Goal: Task Accomplishment & Management: Complete application form

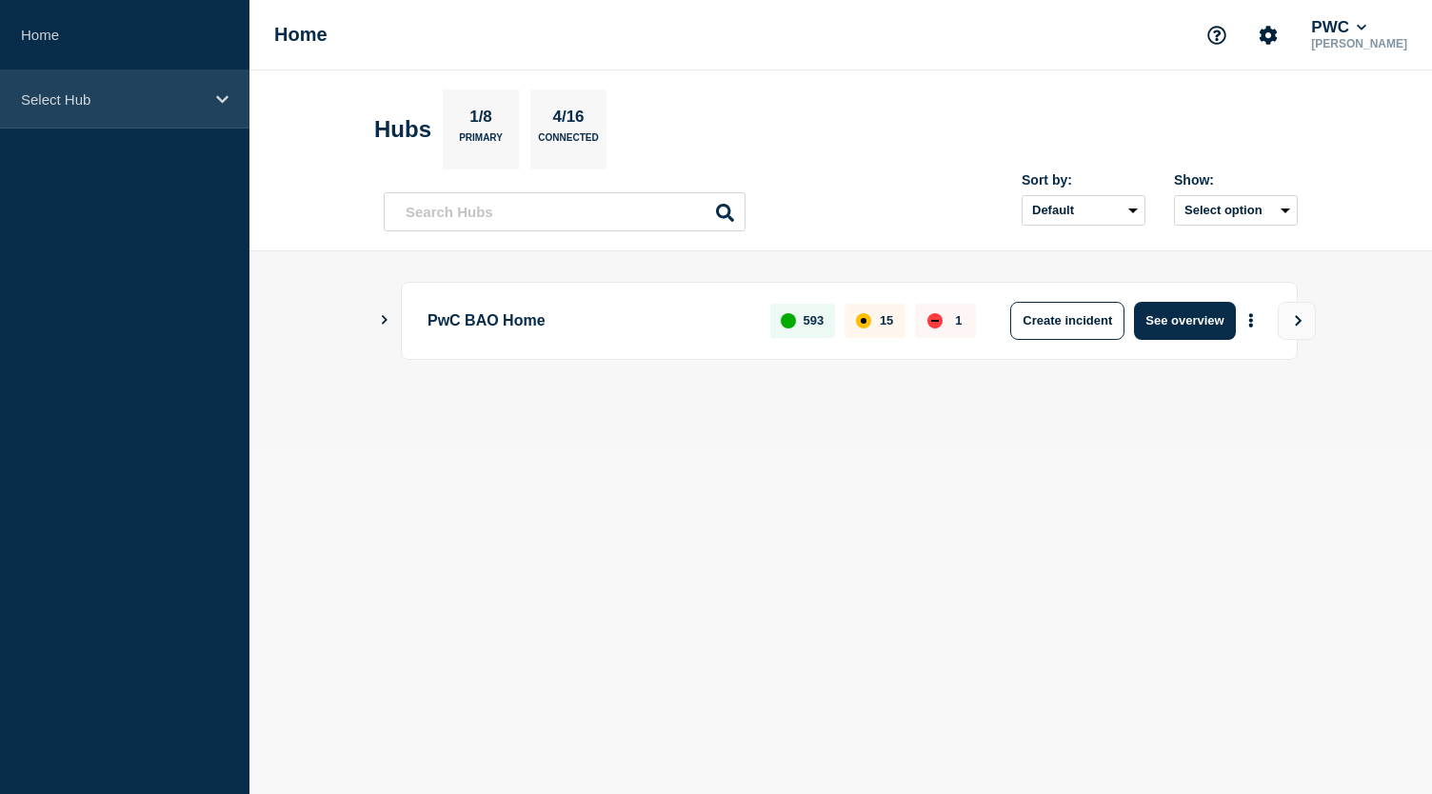
click at [222, 100] on icon at bounding box center [222, 99] width 12 height 8
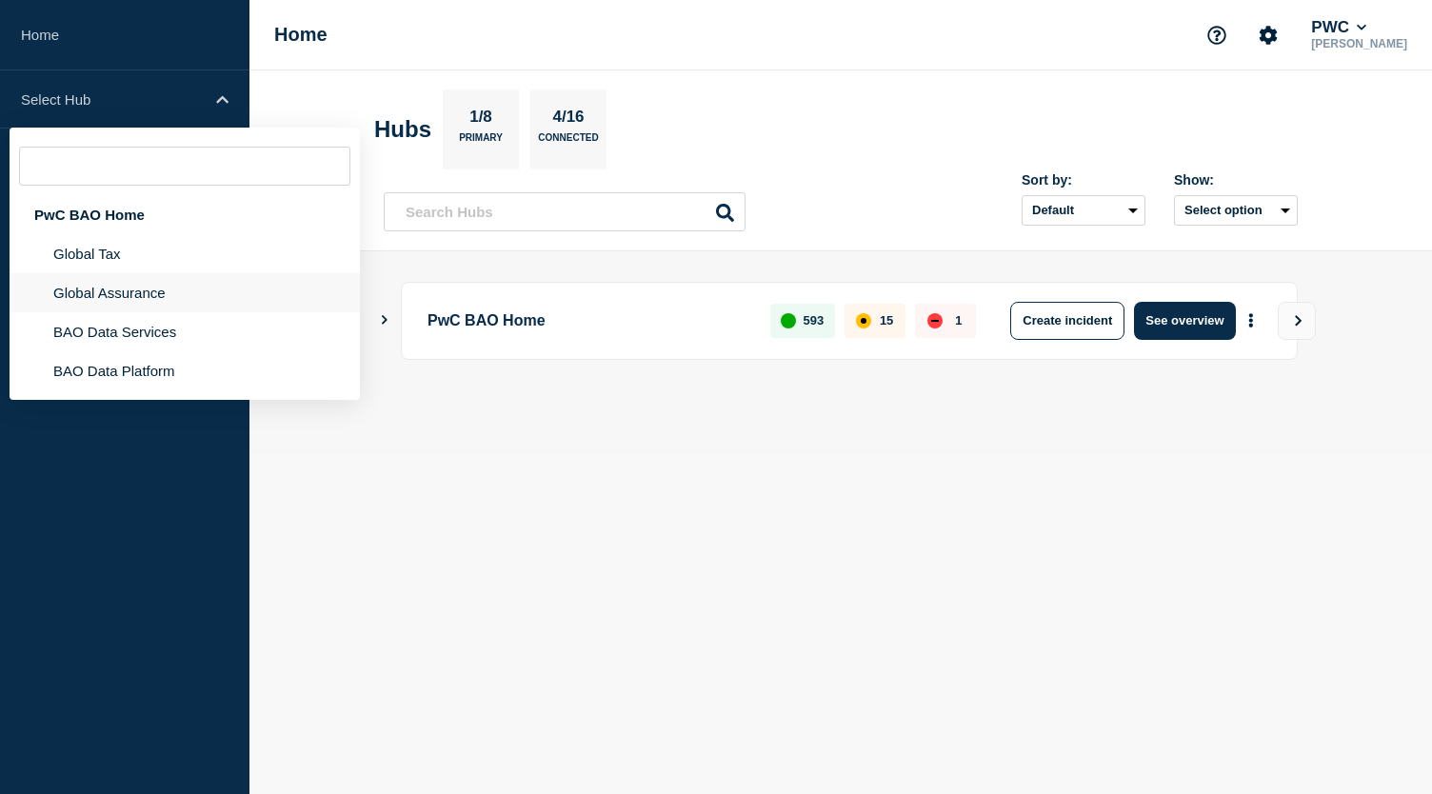
click at [163, 287] on li "Global Assurance" at bounding box center [185, 292] width 350 height 39
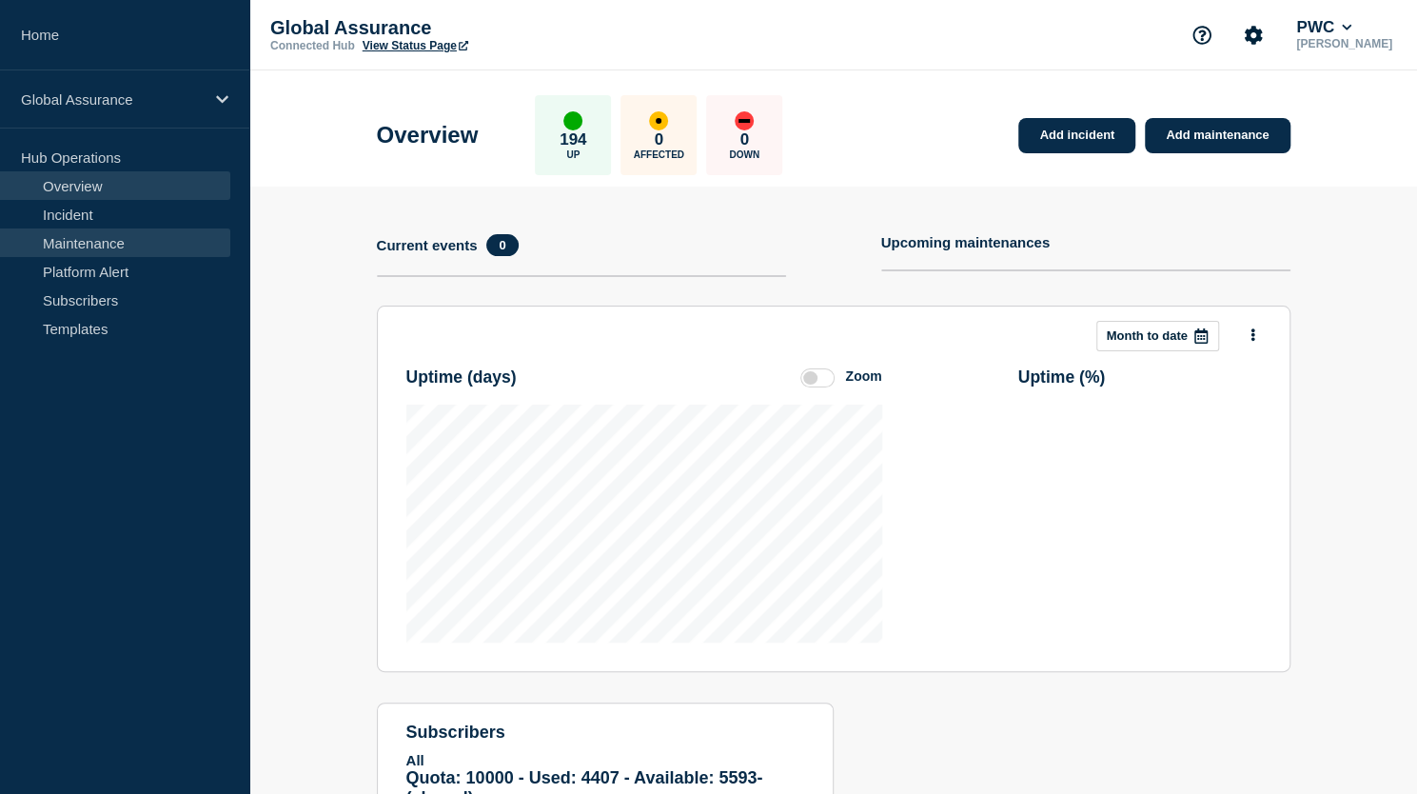
click at [158, 254] on link "Maintenance" at bounding box center [115, 242] width 230 height 29
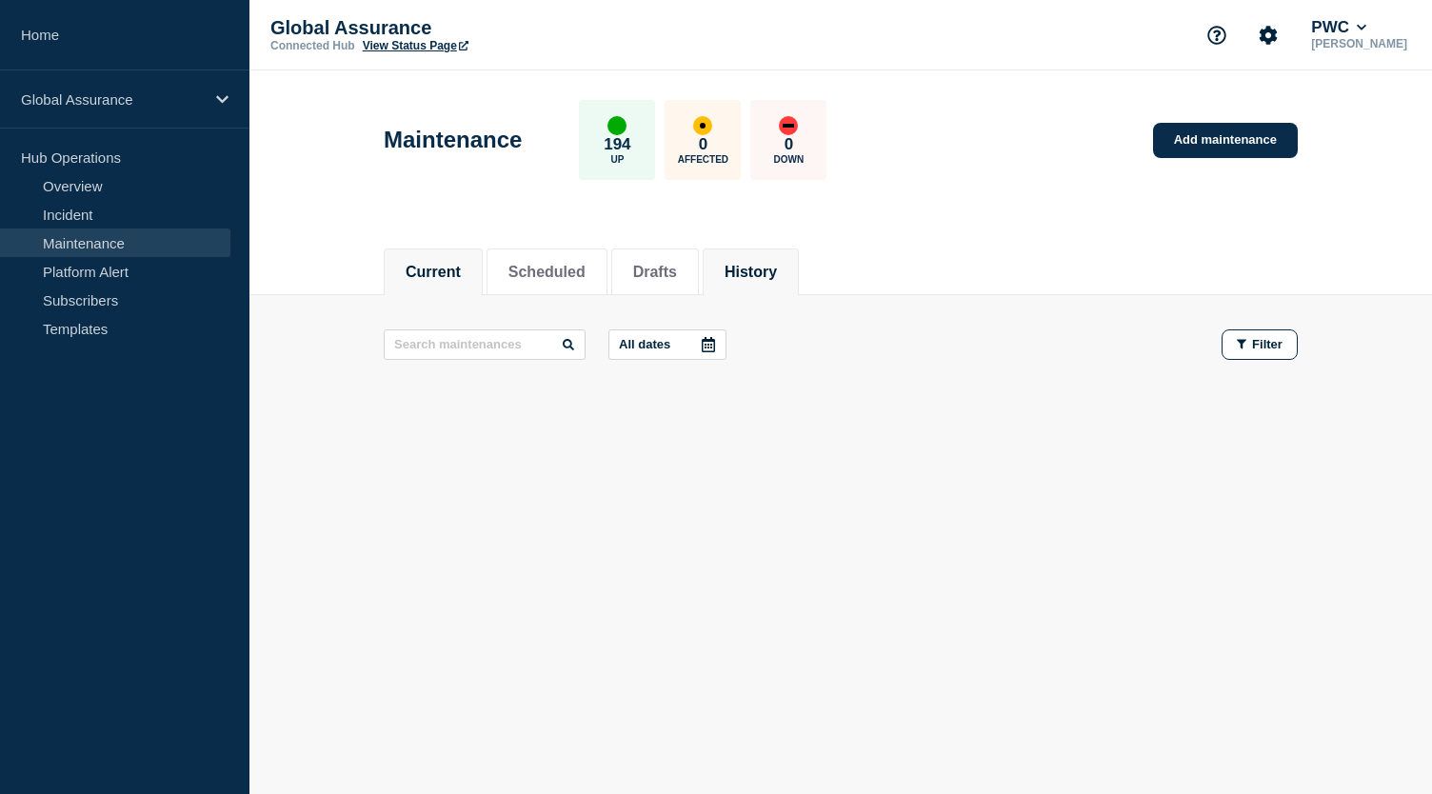
click at [777, 269] on button "History" at bounding box center [750, 272] width 52 height 17
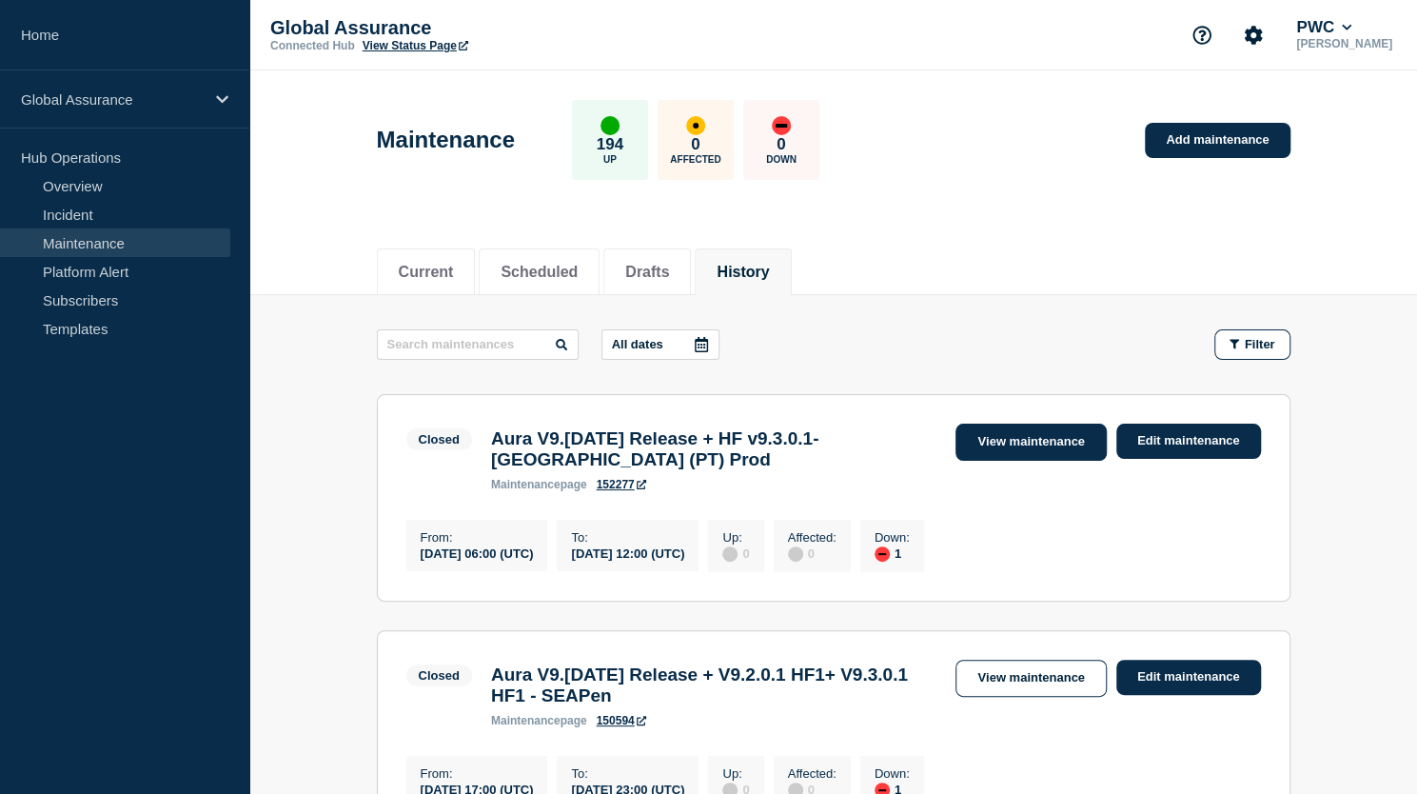
click at [1051, 442] on link "View maintenance" at bounding box center [1031, 442] width 150 height 37
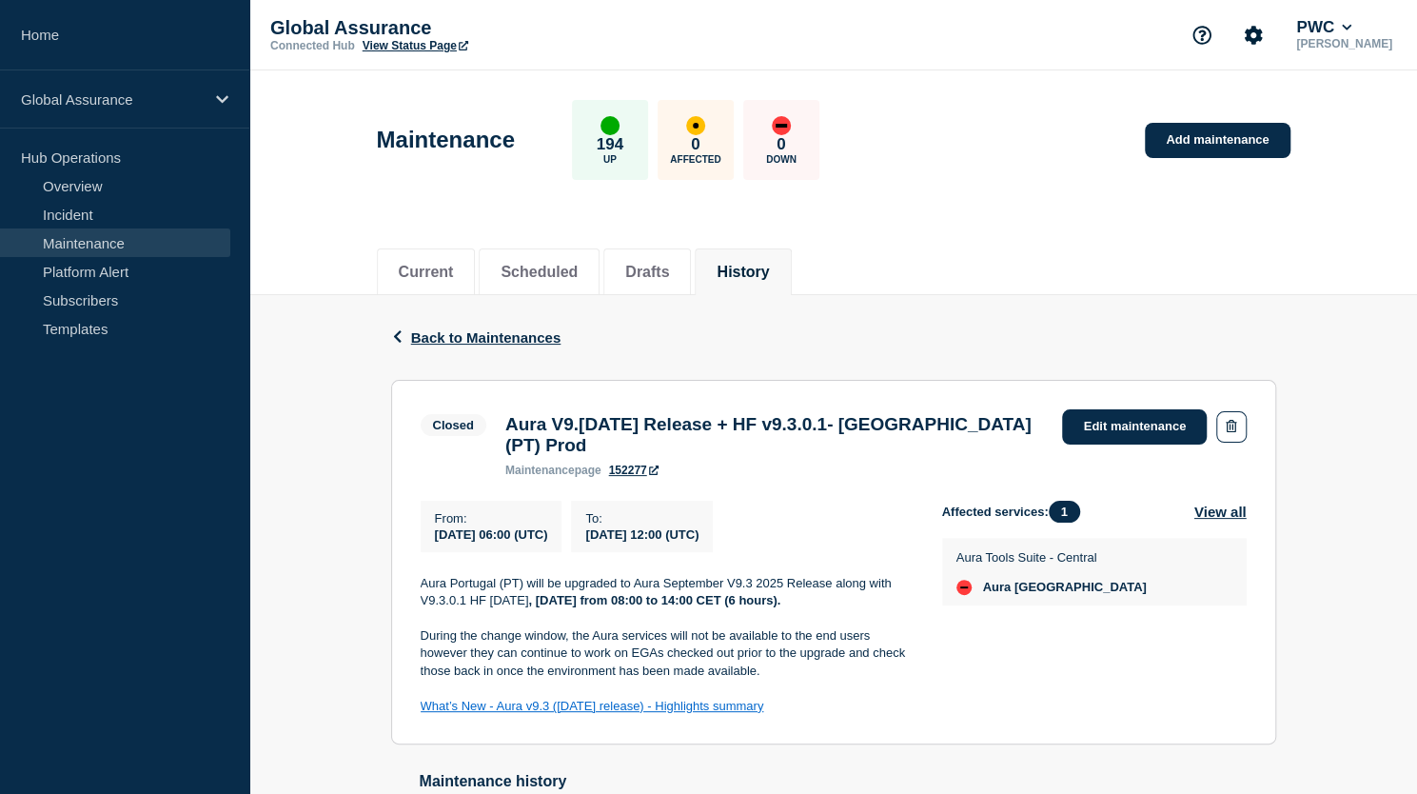
drag, startPoint x: 422, startPoint y: 593, endPoint x: 827, endPoint y: 726, distance: 426.8
click at [827, 716] on div "Aura Portugal (PT) will be upgraded to Aura September V9.3 2025 Release along w…" at bounding box center [666, 645] width 491 height 141
copy div "Aura Portugal (PT) will be upgraded to Aura September V9.3 2025 Release along w…"
click at [1173, 135] on link "Add maintenance" at bounding box center [1217, 140] width 145 height 35
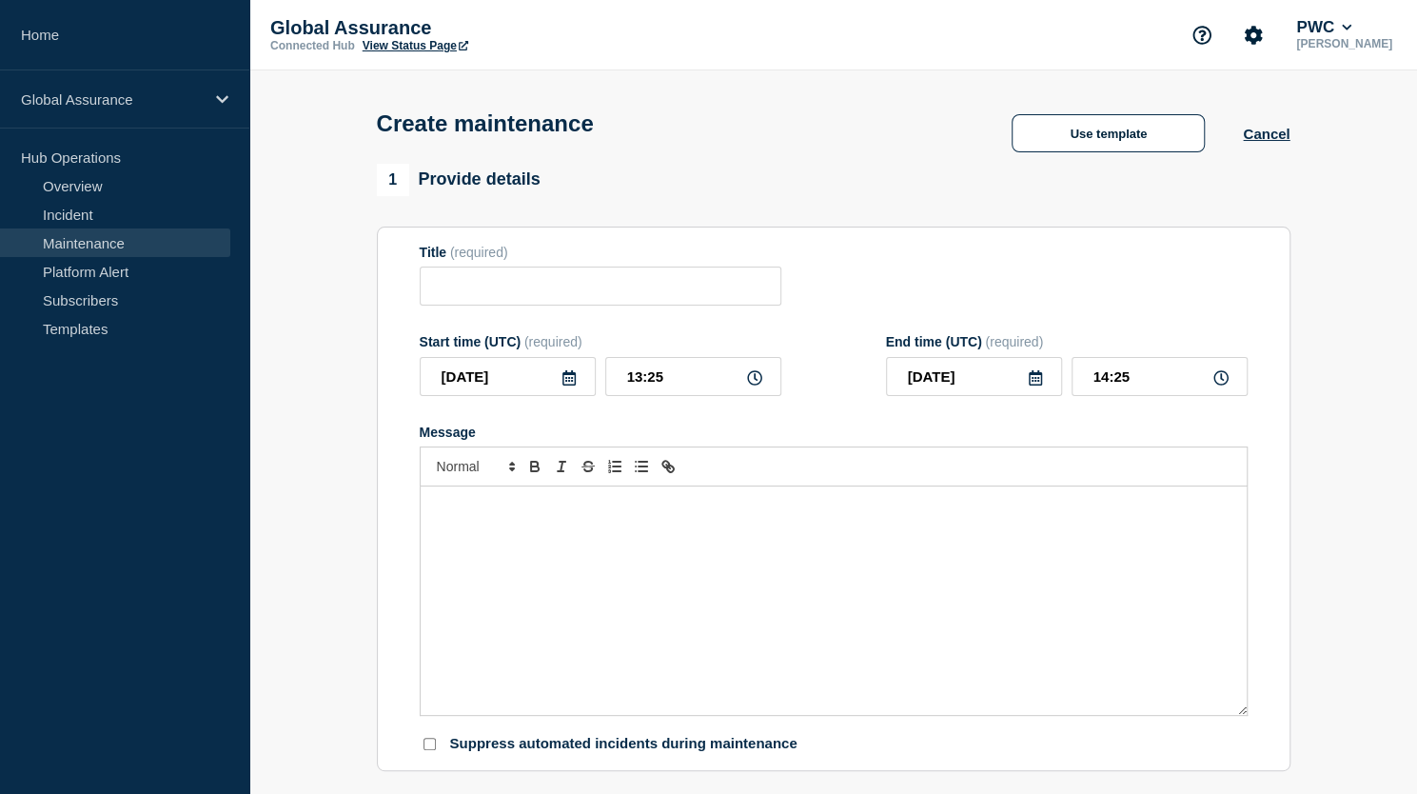
click at [579, 515] on p "Message" at bounding box center [834, 506] width 798 height 17
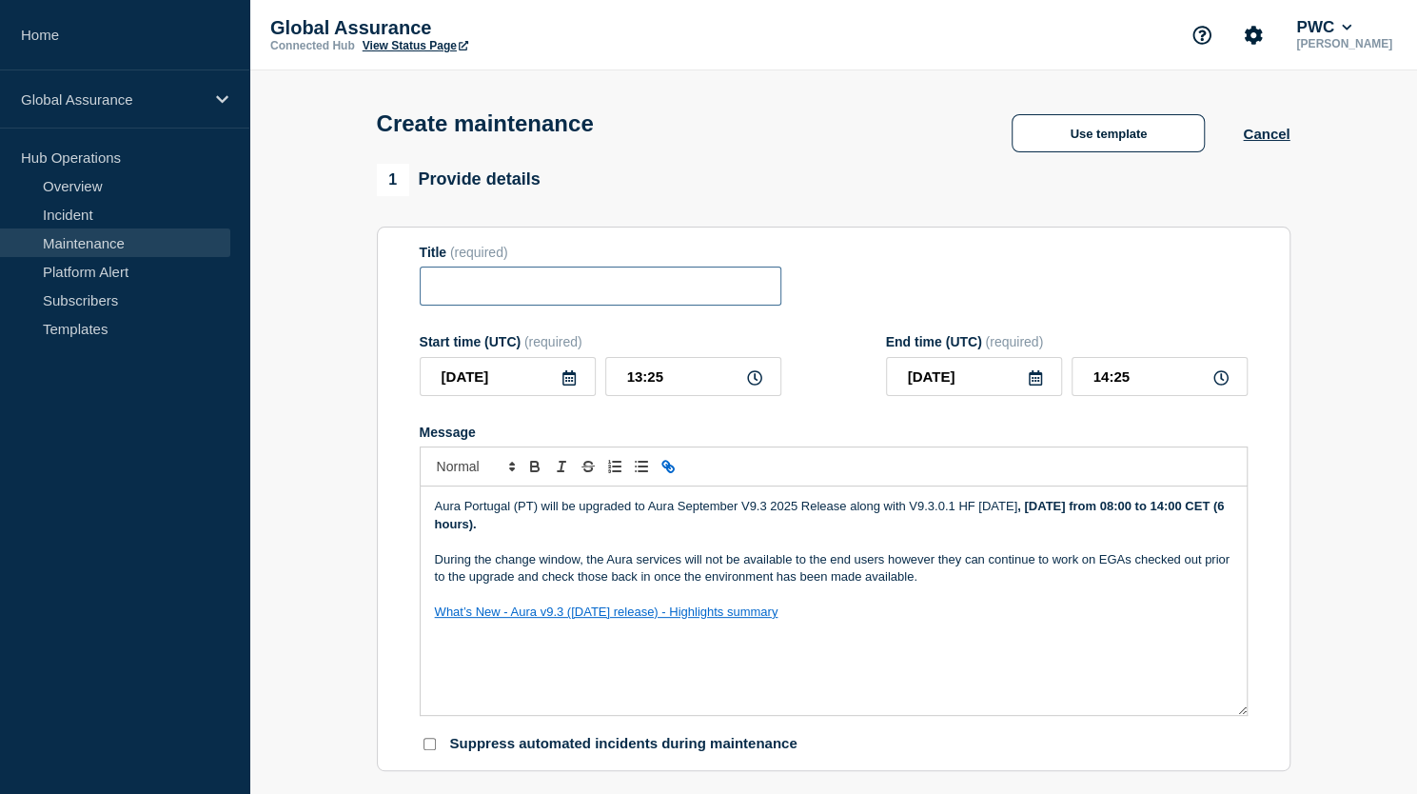
click at [541, 292] on input "Title" at bounding box center [601, 286] width 362 height 39
type input "Aura v9.[DATE] Release - LAN"
click at [568, 377] on icon at bounding box center [569, 377] width 13 height 15
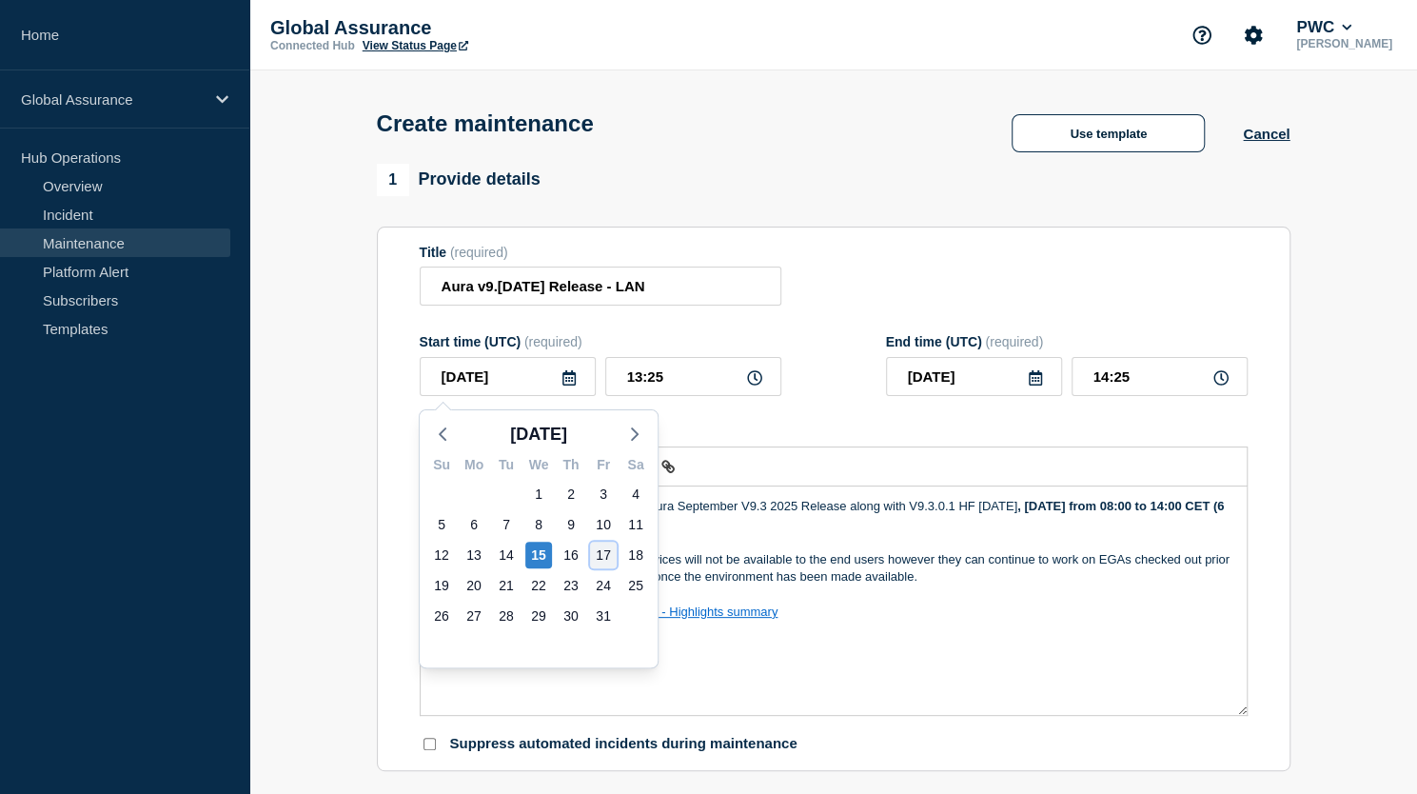
click at [604, 547] on div "17" at bounding box center [603, 555] width 27 height 27
type input "2025-10-17"
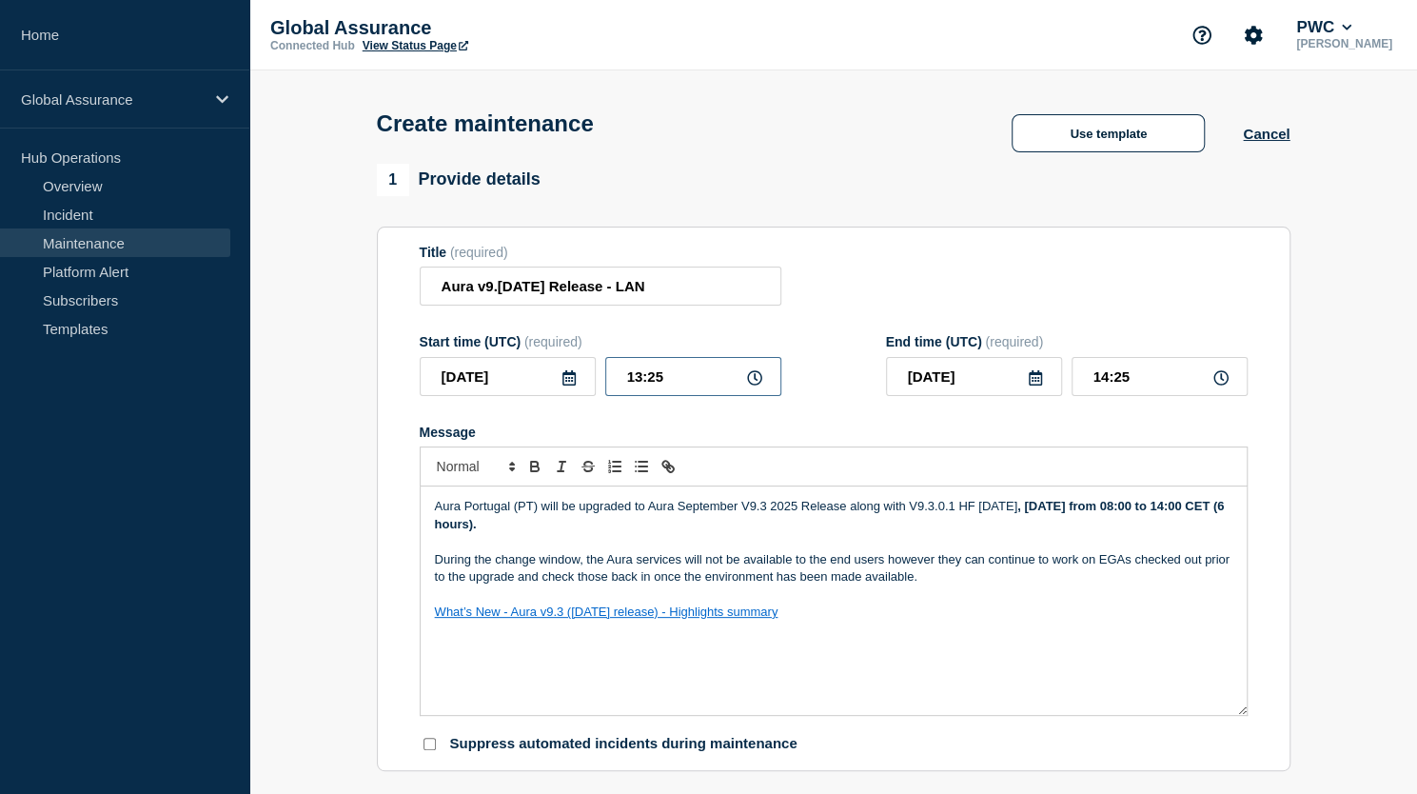
drag, startPoint x: 663, startPoint y: 370, endPoint x: 607, endPoint y: 368, distance: 56.2
click at [607, 368] on input "13:25" at bounding box center [693, 376] width 176 height 39
type input "07:00"
drag, startPoint x: 1137, startPoint y: 380, endPoint x: 1066, endPoint y: 397, distance: 72.5
click at [1066, 396] on div "2025-10-17 08:00" at bounding box center [1067, 376] width 362 height 39
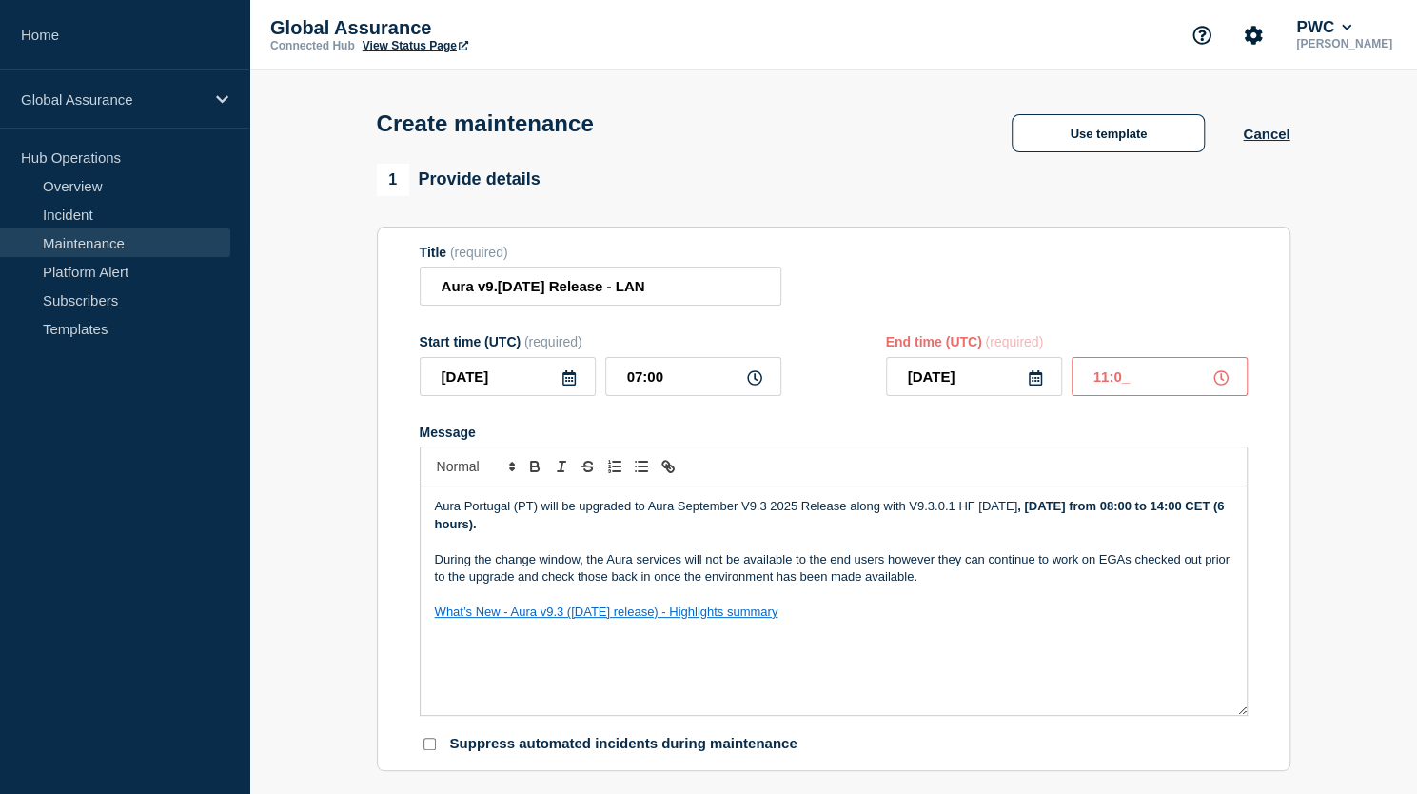
type input "11:00"
click at [494, 508] on p "Aura Portugal (PT) will be upgraded to Aura September V9.3 2025 Release along w…" at bounding box center [834, 515] width 798 height 35
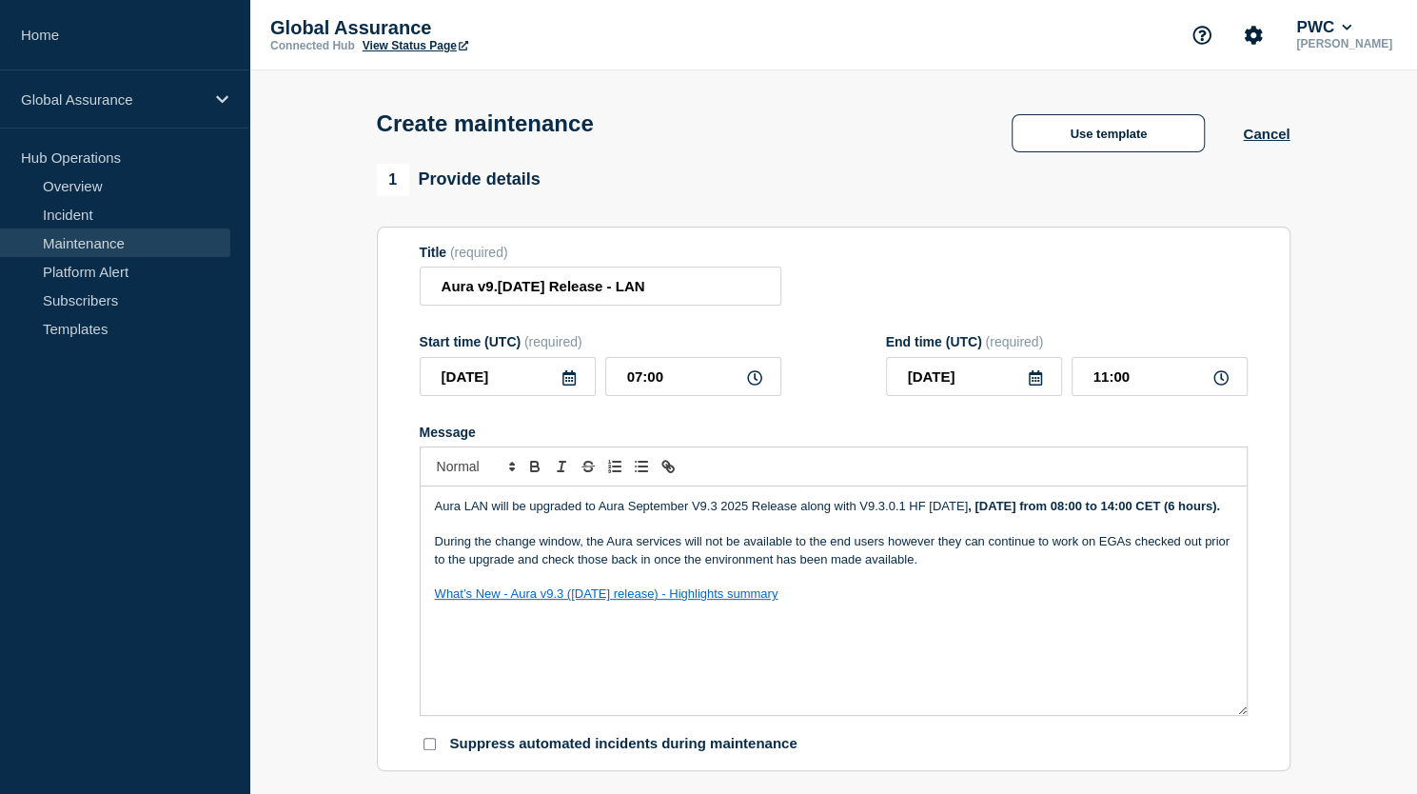
click at [1024, 509] on strong ", 15th October from 08:00 to 14:00 CET (6 hours)." at bounding box center [1094, 506] width 252 height 14
click at [1138, 510] on strong ", 17th October from 08:00 to 14:00 CET (6 hours)." at bounding box center [1094, 506] width 252 height 14
click at [1157, 512] on strong ", 17th October from 03:00 to 14:00 CET (6 hours)." at bounding box center [1094, 506] width 252 height 14
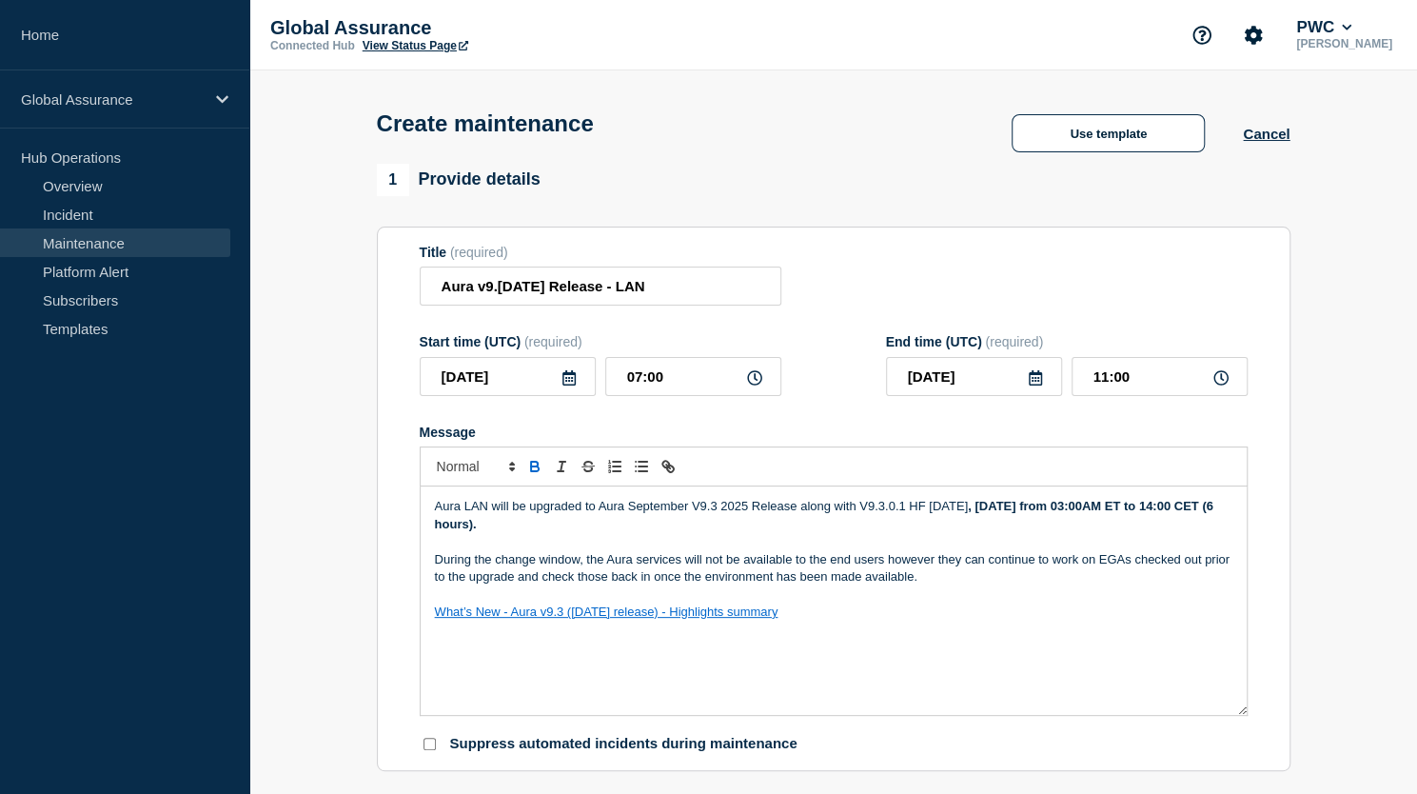
click at [446, 530] on strong ", 17th October from 03:00AM ET to 14:00 CET (6 hours)." at bounding box center [826, 514] width 782 height 31
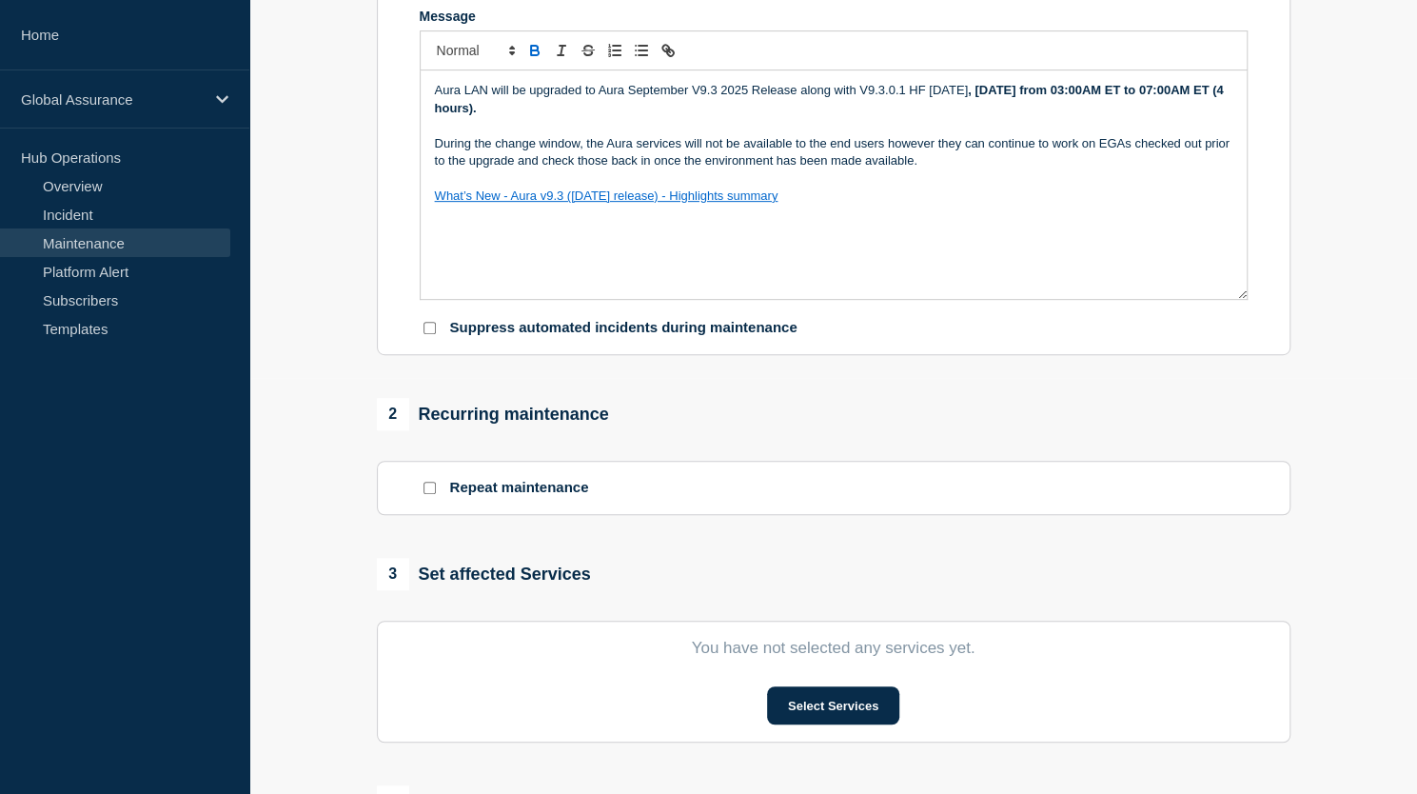
scroll to position [471, 0]
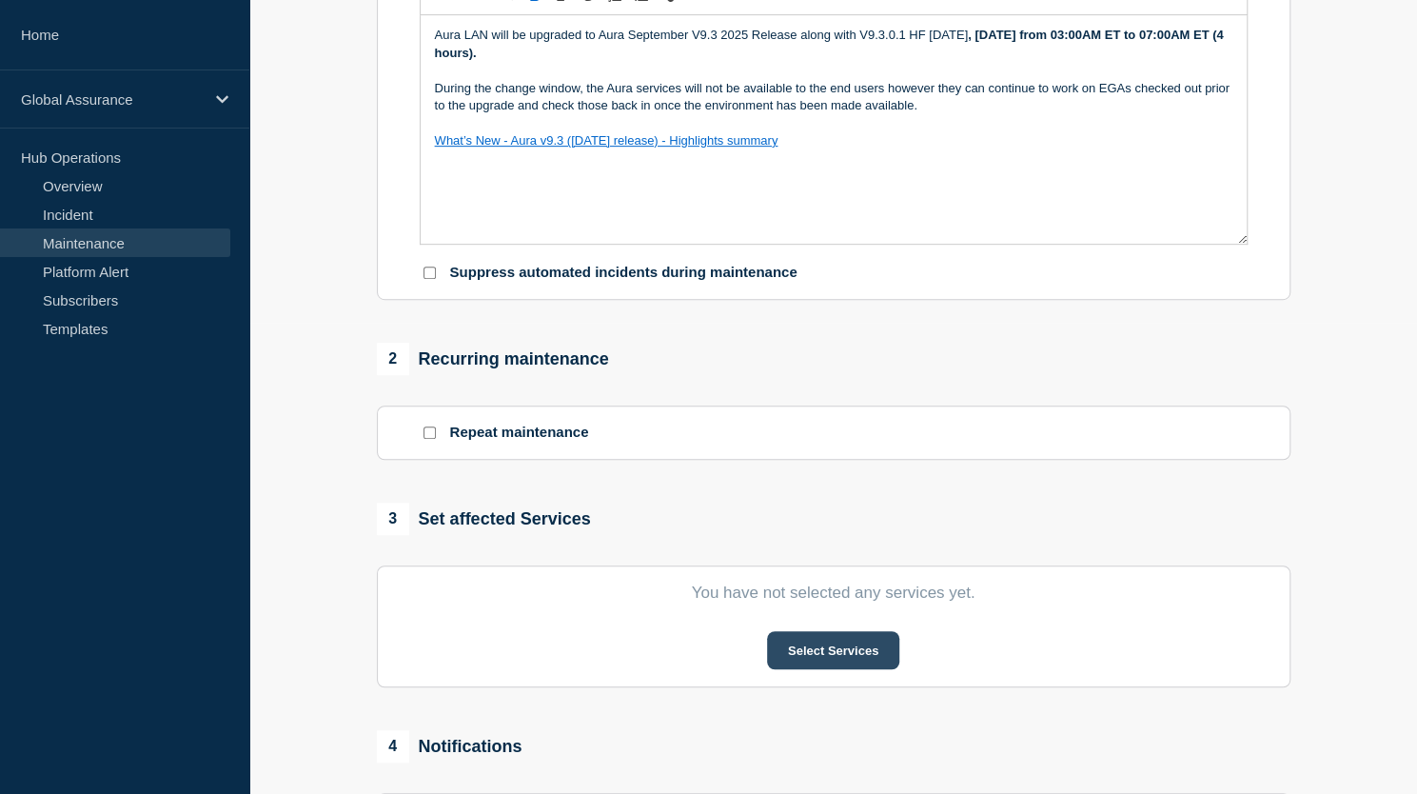
drag, startPoint x: 797, startPoint y: 653, endPoint x: 775, endPoint y: 646, distance: 22.9
click at [775, 646] on button "Select Services" at bounding box center [833, 650] width 132 height 38
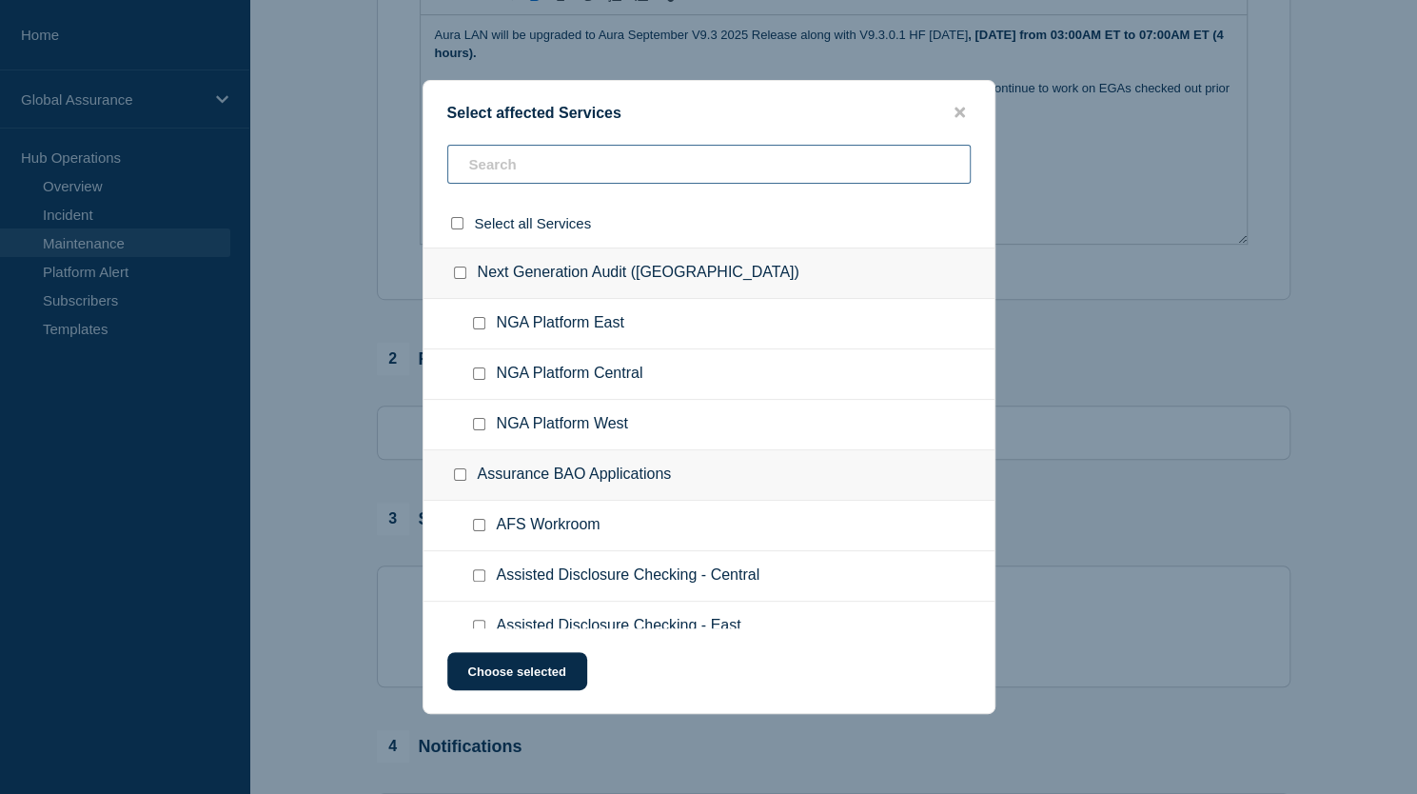
click at [741, 168] on input "text" at bounding box center [709, 164] width 524 height 39
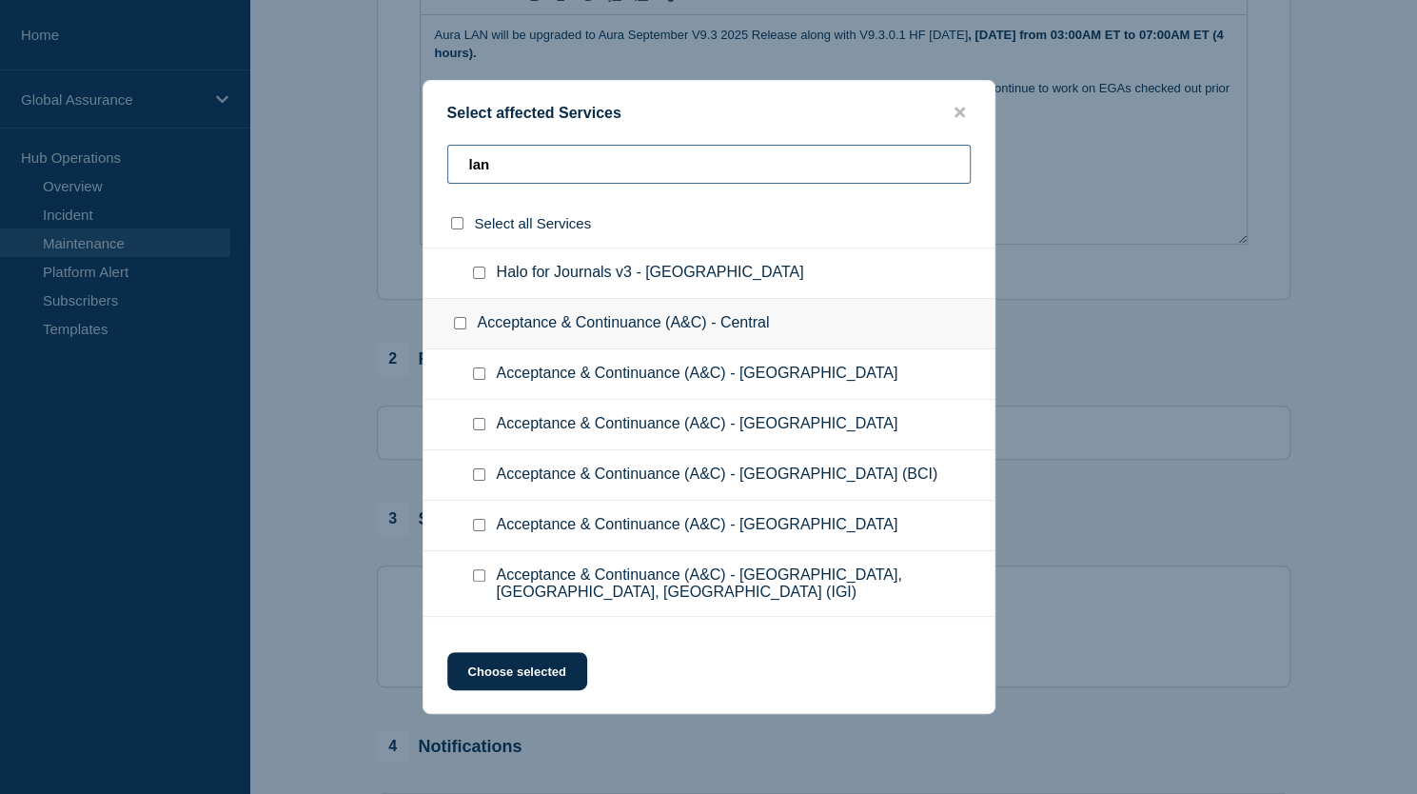
scroll to position [1277, 0]
click at [465, 159] on input "lan" at bounding box center [709, 164] width 524 height 39
type input "alan"
checkbox input "true"
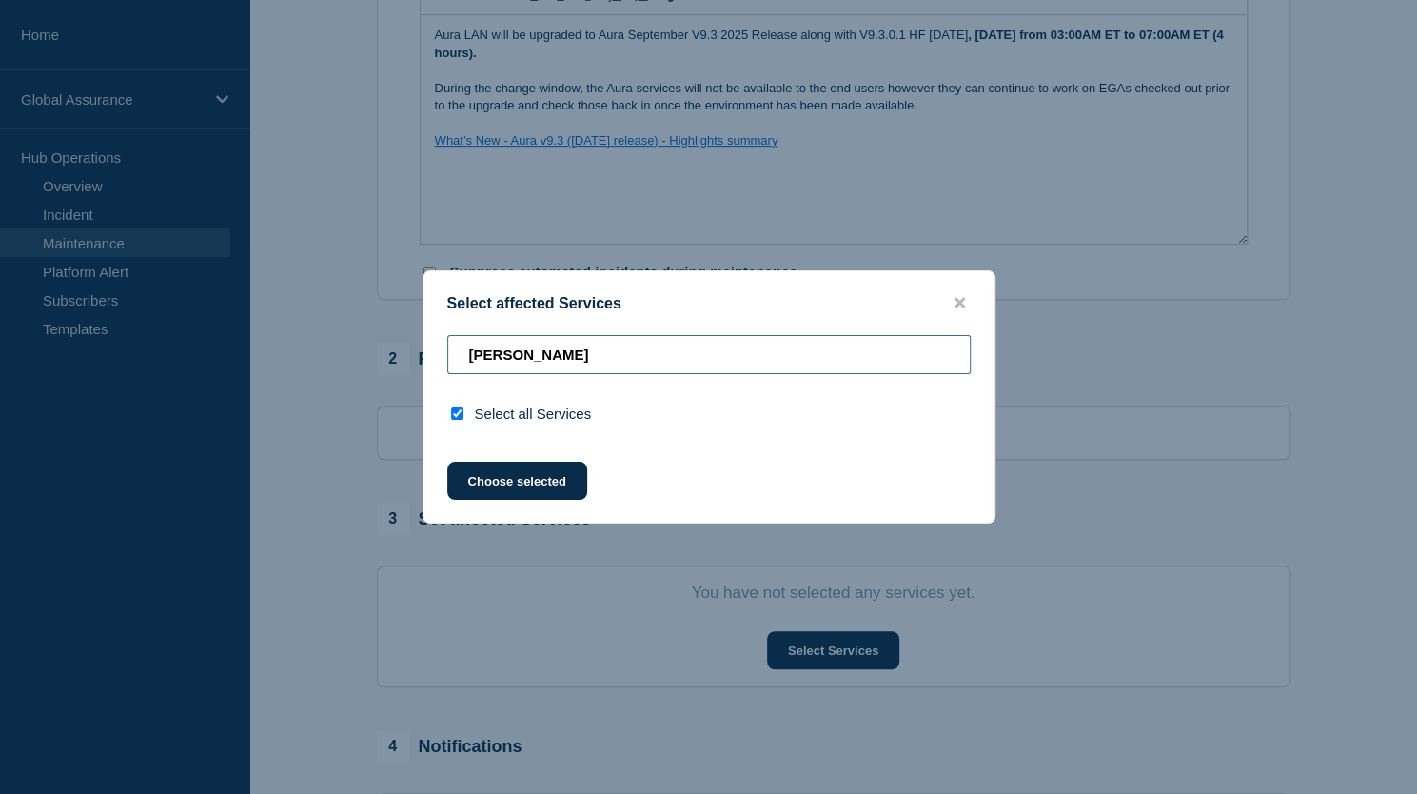
scroll to position [0, 0]
type input "aura lan"
checkbox input "false"
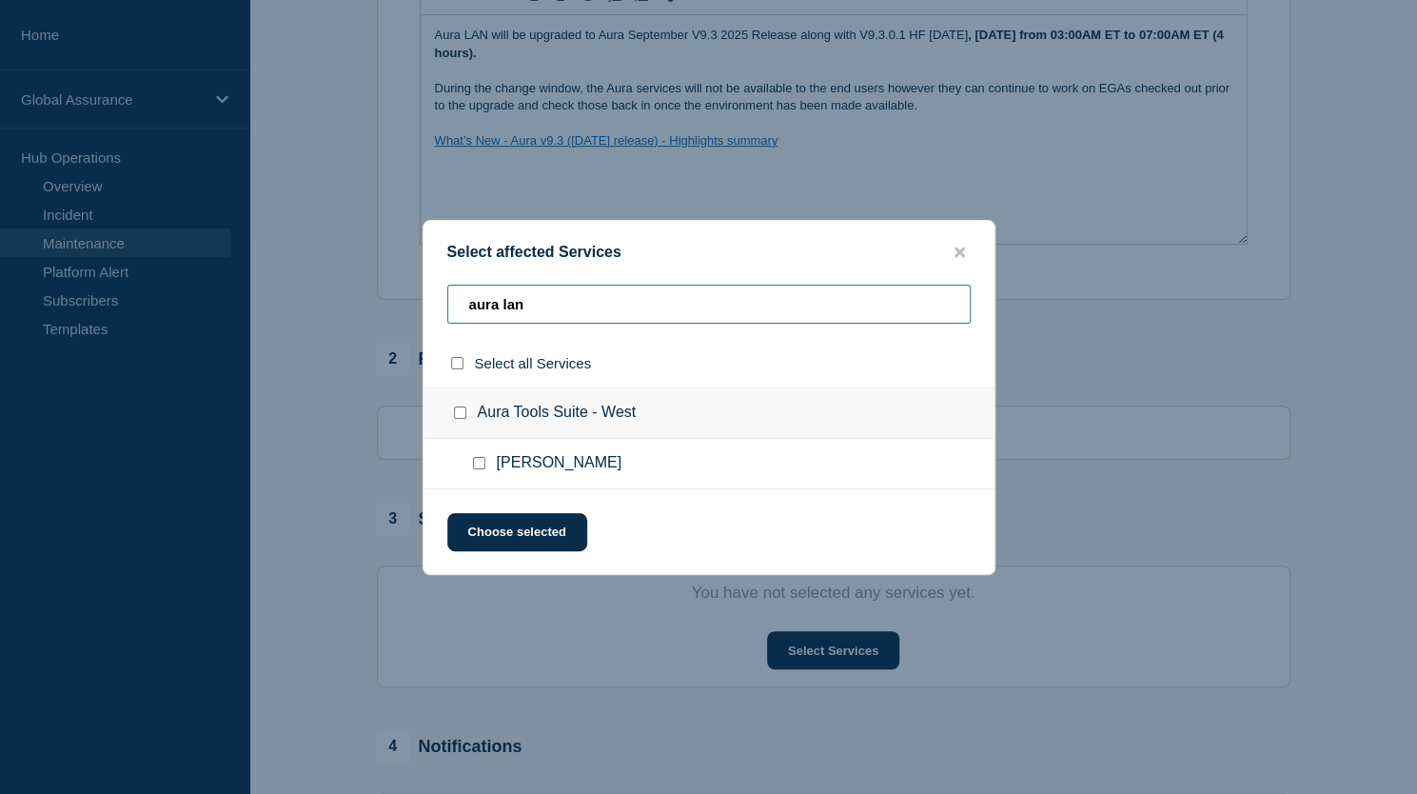
type input "aura lan"
click at [476, 461] on input "Aura LAN checkbox" at bounding box center [479, 463] width 12 height 12
checkbox input "true"
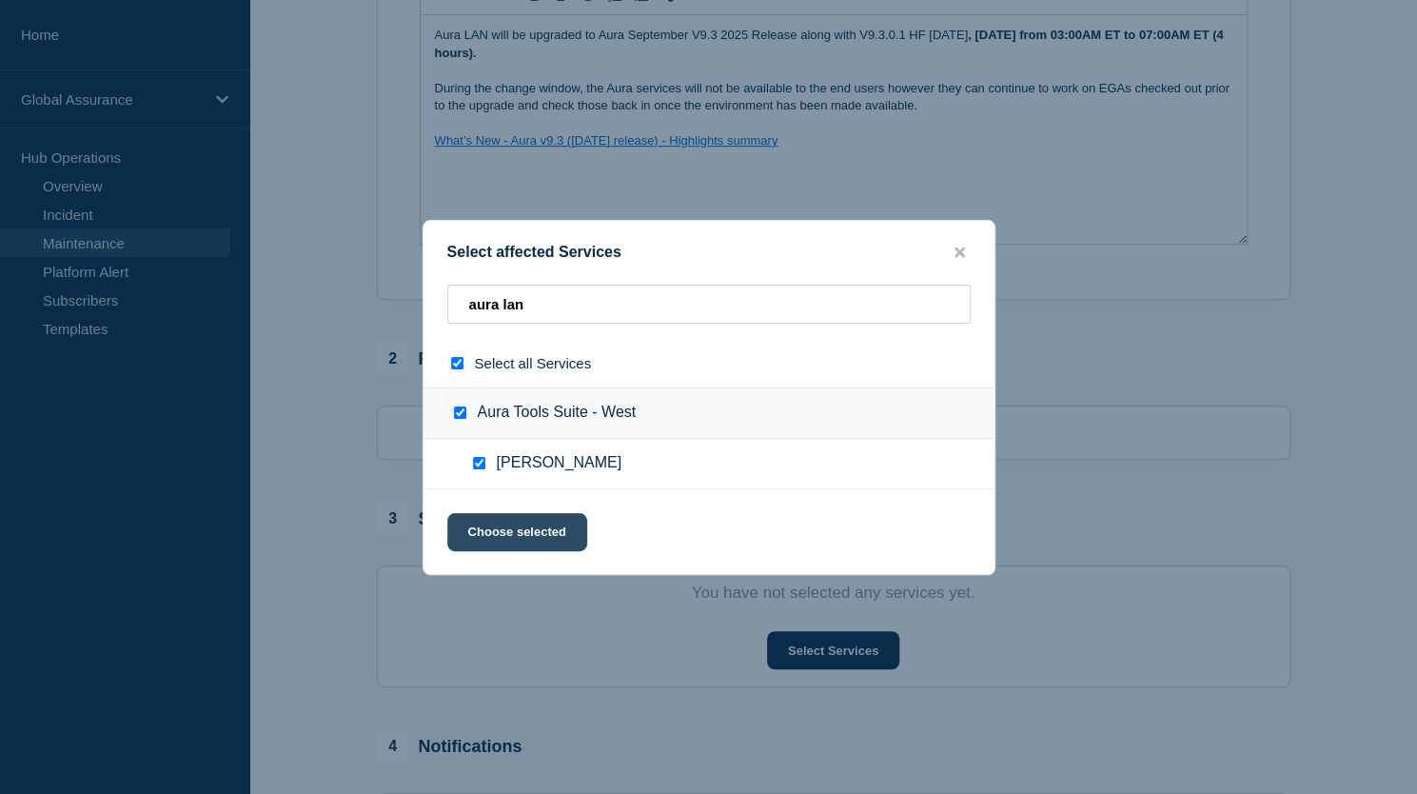
click at [491, 527] on button "Choose selected" at bounding box center [517, 532] width 140 height 38
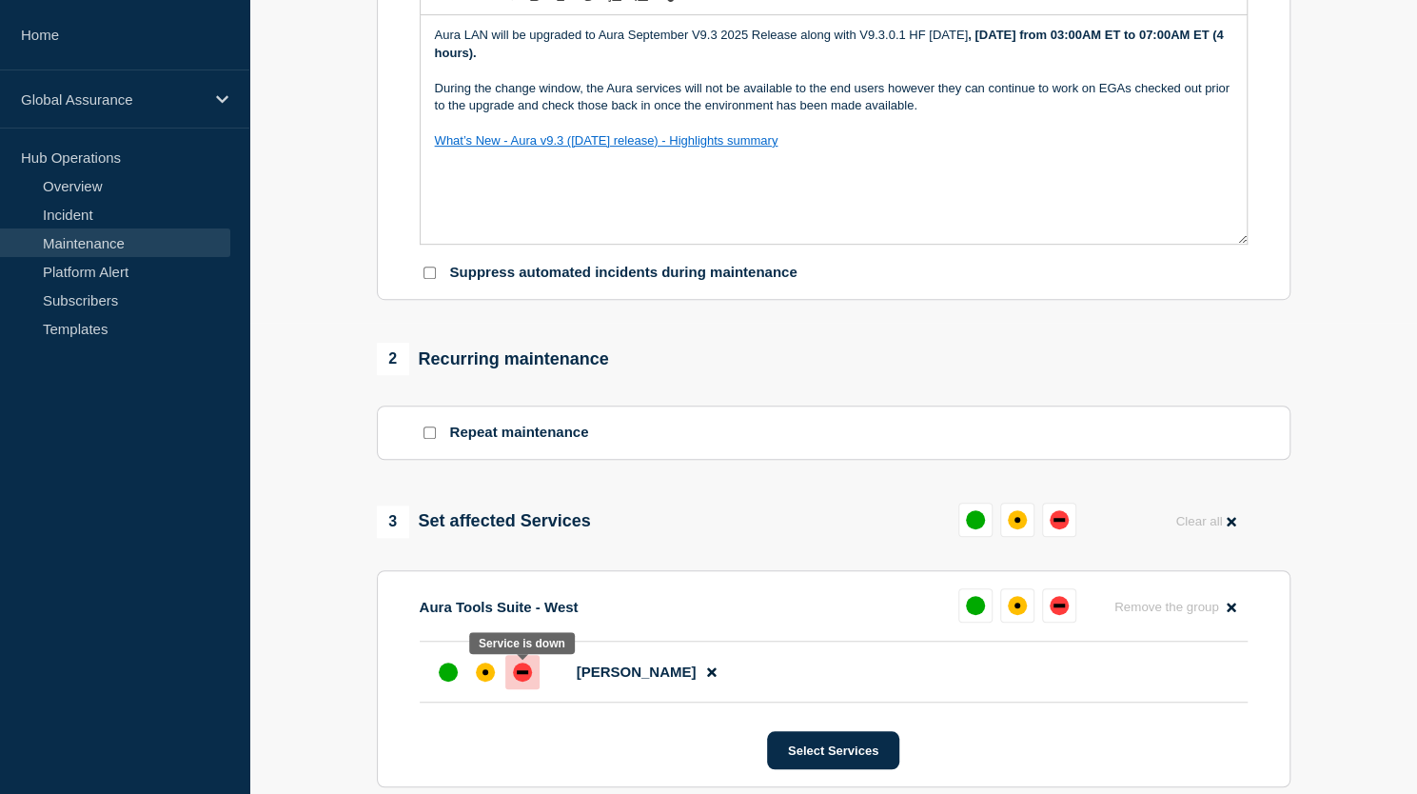
click at [520, 681] on div "down" at bounding box center [522, 672] width 19 height 19
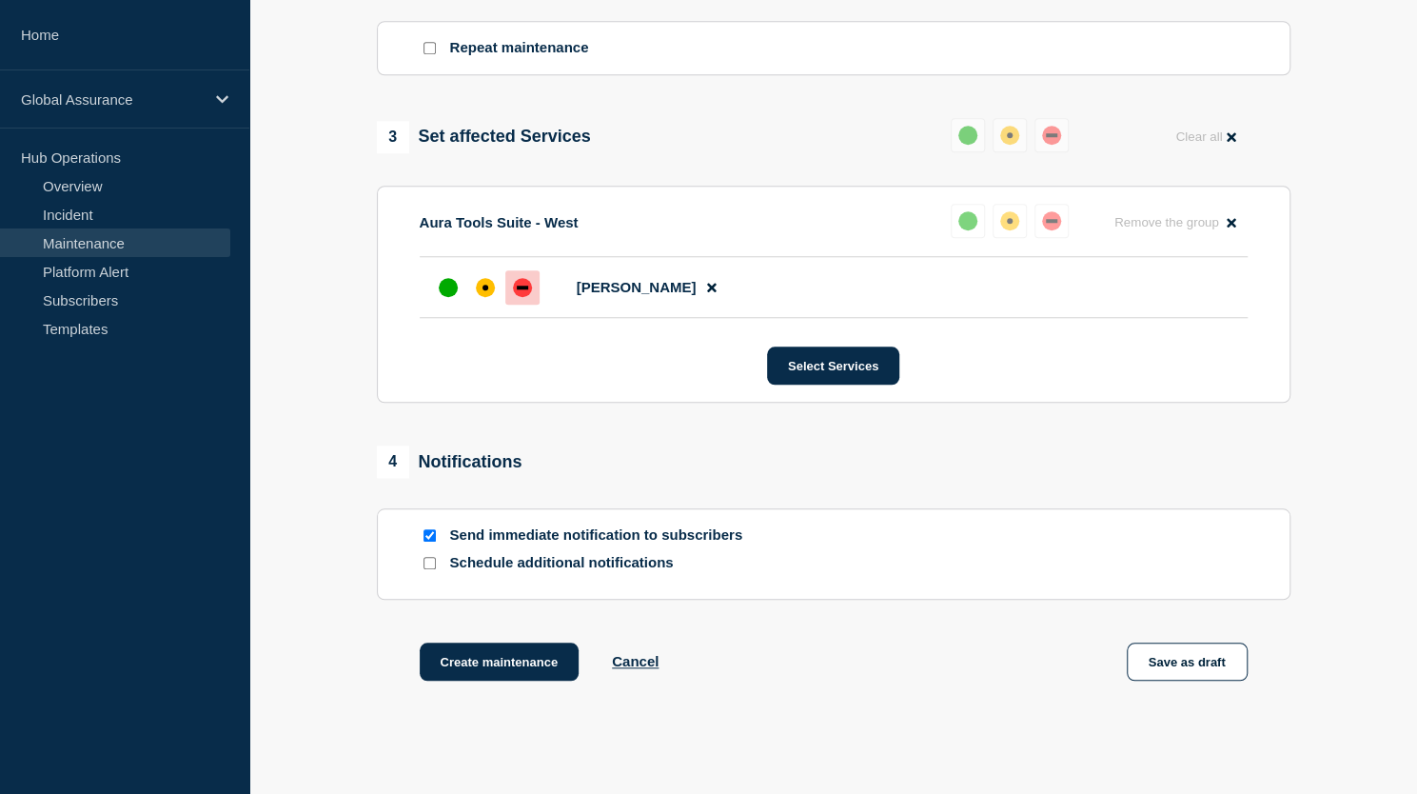
scroll to position [868, 0]
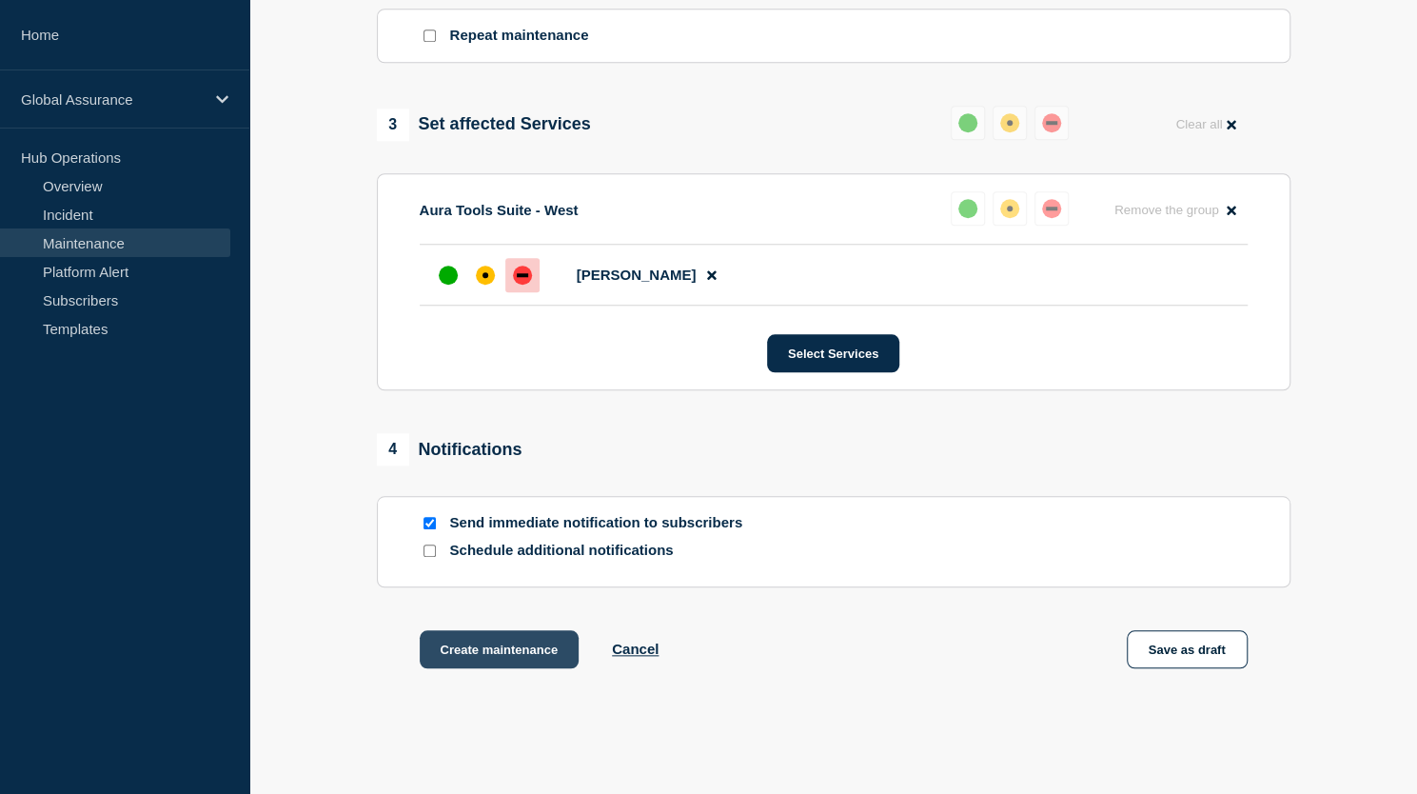
click at [506, 656] on button "Create maintenance" at bounding box center [500, 649] width 160 height 38
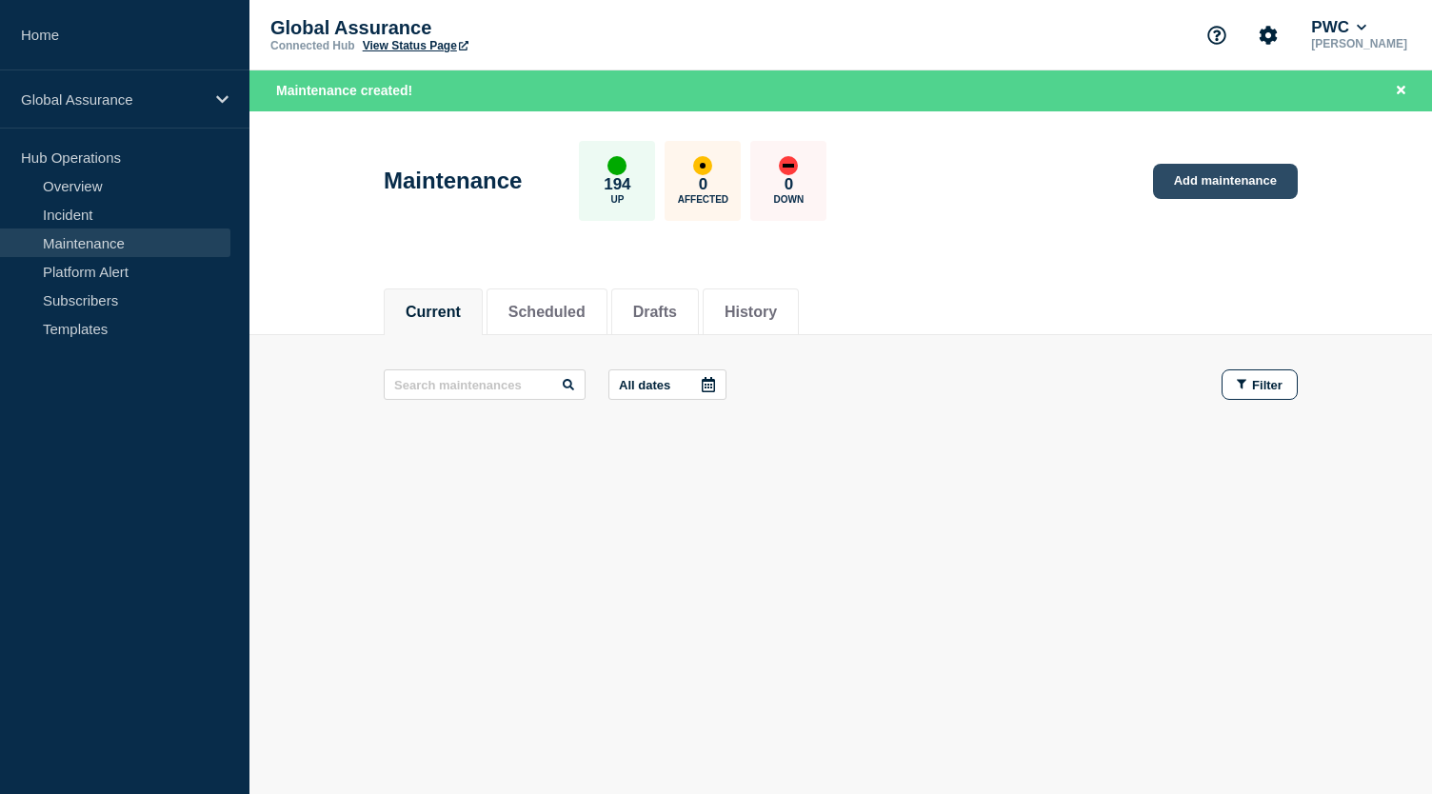
click at [1203, 181] on link "Add maintenance" at bounding box center [1225, 181] width 145 height 35
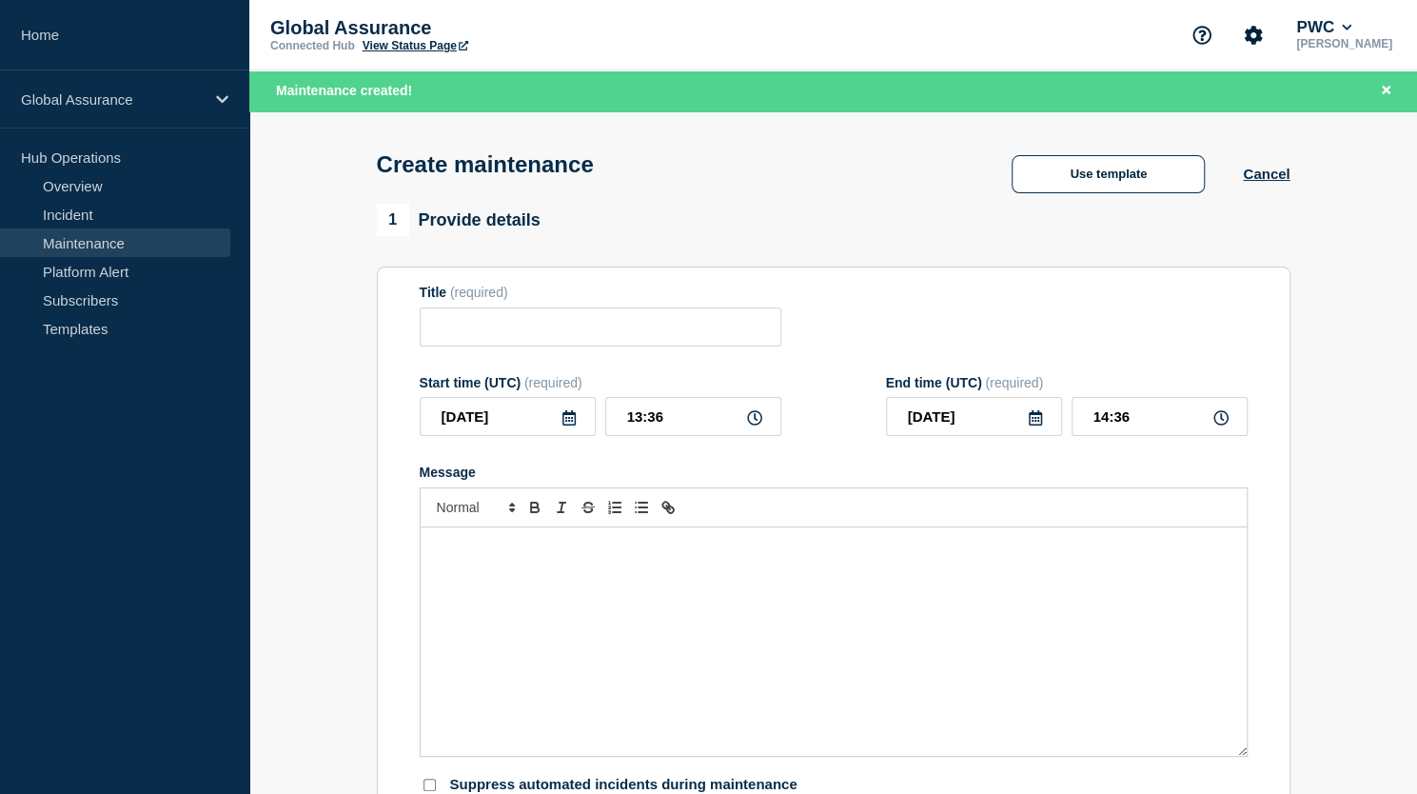
click at [1279, 236] on div "1 Provide details" at bounding box center [834, 220] width 914 height 32
click at [544, 323] on input "Title" at bounding box center [601, 326] width 362 height 39
paste input "Aura v9.1 March Release - US Core"
click at [504, 332] on input "Aura v9.1 March Release - US Core" at bounding box center [601, 326] width 362 height 39
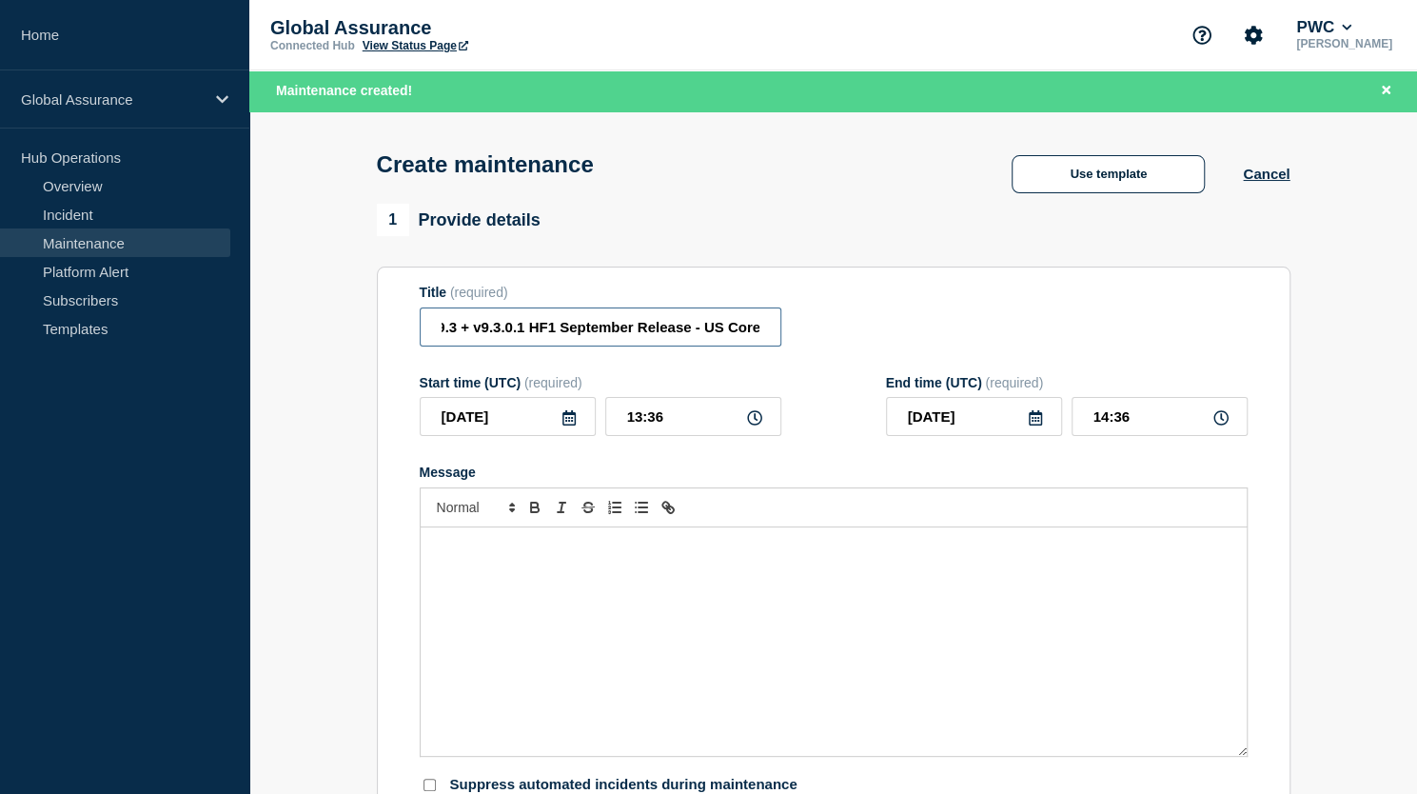
type input "Aura v9.3 + v9.3.0.1 HF1 September Release - US Core"
click at [564, 424] on icon at bounding box center [569, 417] width 15 height 15
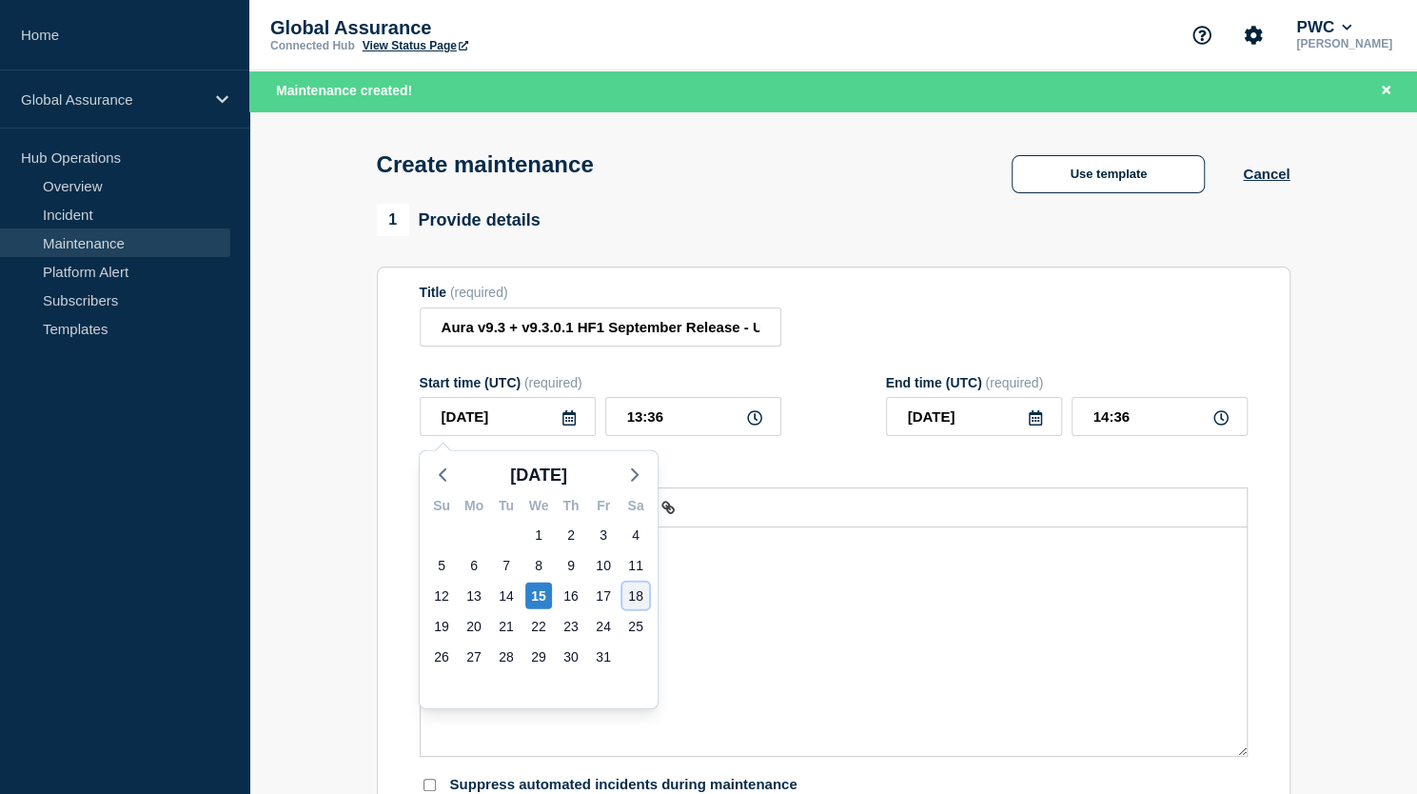
click at [633, 594] on div "18" at bounding box center [636, 596] width 27 height 27
type input "2025-10-18"
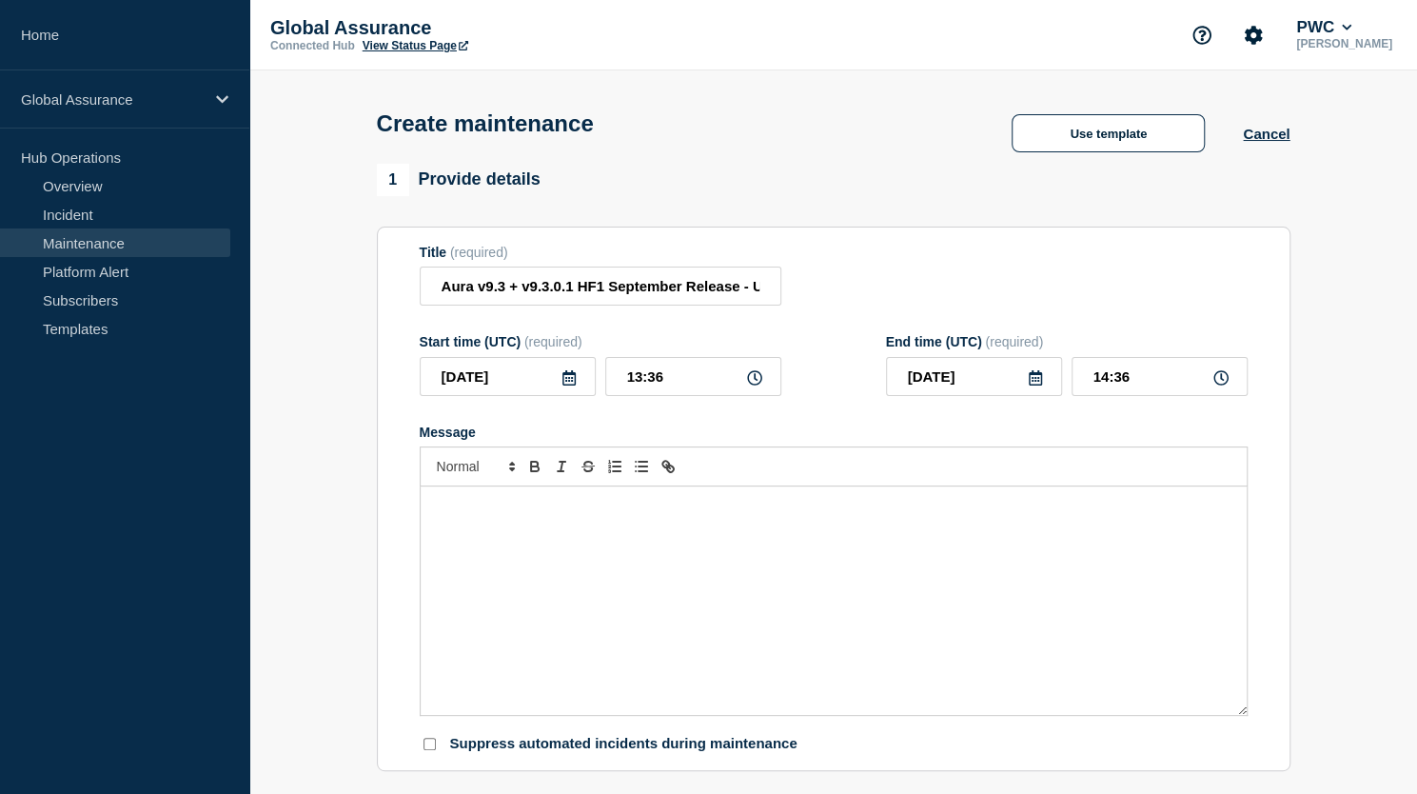
click at [573, 386] on icon at bounding box center [569, 377] width 13 height 15
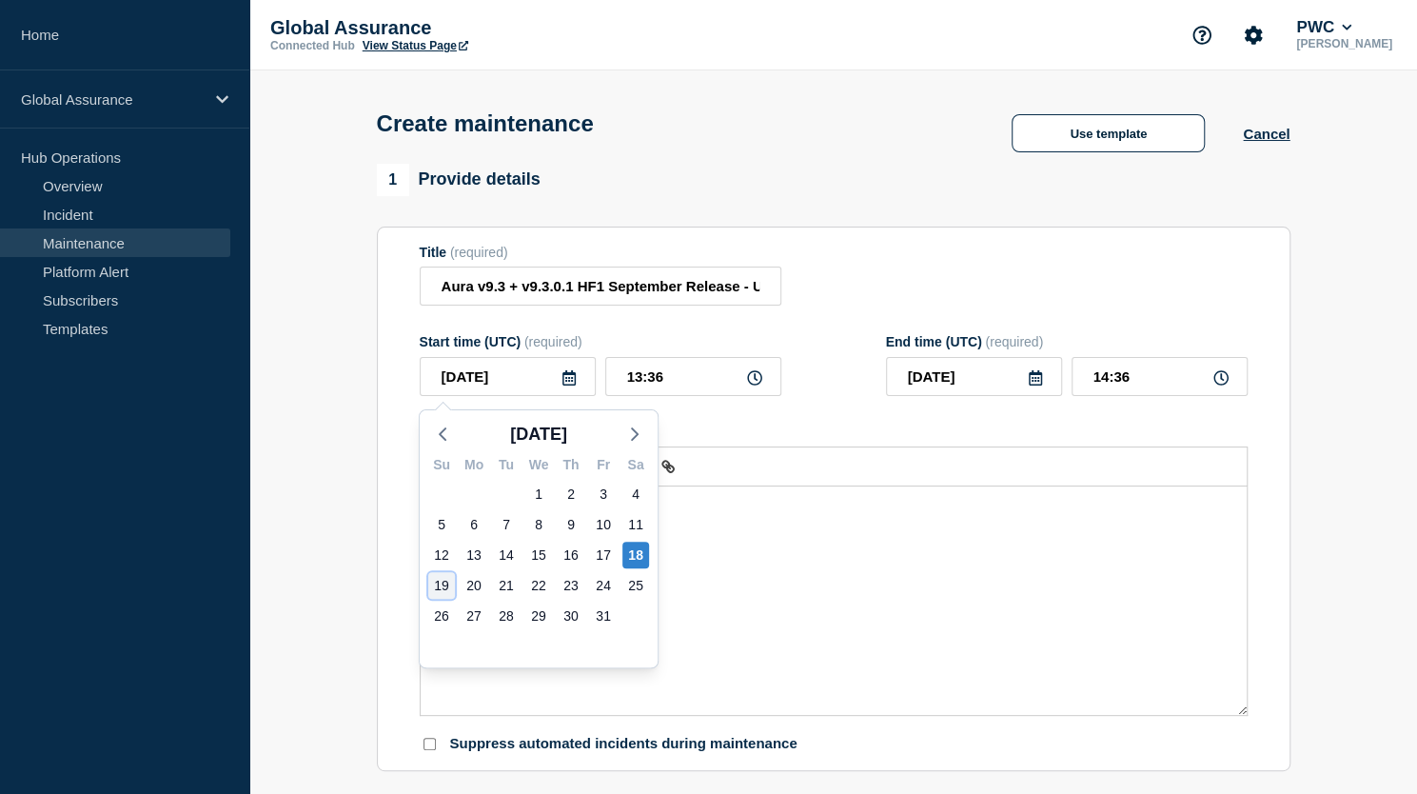
click at [438, 590] on div "19" at bounding box center [441, 585] width 27 height 27
type input "2025-10-19"
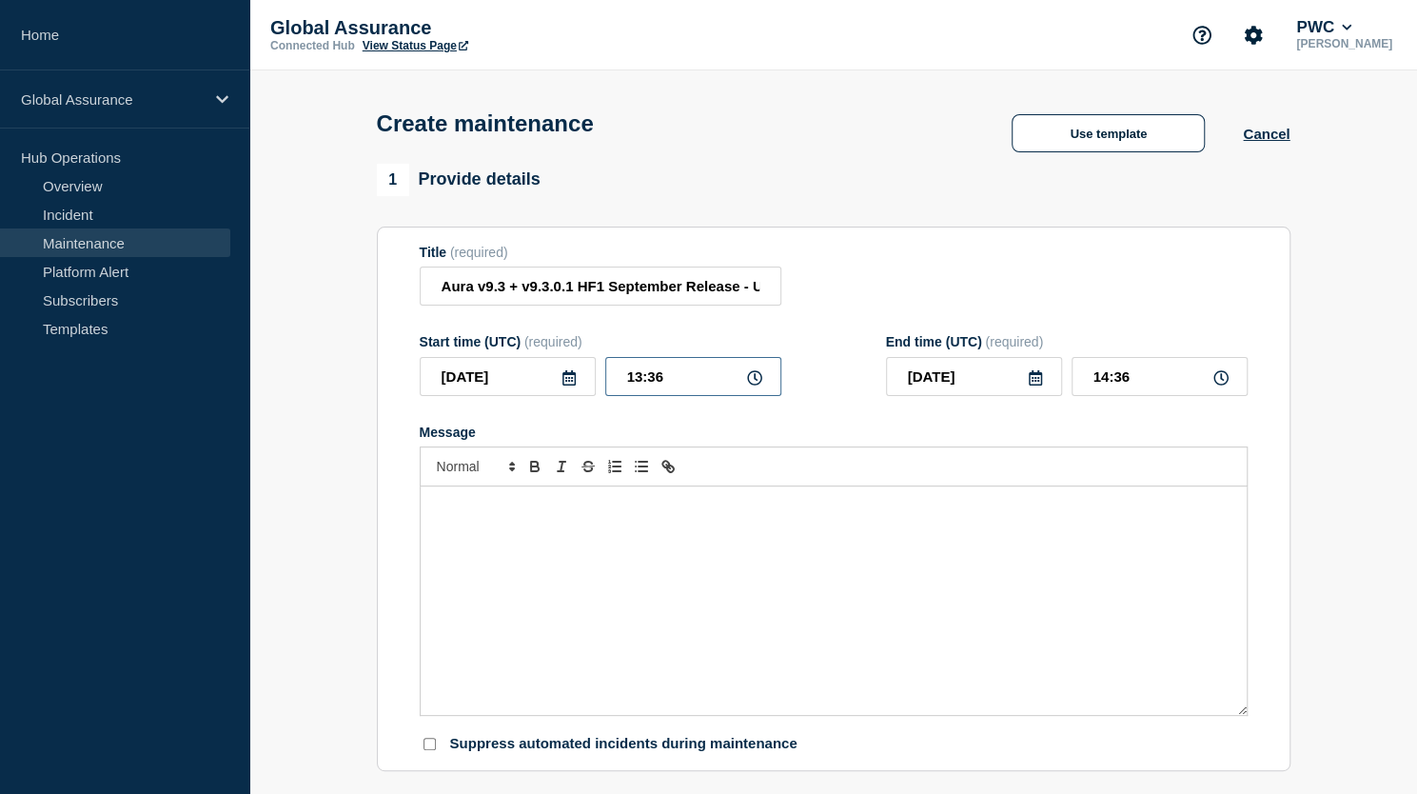
drag, startPoint x: 670, startPoint y: 380, endPoint x: 583, endPoint y: 377, distance: 87.6
click at [583, 377] on div "2025-10-19 13:36" at bounding box center [601, 376] width 362 height 39
type input "00:00"
type input "06:00"
click at [538, 509] on p "Message" at bounding box center [834, 506] width 798 height 17
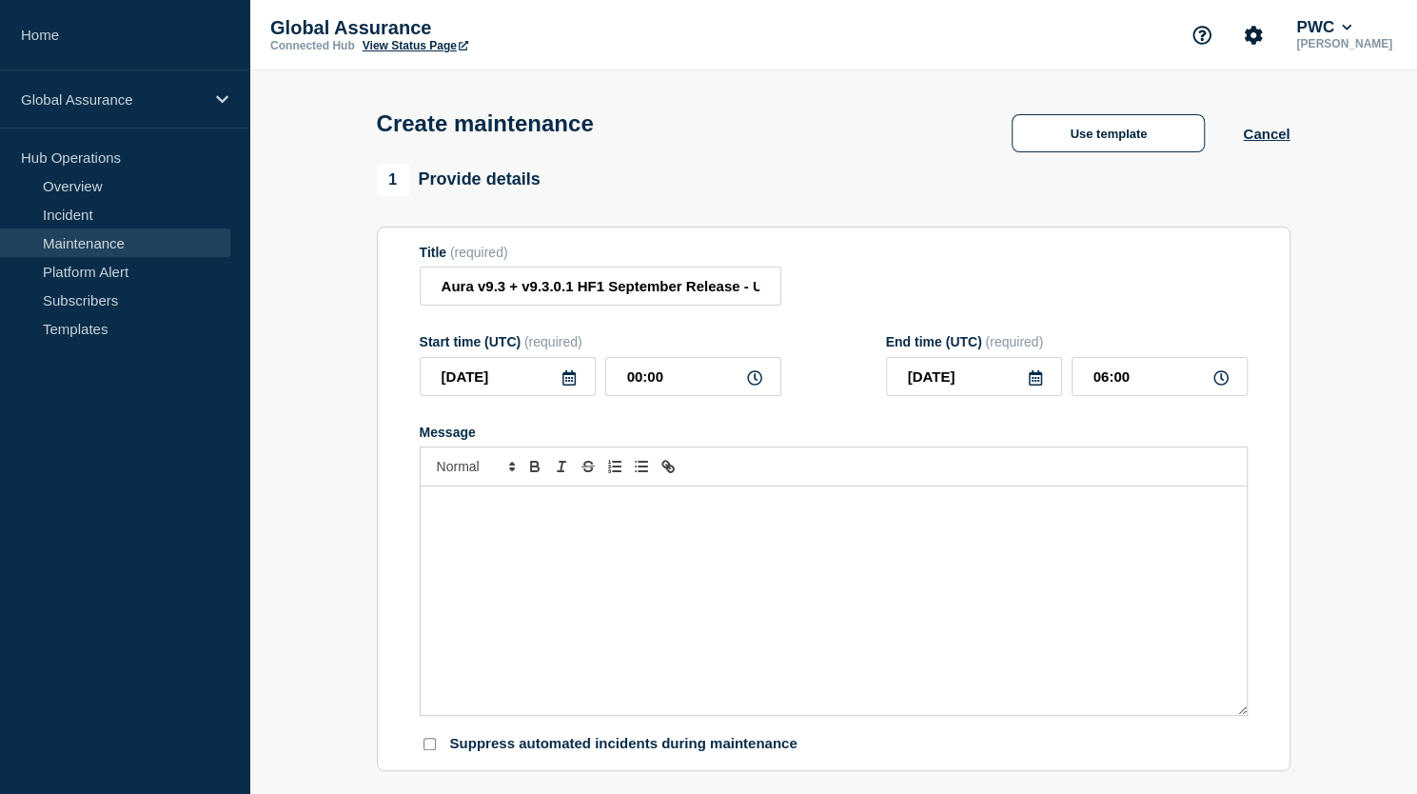
click at [565, 524] on div "Message" at bounding box center [834, 600] width 826 height 228
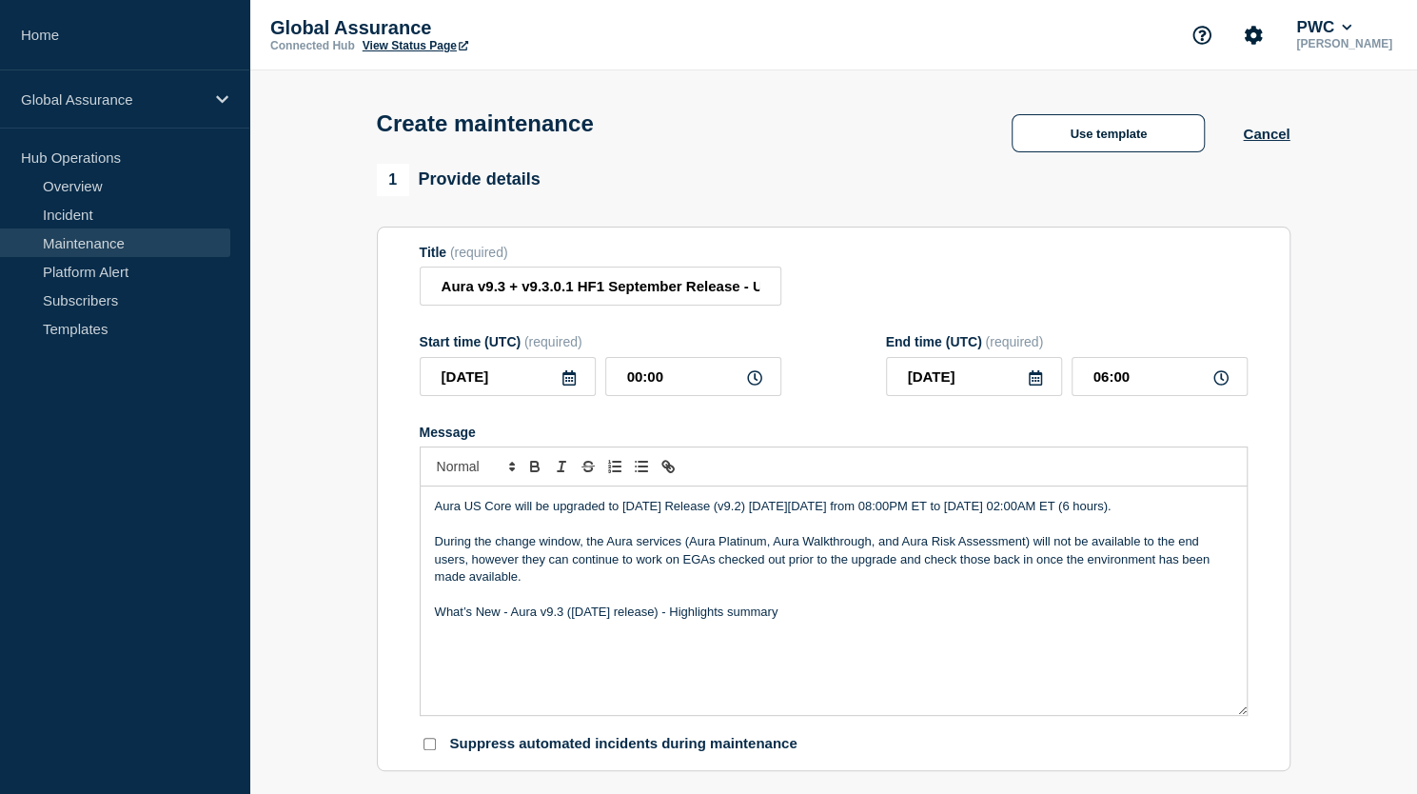
click at [632, 512] on p "Aura US Core will be upgraded to June 2025 Release (v9.2) on Saturday, 12 July …" at bounding box center [834, 506] width 798 height 17
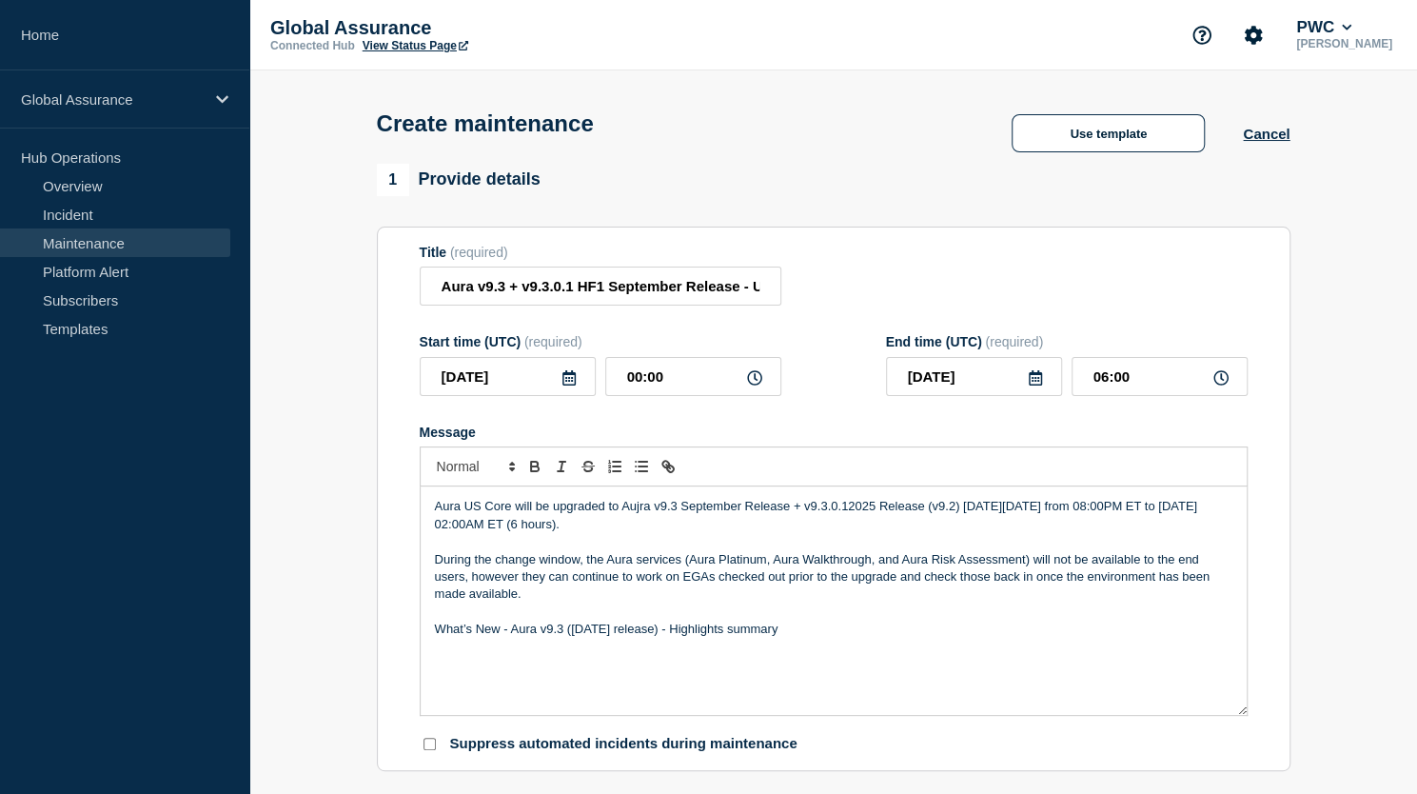
click at [844, 510] on p "Aura US Core will be upgraded to Aujra v9.3 September Release + v9.3.0.12025 Re…" at bounding box center [834, 515] width 798 height 35
drag, startPoint x: 687, startPoint y: 563, endPoint x: 1026, endPoint y: 557, distance: 338.9
click at [1026, 557] on p "During the change window, the Aura services (Aura Platinum, Aura Walkthrough, a…" at bounding box center [834, 577] width 798 height 52
drag, startPoint x: 1026, startPoint y: 557, endPoint x: 689, endPoint y: 566, distance: 337.1
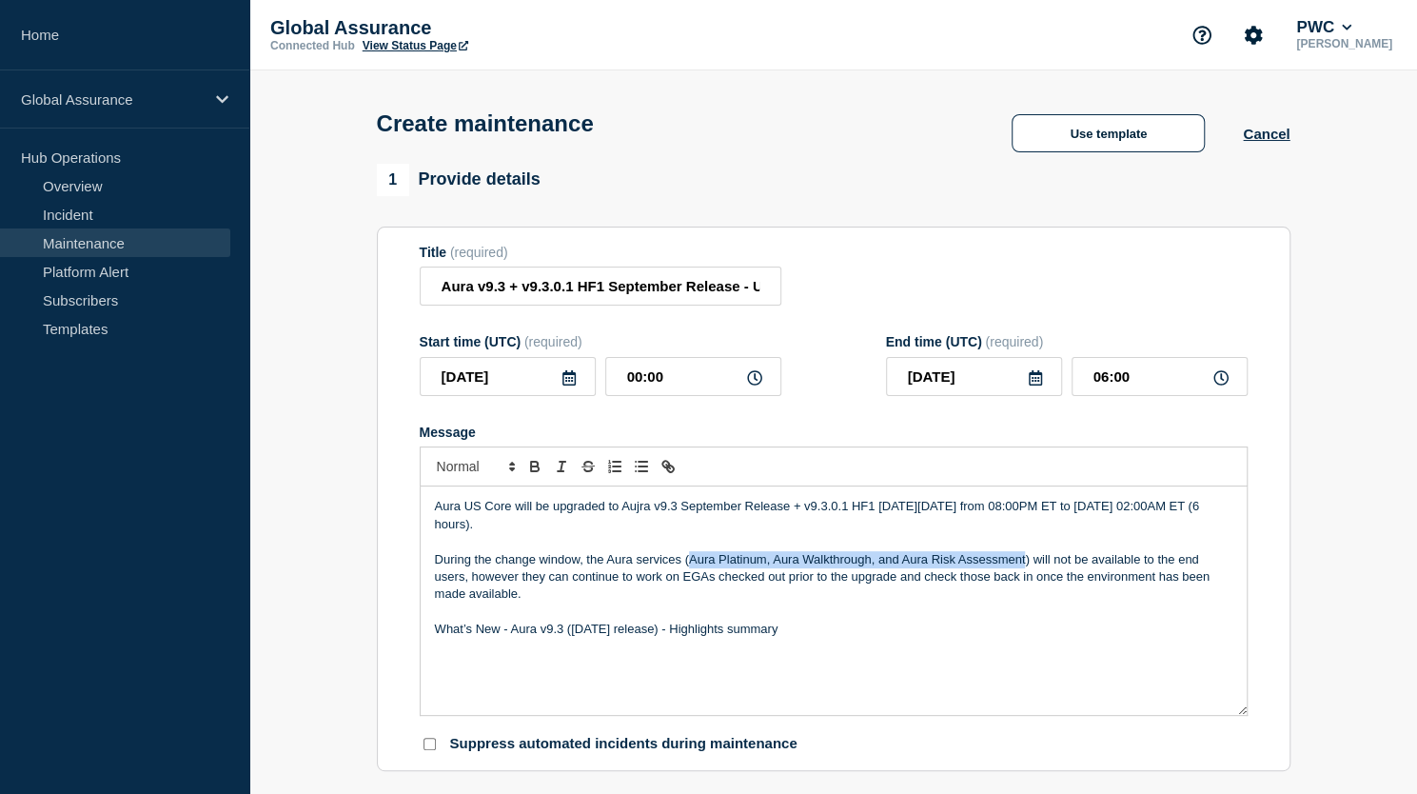
click at [689, 566] on p "During the change window, the Aura services (Aura Platinum, Aura Walkthrough, a…" at bounding box center [834, 577] width 798 height 52
click at [963, 621] on p "Message" at bounding box center [834, 611] width 798 height 17
drag, startPoint x: 433, startPoint y: 631, endPoint x: 833, endPoint y: 642, distance: 399.9
click at [833, 638] on p "What’s New - Aura v9.3 (September 2025 release) - Highlights summary" at bounding box center [834, 629] width 798 height 17
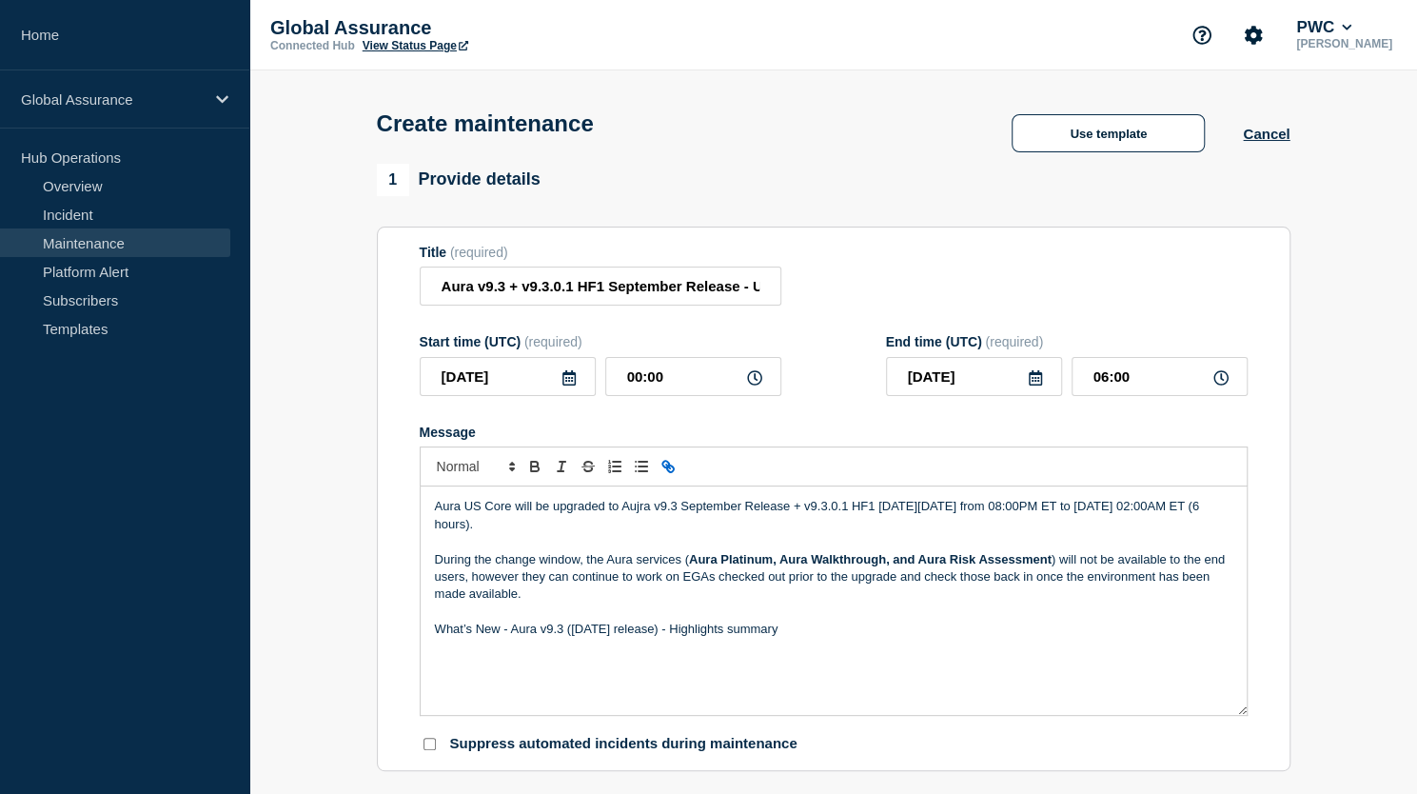
click at [668, 469] on icon "Toggle link" at bounding box center [670, 468] width 7 height 7
type input "What’s New - Aura v9.3 (September 2025 release) - Highlights summary"
paste input "https://supportcommunity.pwc.com/t/whats-new-aura-v9-3-september-2025-release-h…"
type input "https://supportcommunity.pwc.com/t/whats-new-aura-v9-3-september-2025-release-h…"
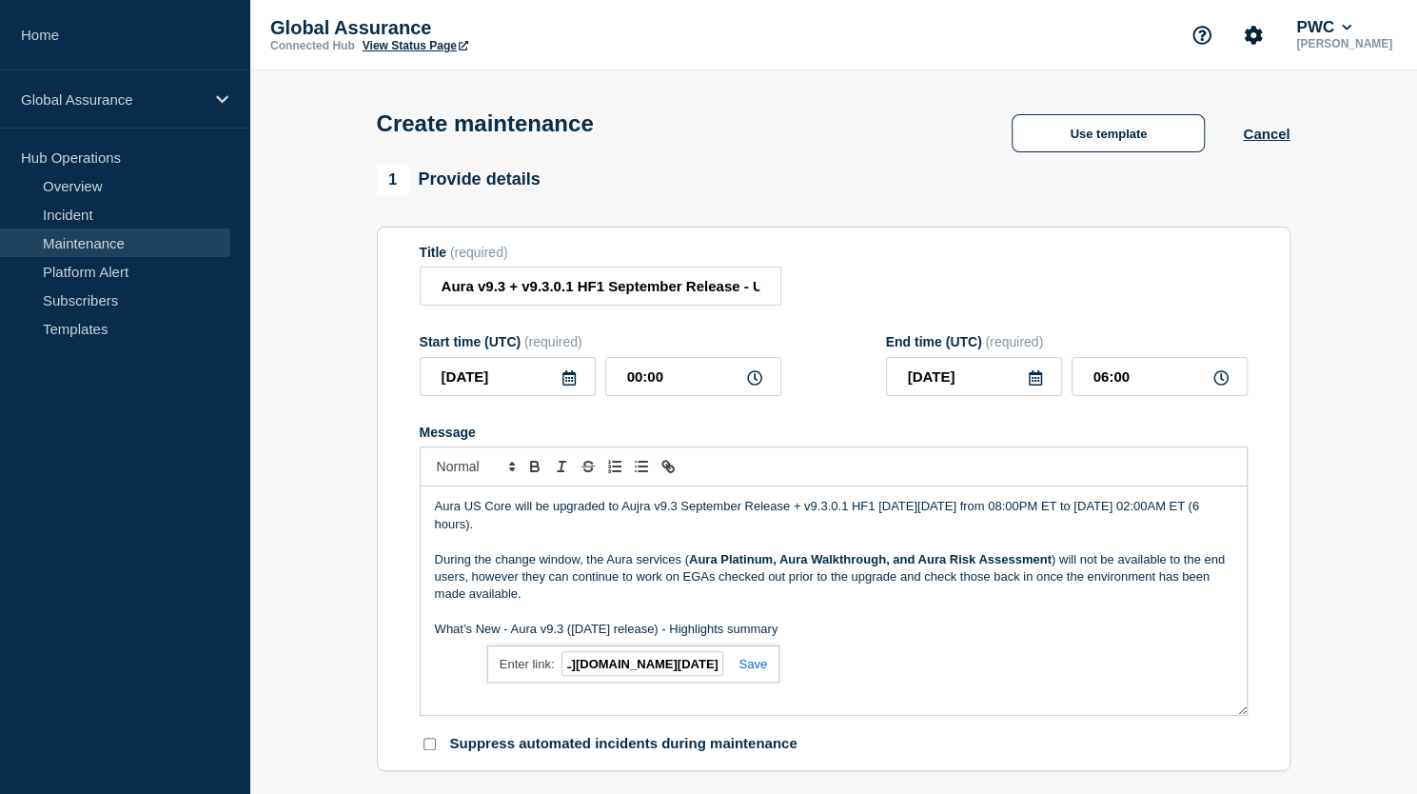
scroll to position [0, 0]
click at [755, 669] on link at bounding box center [745, 664] width 44 height 14
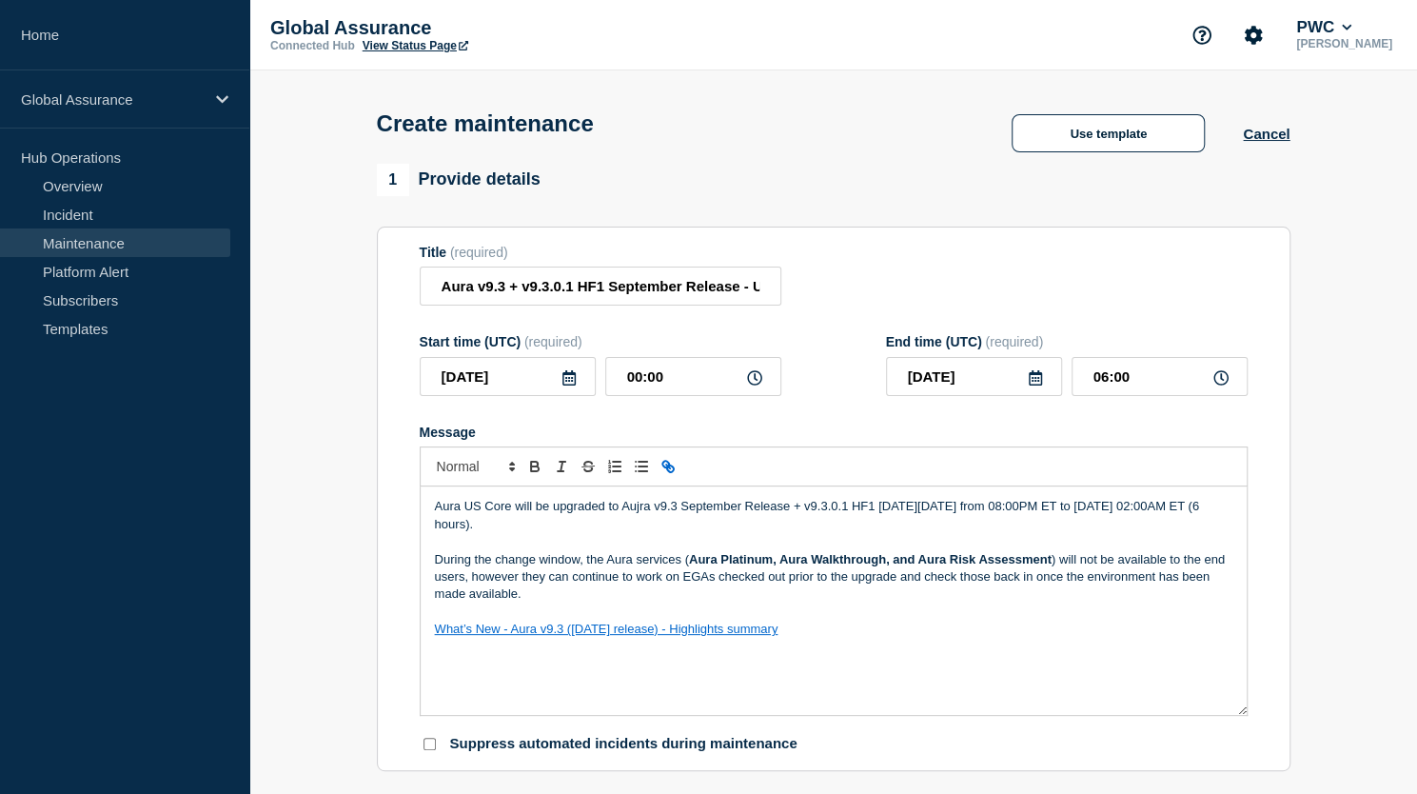
click at [761, 667] on div "Aura US Core will be upgraded to Aujra v9.3 September Release + v9.3.0.1 HF1 on…" at bounding box center [834, 600] width 826 height 228
click at [858, 638] on p "What’s New - Aura v9.3 (September 2025 release) - Highlights summary" at bounding box center [834, 629] width 798 height 17
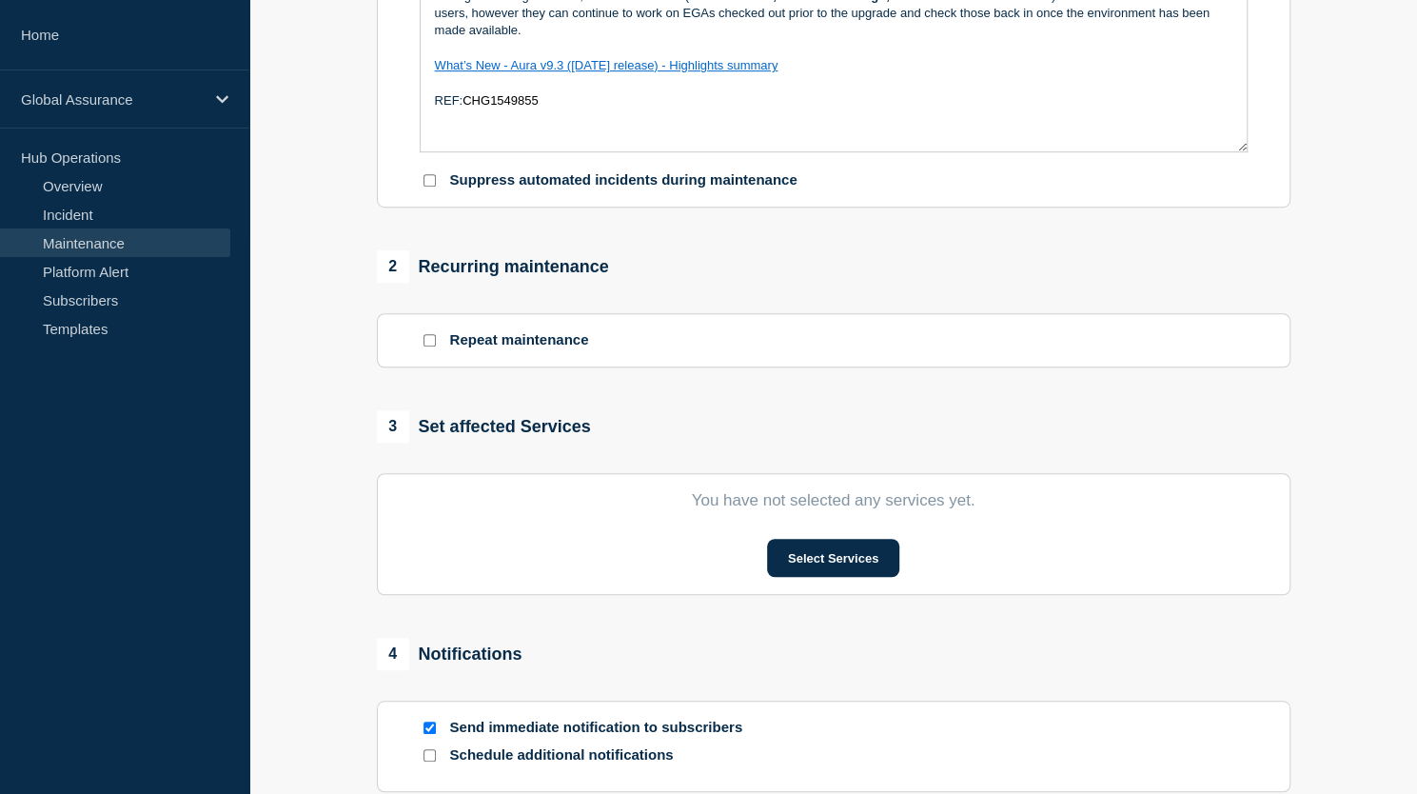
scroll to position [564, 0]
click at [808, 557] on button "Select Services" at bounding box center [833, 557] width 132 height 38
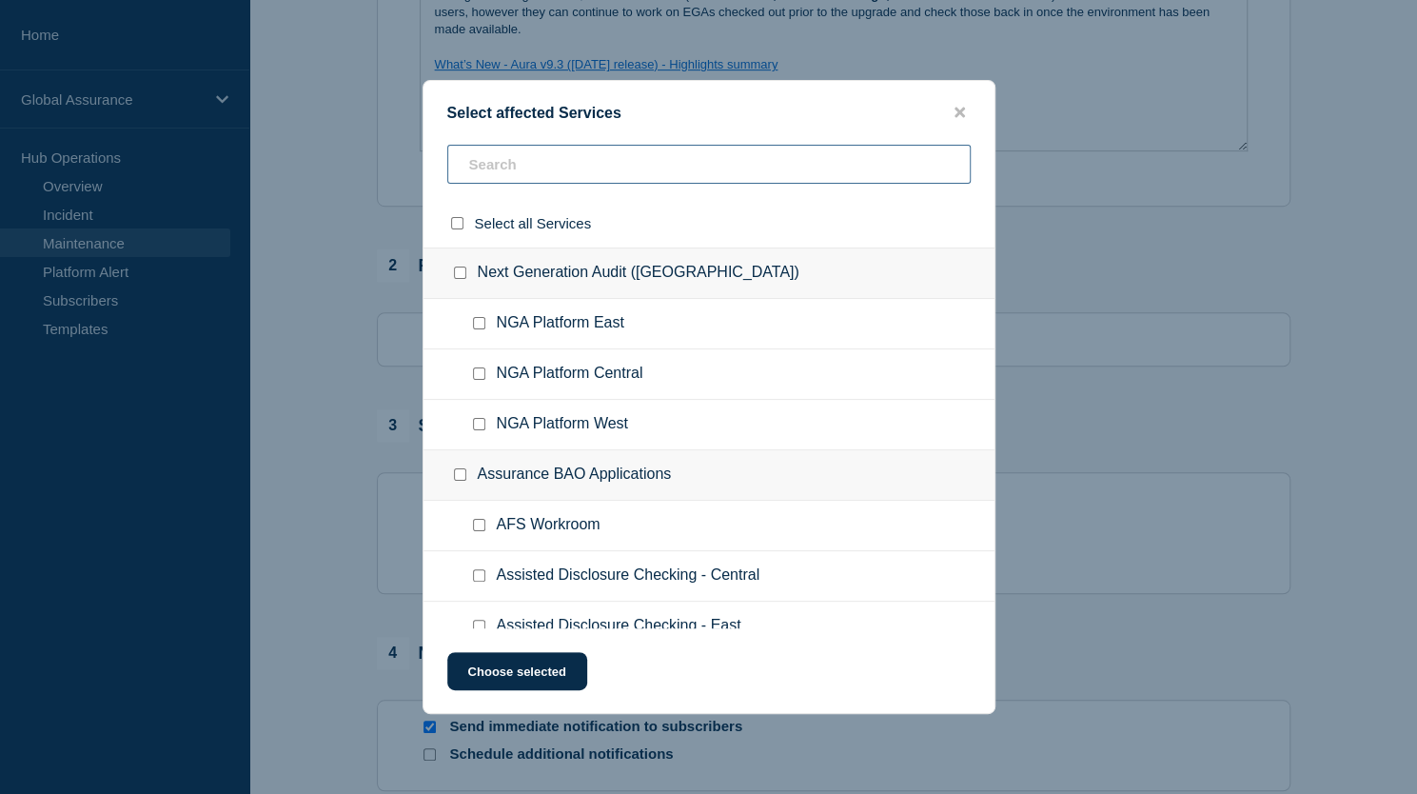
click at [638, 171] on input "text" at bounding box center [709, 164] width 524 height 39
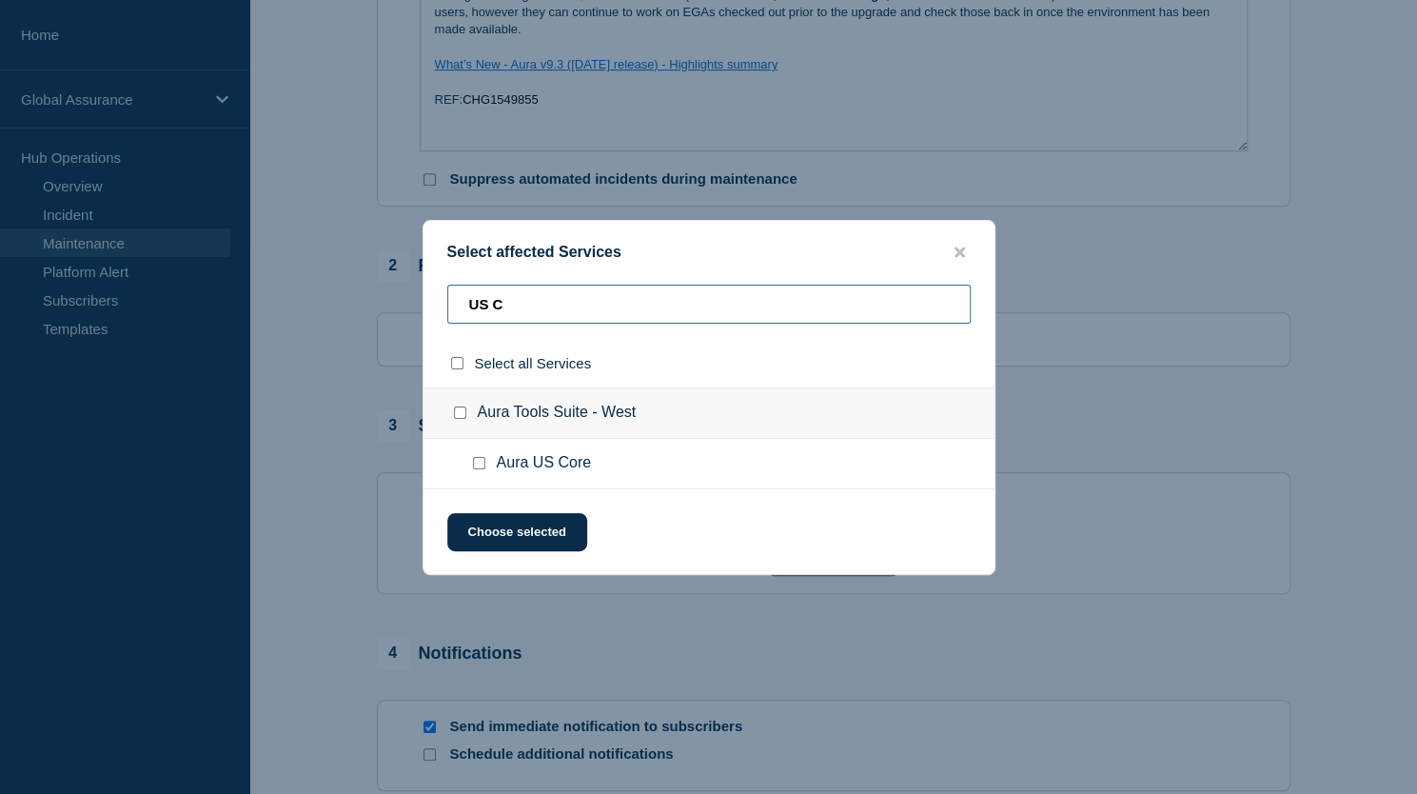
type input "US C"
click at [475, 462] on input "Aura US Core checkbox" at bounding box center [479, 463] width 12 height 12
checkbox input "true"
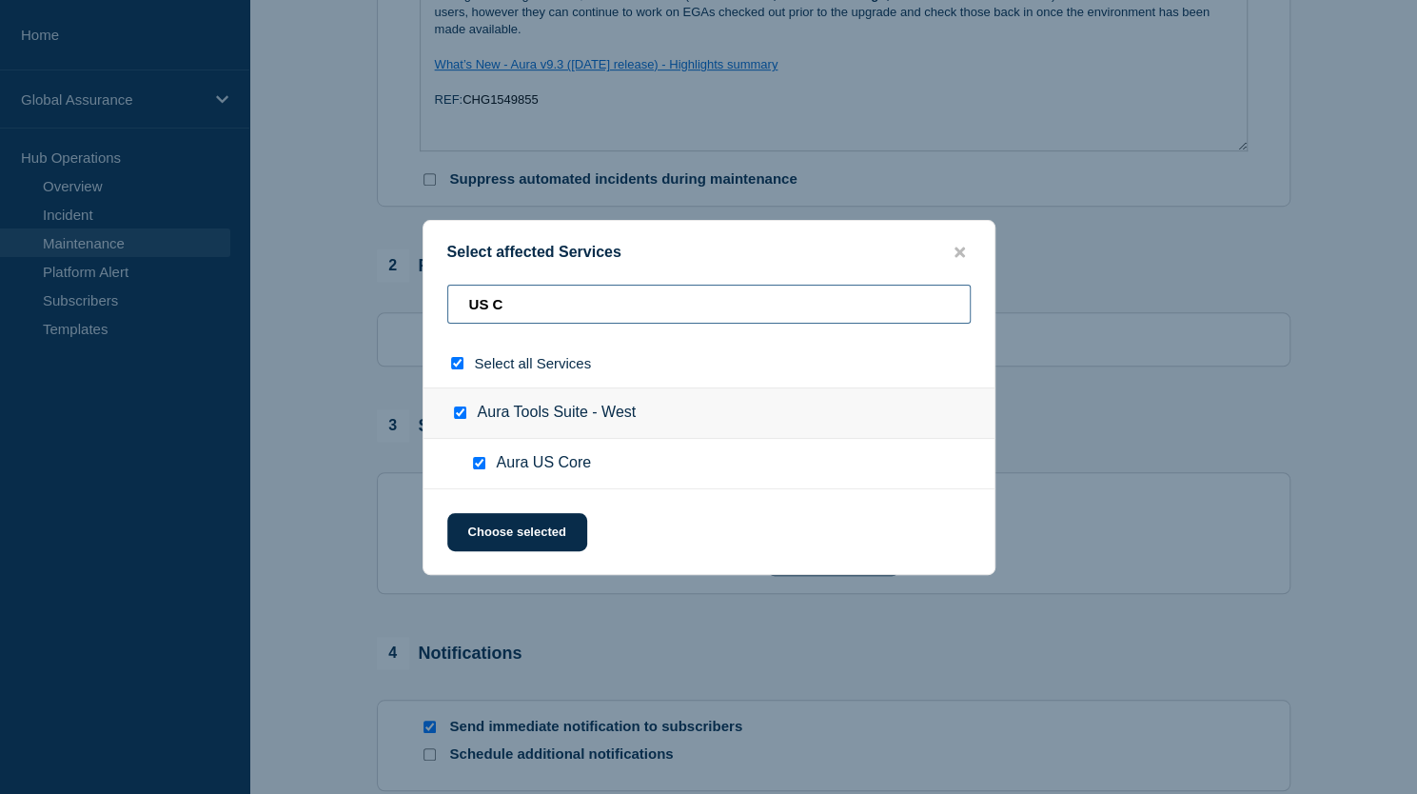
click at [517, 297] on input "US C" at bounding box center [709, 304] width 524 height 39
type input "US"
checkbox input "false"
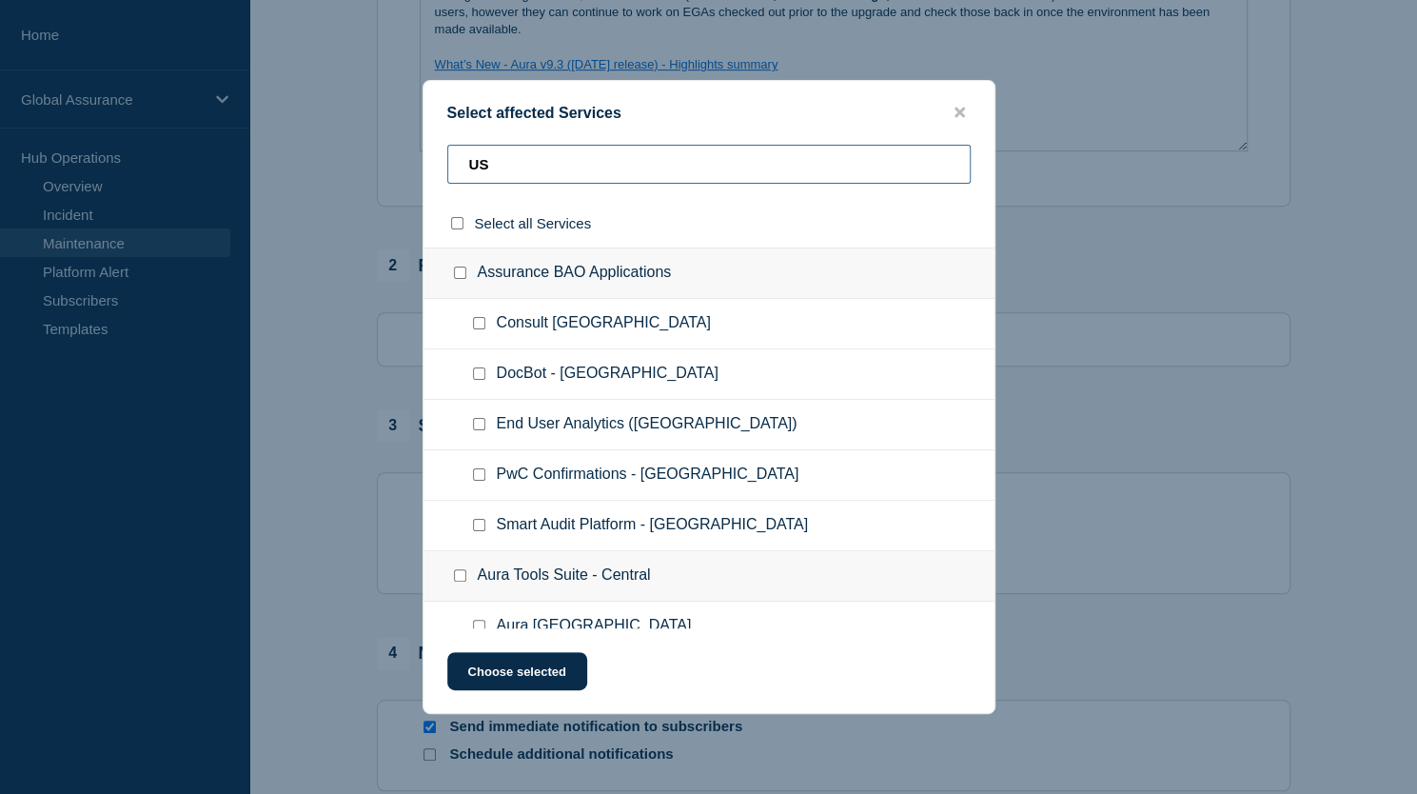
type input "U"
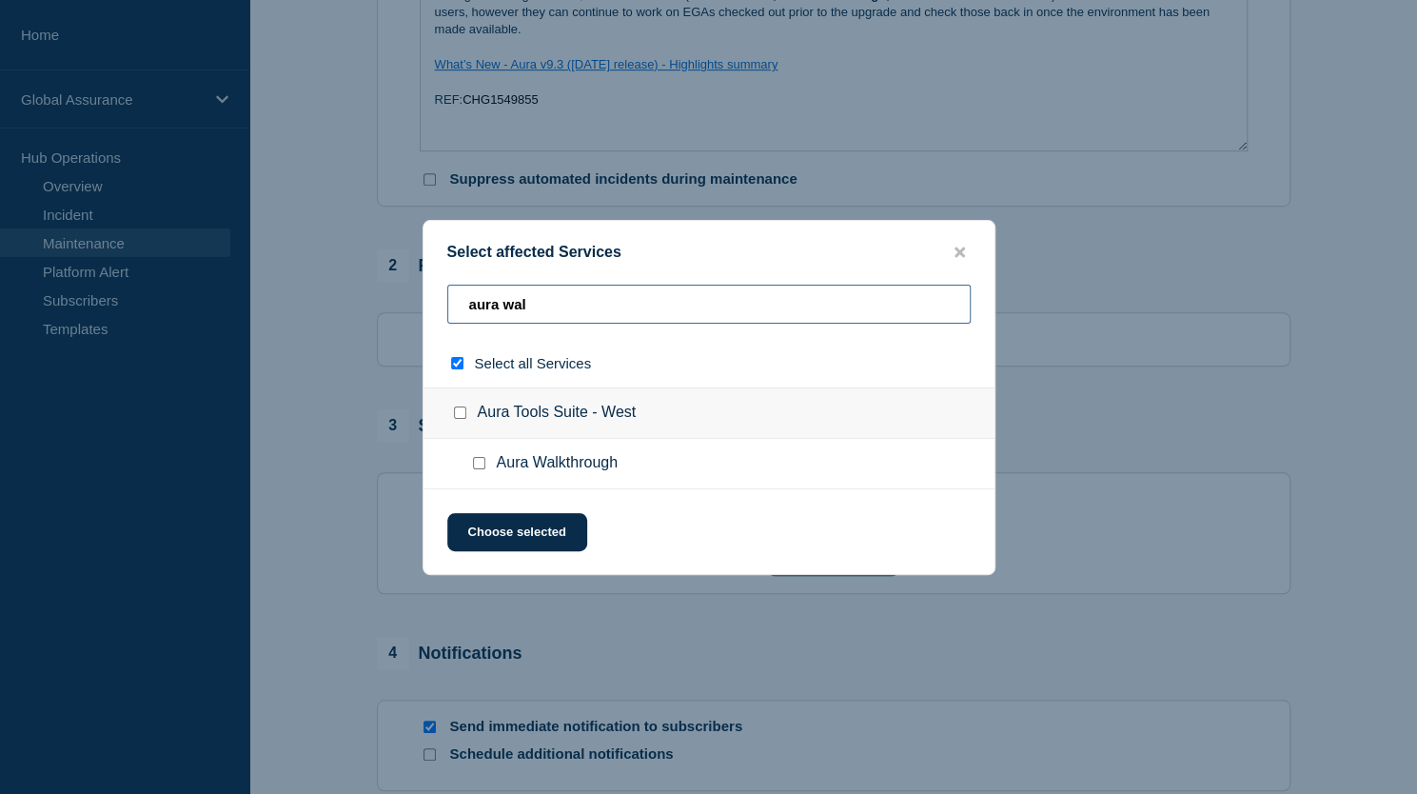
type input "aura walt"
checkbox input "true"
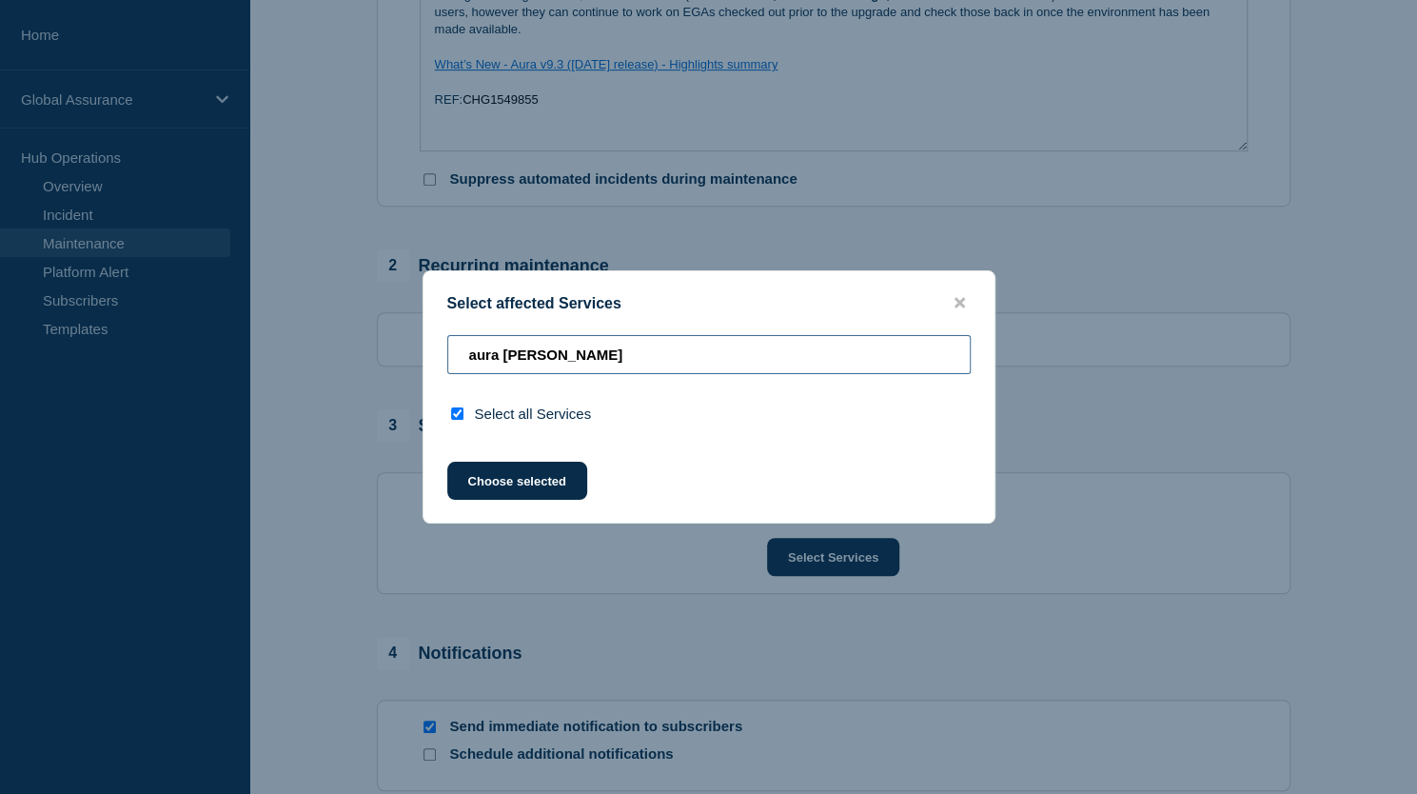
type input "aura wal"
checkbox input "false"
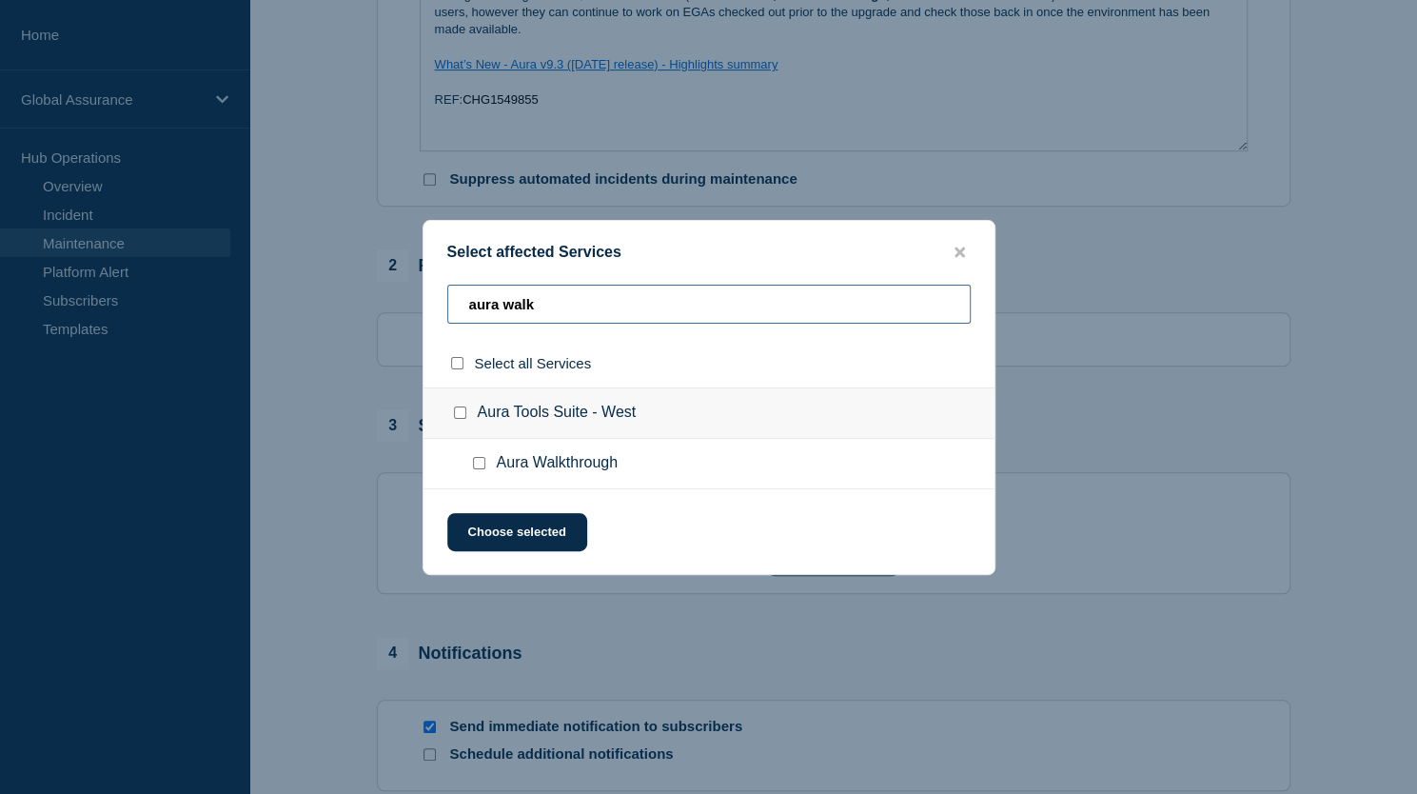
type input "aura walk"
click at [480, 463] on input "Aura Walkthrough checkbox" at bounding box center [479, 463] width 12 height 12
checkbox input "true"
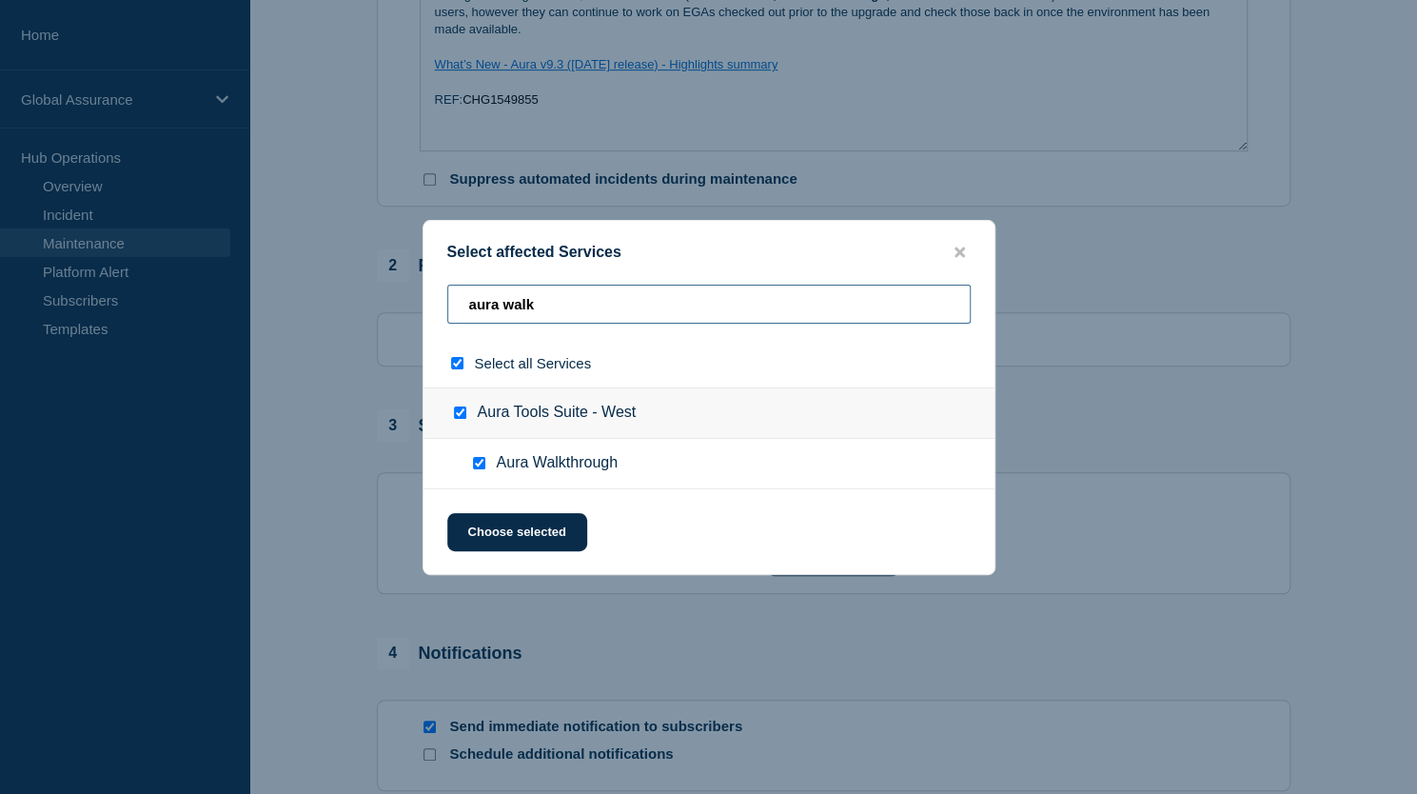
click at [537, 304] on input "aura walk" at bounding box center [709, 304] width 524 height 39
type input "aura"
checkbox input "false"
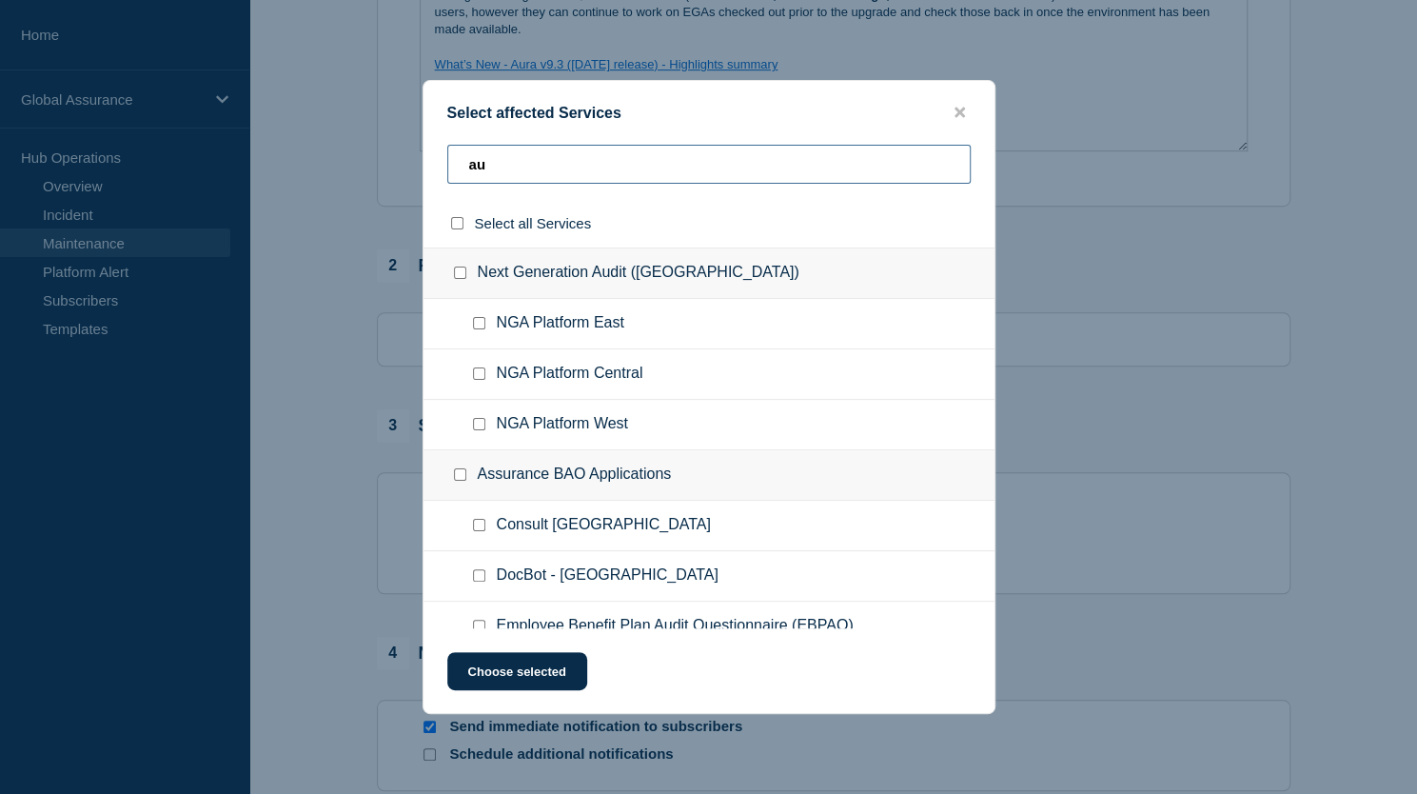
type input "a"
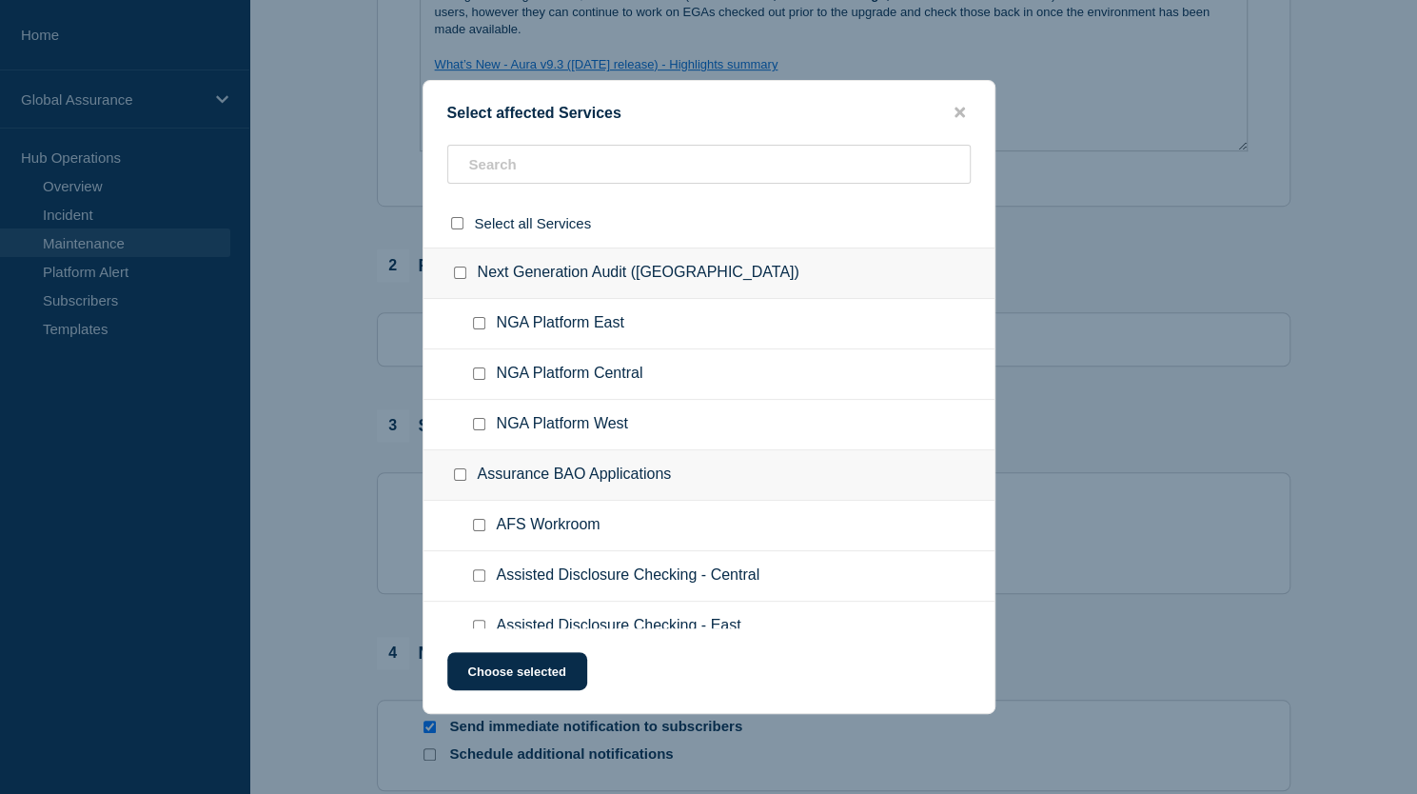
click at [537, 304] on ul "NGA Platform East" at bounding box center [709, 324] width 571 height 50
click at [564, 170] on input "text" at bounding box center [709, 164] width 524 height 39
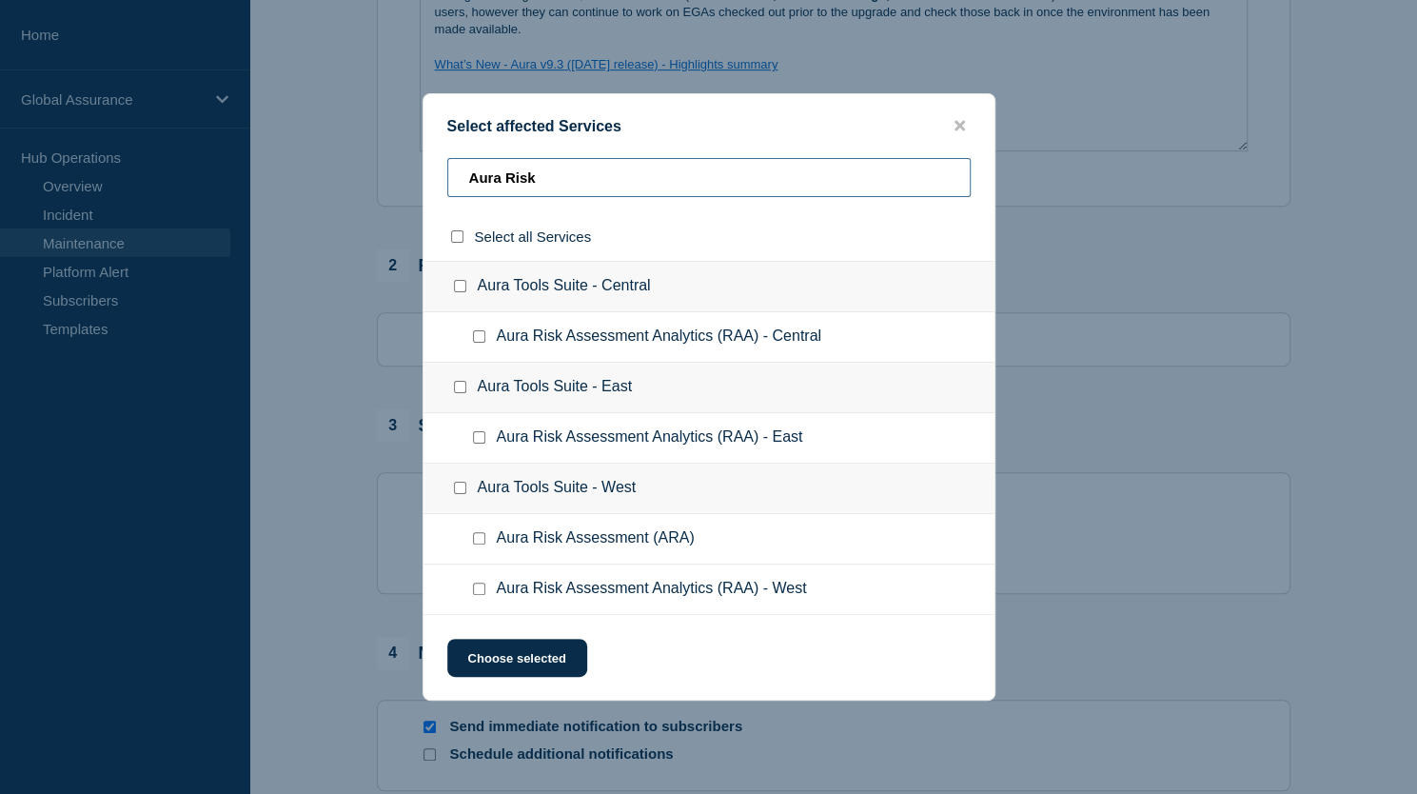
type input "Aura Risk"
click at [478, 538] on input "Aura Risk Assessment (ARA) checkbox" at bounding box center [479, 538] width 12 height 12
checkbox input "true"
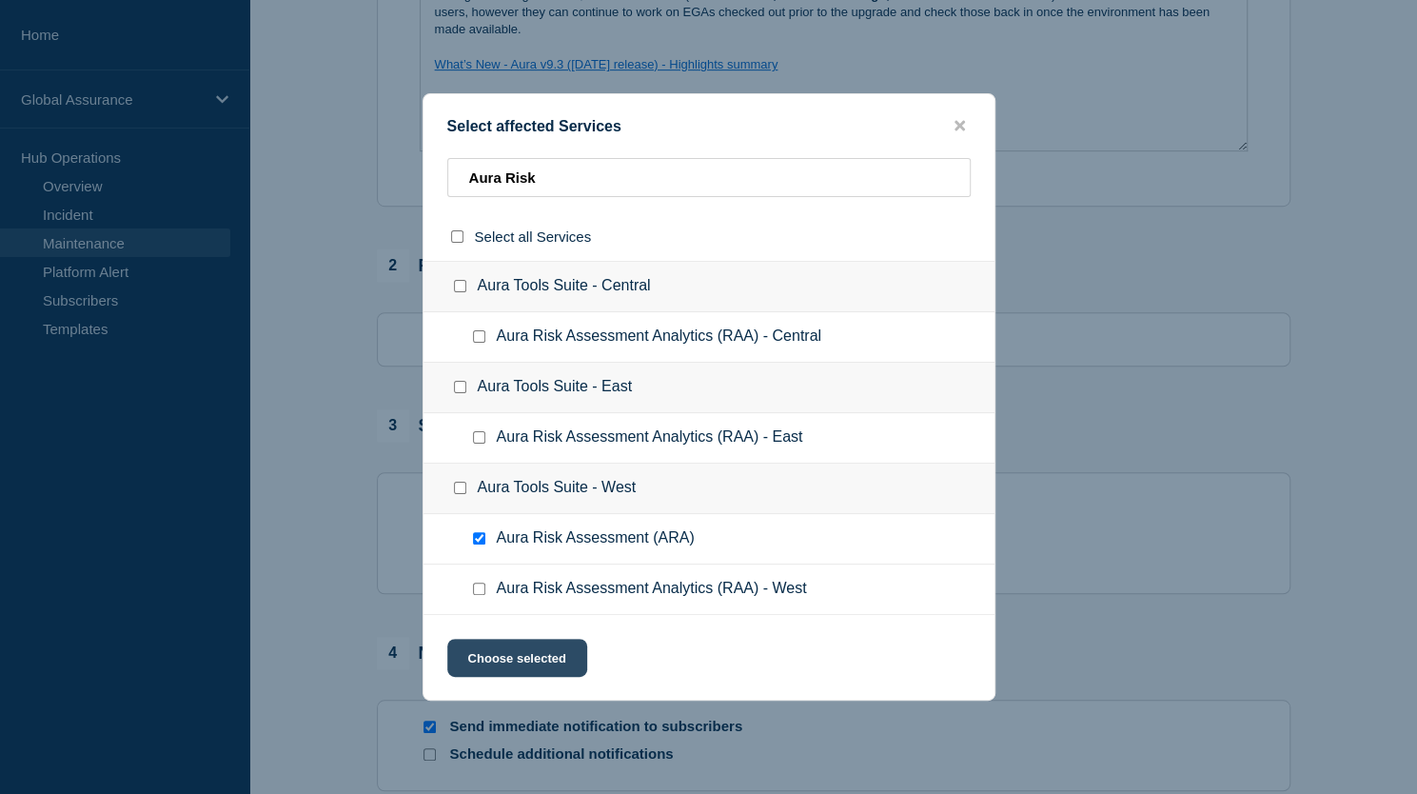
click at [506, 660] on button "Choose selected" at bounding box center [517, 658] width 140 height 38
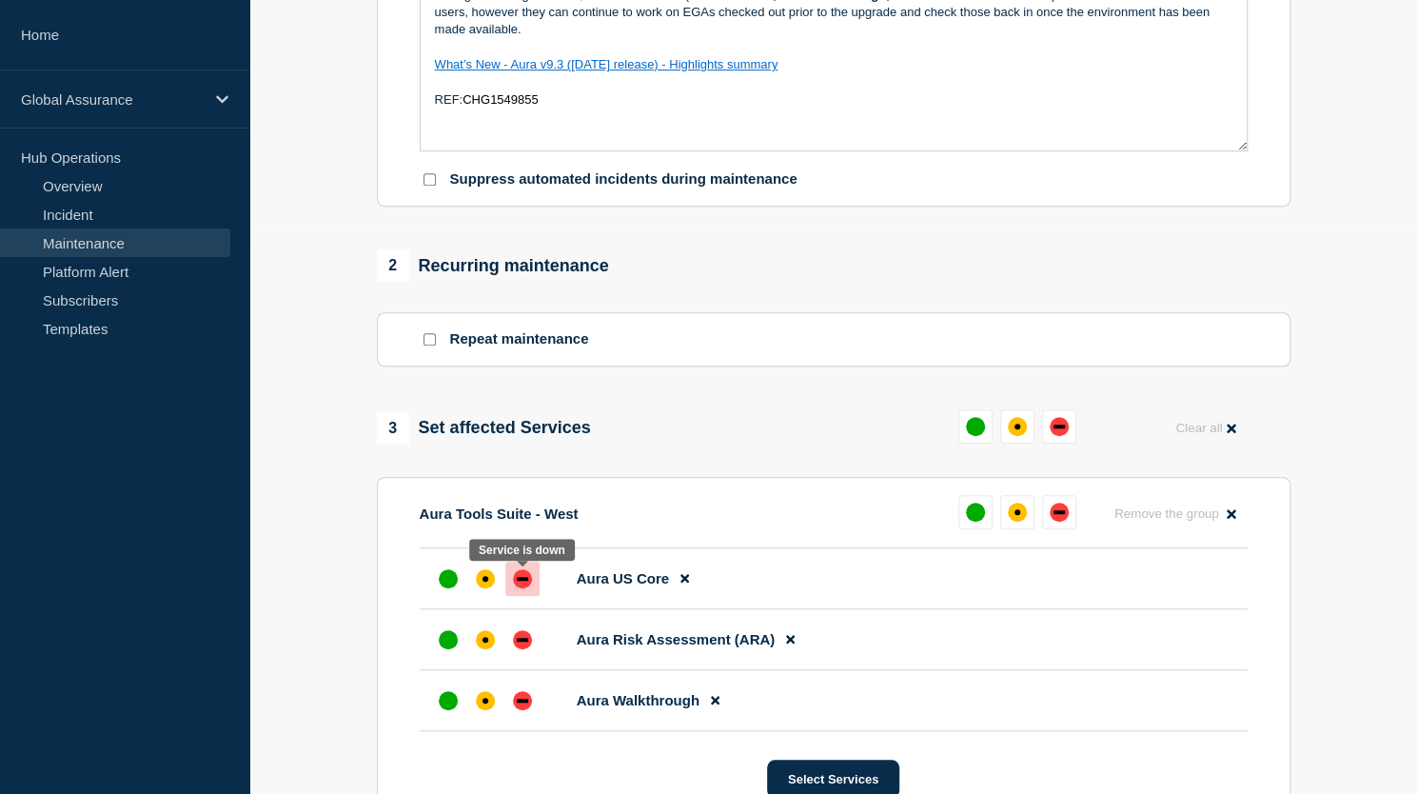
click at [516, 586] on div "down" at bounding box center [522, 578] width 19 height 19
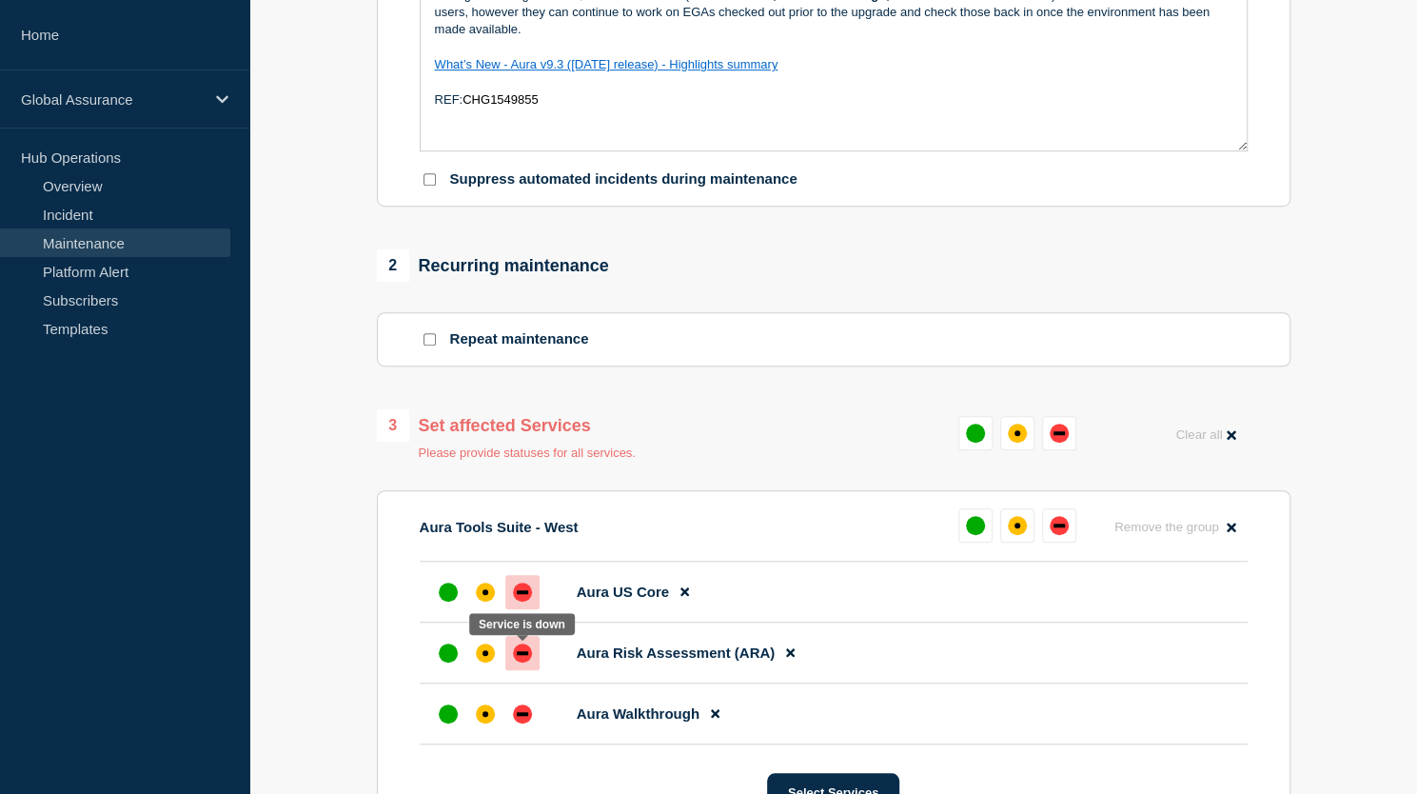
click at [520, 650] on div "down" at bounding box center [522, 652] width 19 height 19
click at [521, 716] on div "down" at bounding box center [522, 714] width 11 height 4
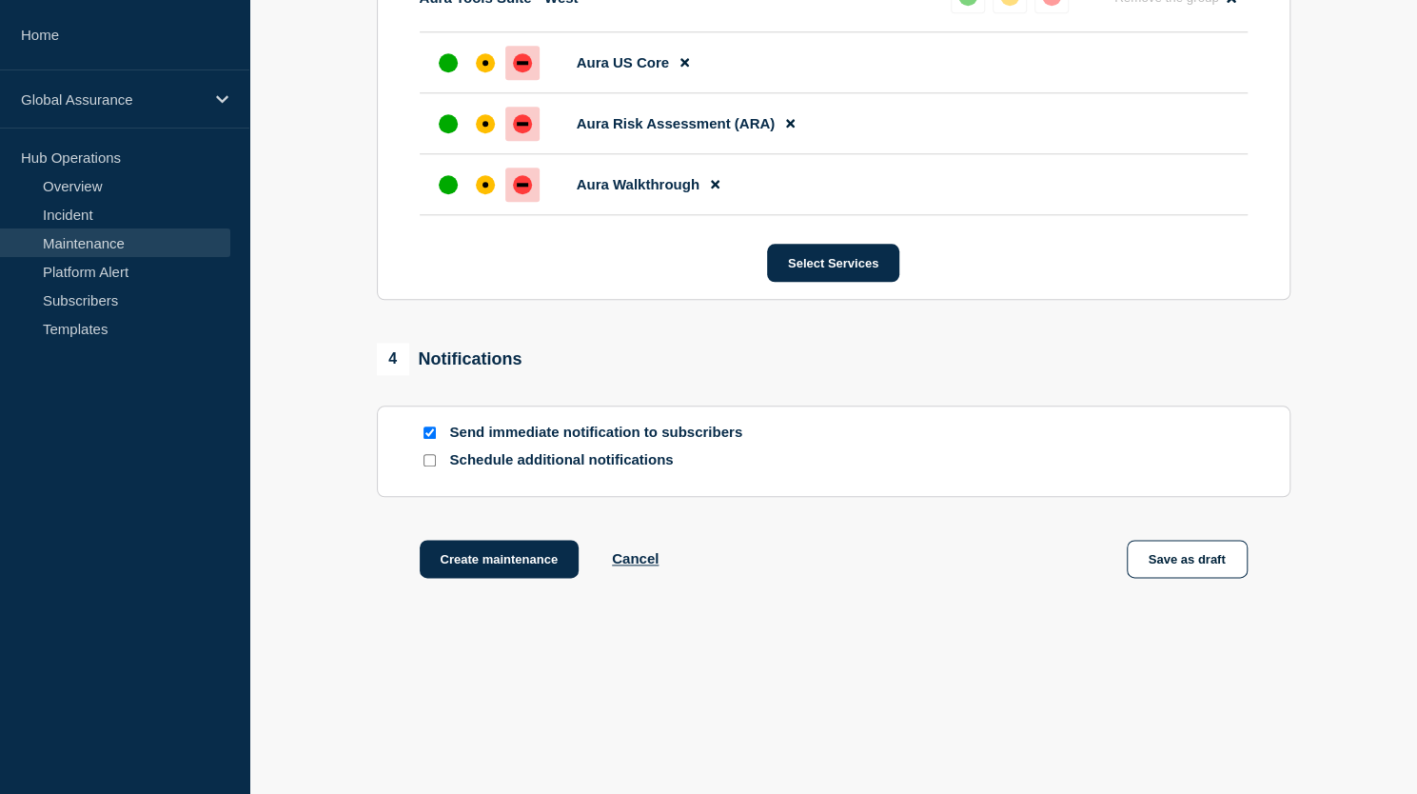
scroll to position [1081, 0]
click at [485, 564] on button "Create maintenance" at bounding box center [500, 558] width 160 height 38
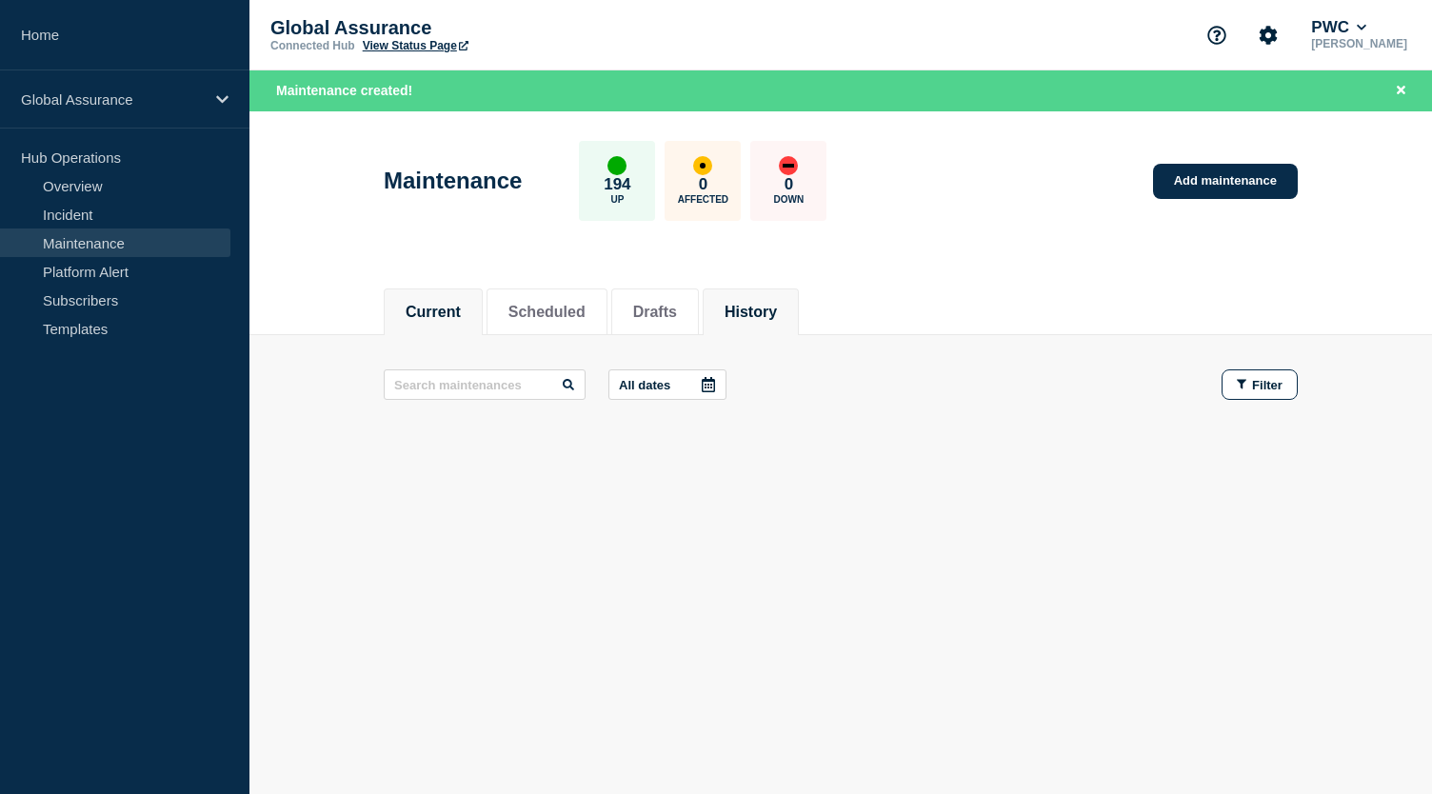
click at [777, 306] on button "History" at bounding box center [750, 312] width 52 height 17
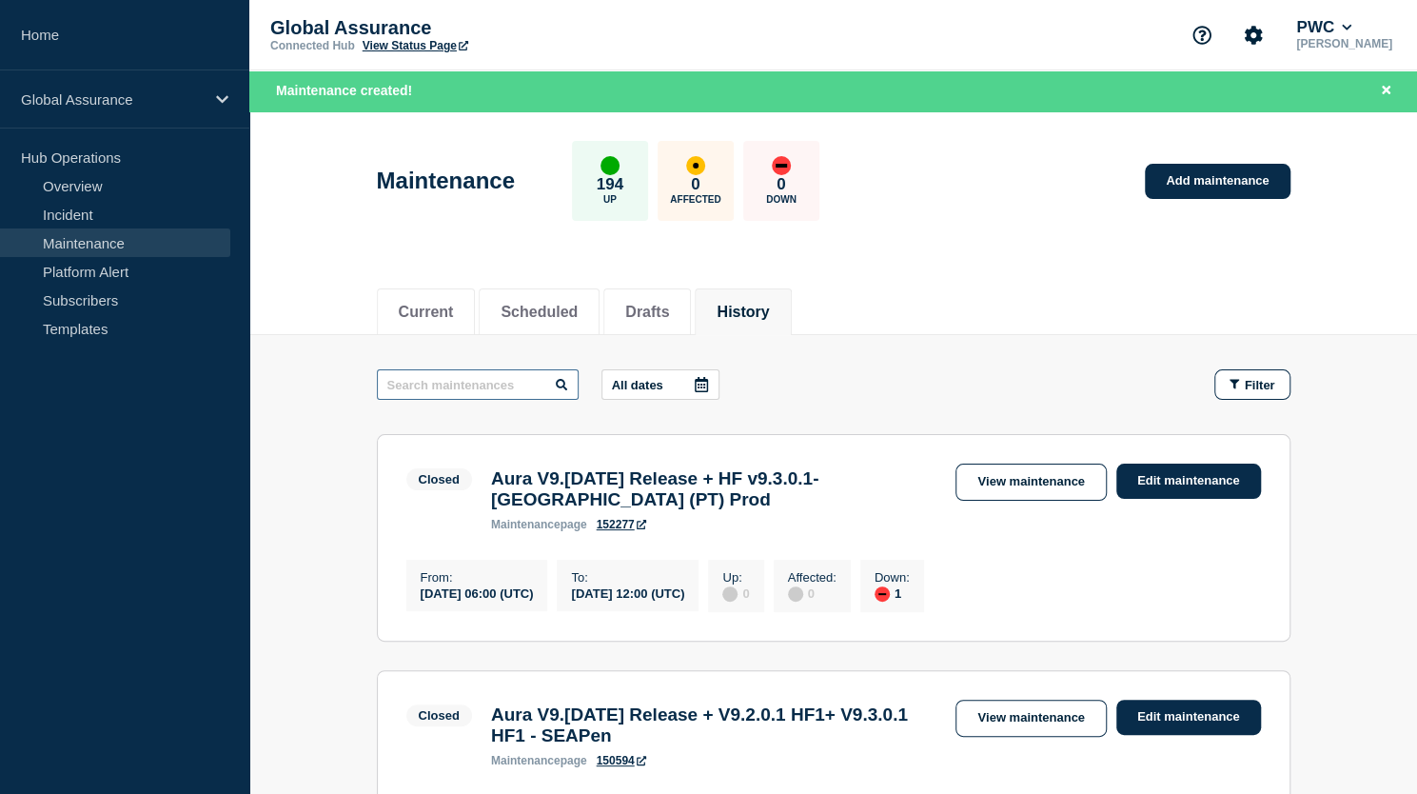
click at [510, 387] on input "text" at bounding box center [478, 384] width 202 height 30
type input "canada"
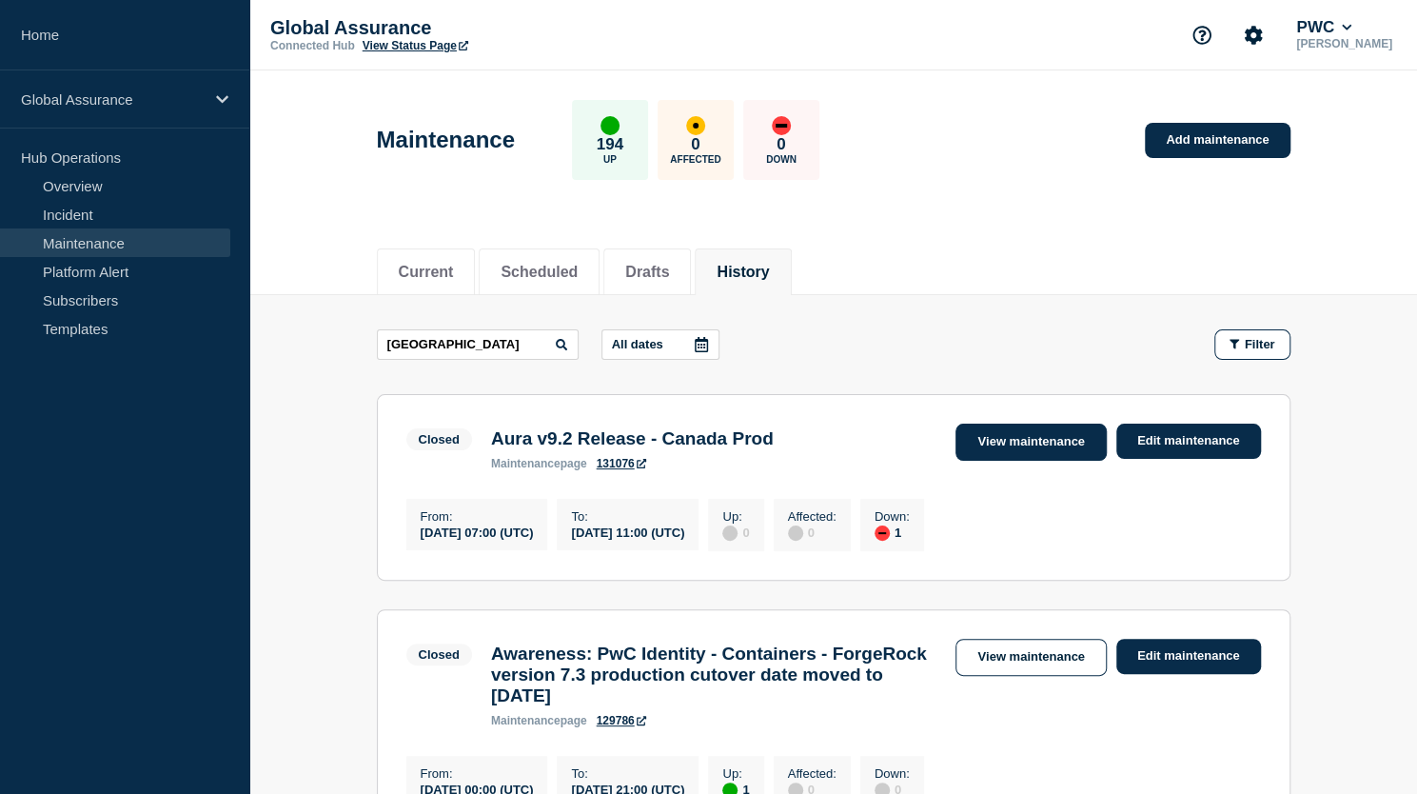
click at [1017, 437] on link "View maintenance" at bounding box center [1031, 442] width 150 height 37
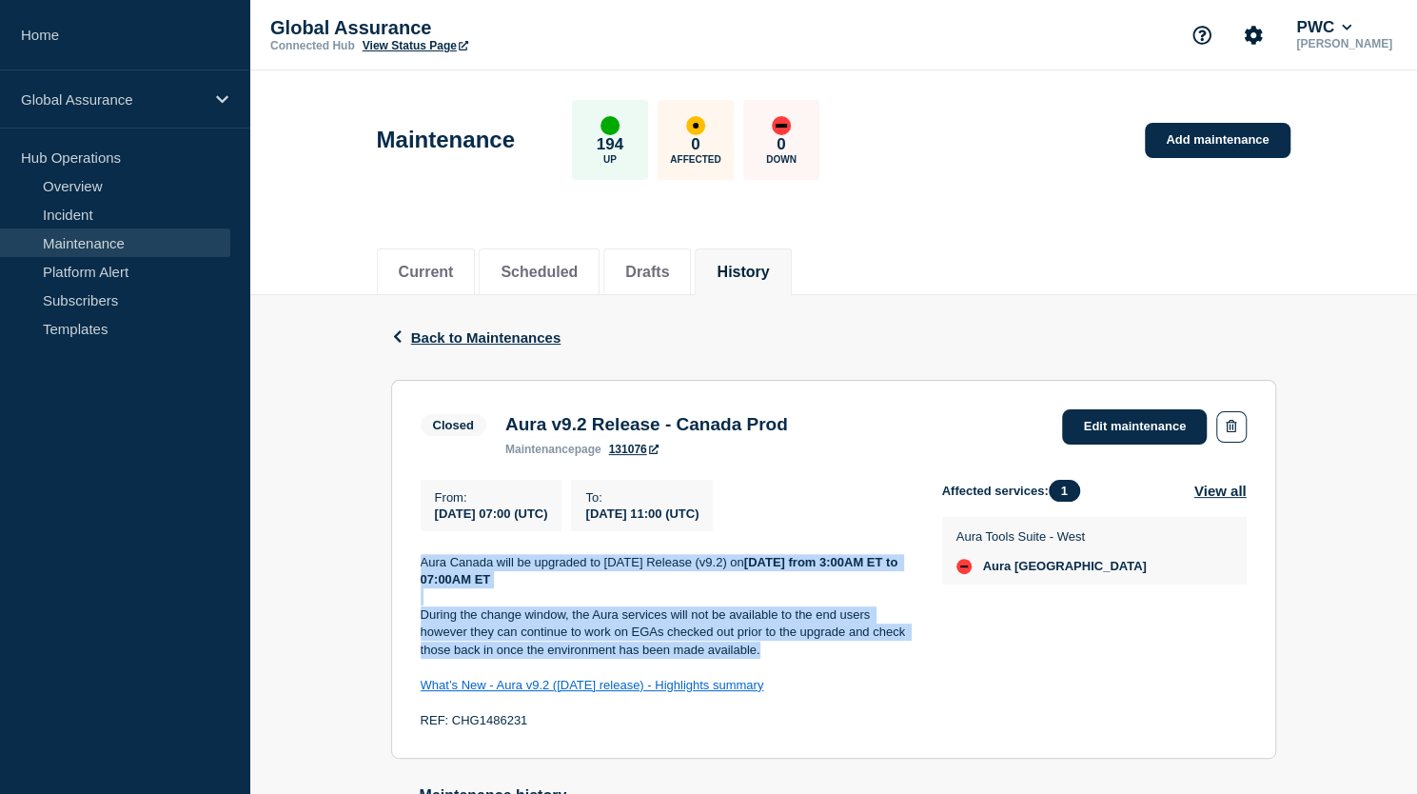
drag, startPoint x: 420, startPoint y: 567, endPoint x: 827, endPoint y: 661, distance: 417.9
click at [827, 661] on div "Aura Canada will be upgraded to June 2025 Release (v9.2) on Wednesday, 16 July …" at bounding box center [666, 642] width 491 height 176
copy div "Aura Canada will be upgraded to June 2025 Release (v9.2) on Wednesday, 16 July …"
click at [1204, 142] on link "Add maintenance" at bounding box center [1217, 140] width 145 height 35
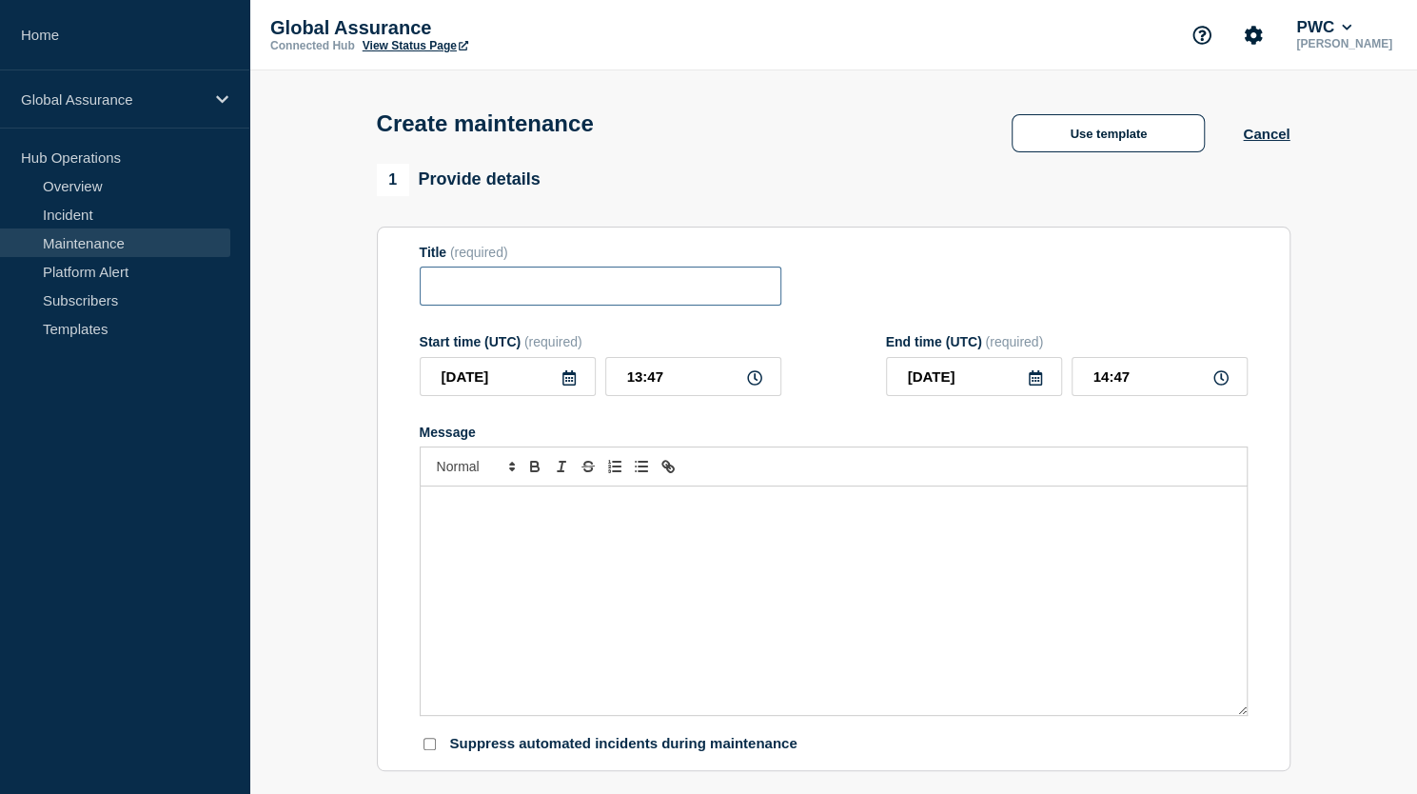
click at [737, 292] on input "Title" at bounding box center [601, 286] width 362 height 39
type input "a"
click at [507, 290] on input "Aura v9.3 + v9.3.0.1" at bounding box center [601, 286] width 362 height 39
click at [718, 290] on input "Aura v9.3 September Release + v9.3.0.1" at bounding box center [601, 286] width 362 height 39
click at [583, 291] on input "Aura v9.3 September Release + v9.3.0.1 (HF1)" at bounding box center [601, 286] width 362 height 39
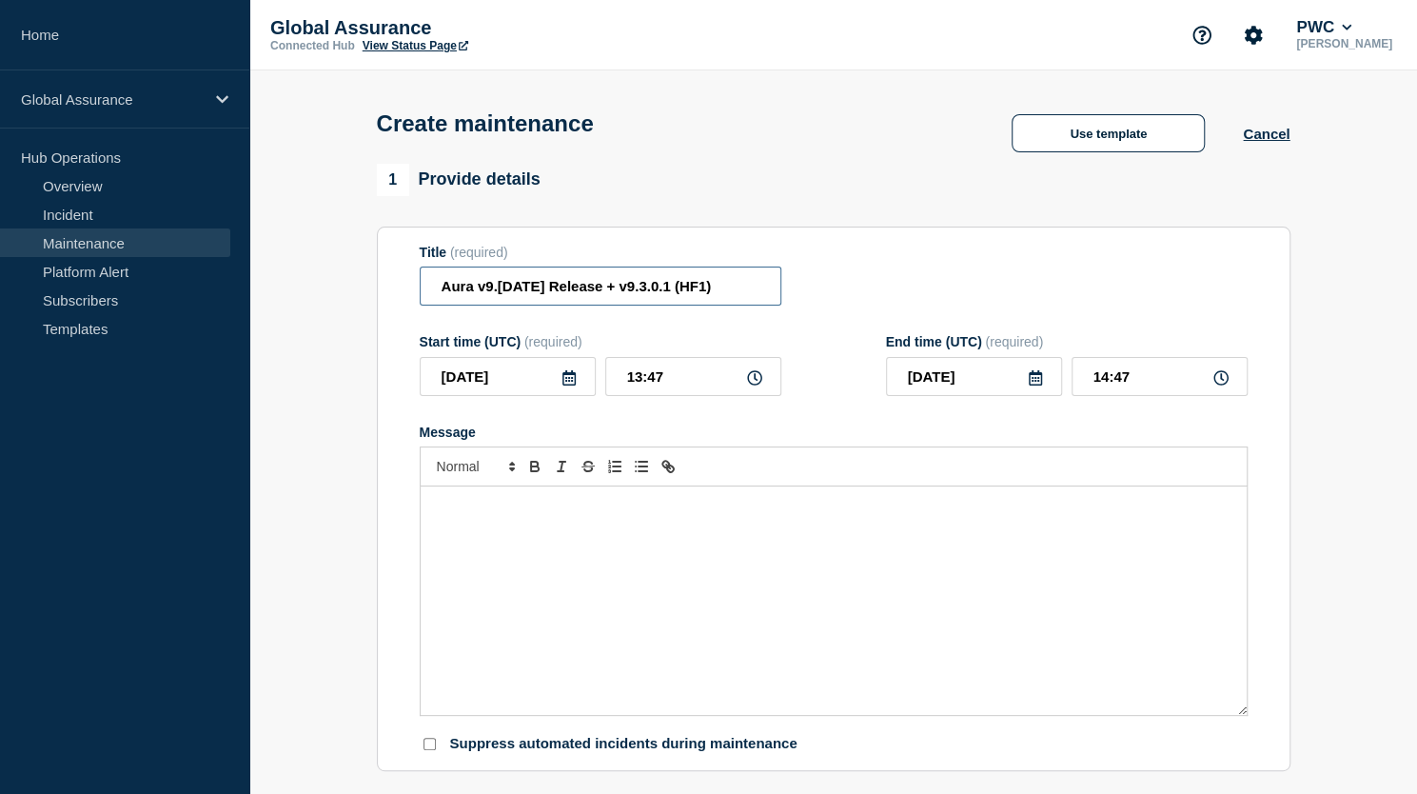
click at [762, 294] on input "Aura v9.3 September 2025 Release + v9.3.0.1 (HF1)" at bounding box center [601, 286] width 362 height 39
type input "Aura v9.3 September 2025 Release + v9.3.0.1 (HF1) - Canada"
click at [569, 377] on icon at bounding box center [569, 377] width 13 height 15
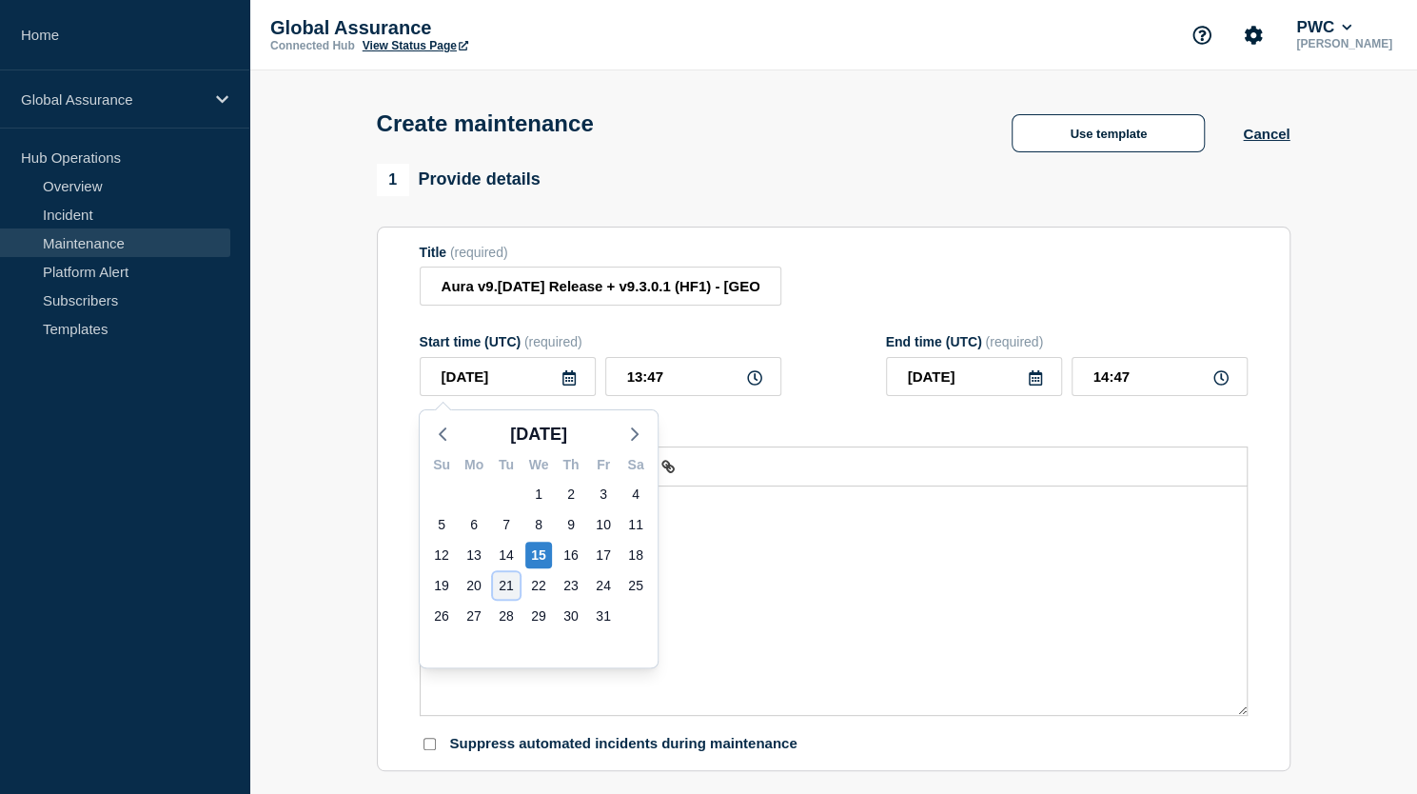
click at [504, 582] on div "21" at bounding box center [506, 585] width 27 height 27
type input "2025-10-21"
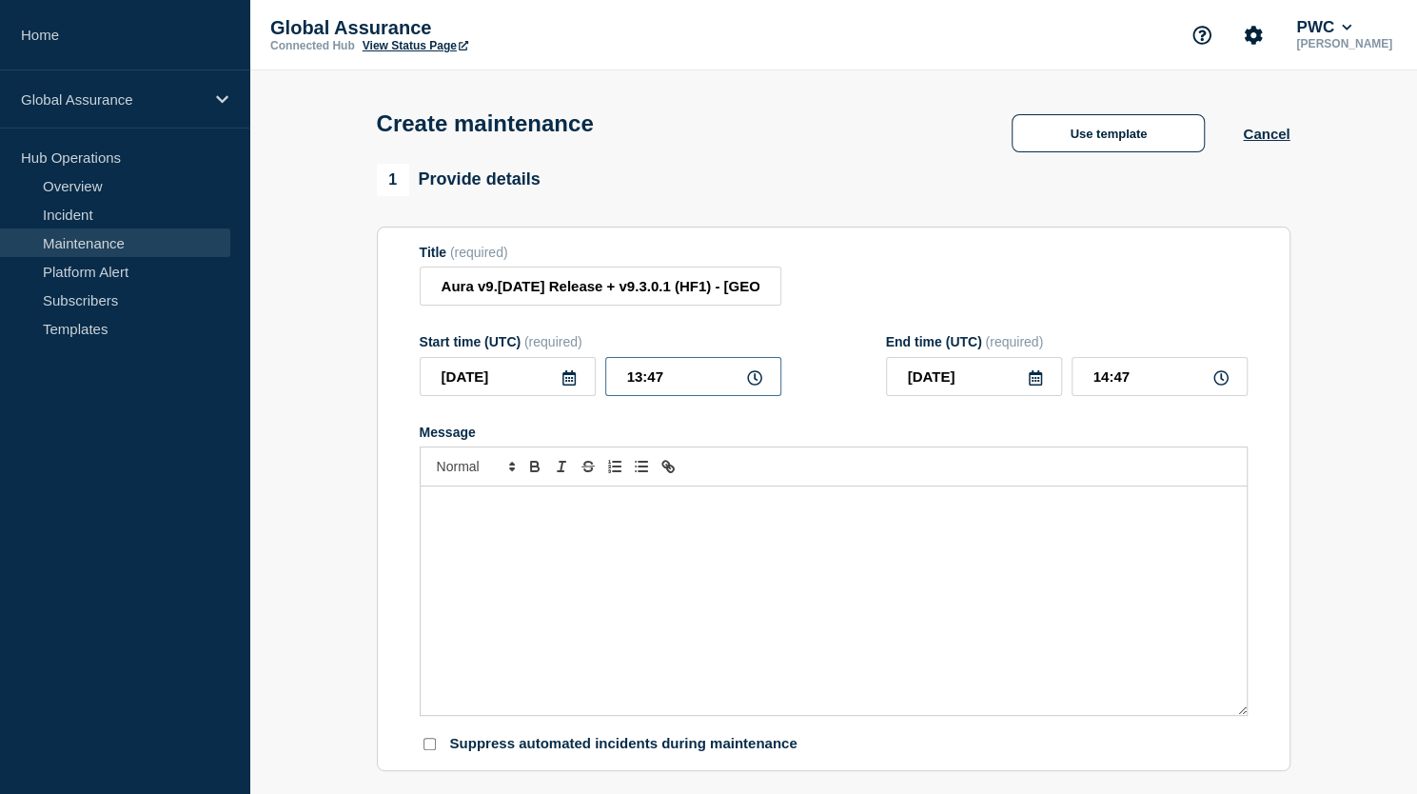
drag, startPoint x: 668, startPoint y: 379, endPoint x: 574, endPoint y: 408, distance: 98.7
click at [574, 408] on form "Title (required) Aura v9.3 September 2025 Release + v9.3.0.1 (HF1) - Canada Sta…" at bounding box center [834, 499] width 828 height 509
type input "07:00"
drag, startPoint x: 1129, startPoint y: 381, endPoint x: 1083, endPoint y: 381, distance: 45.7
click at [1083, 381] on input "08:00" at bounding box center [1160, 376] width 176 height 39
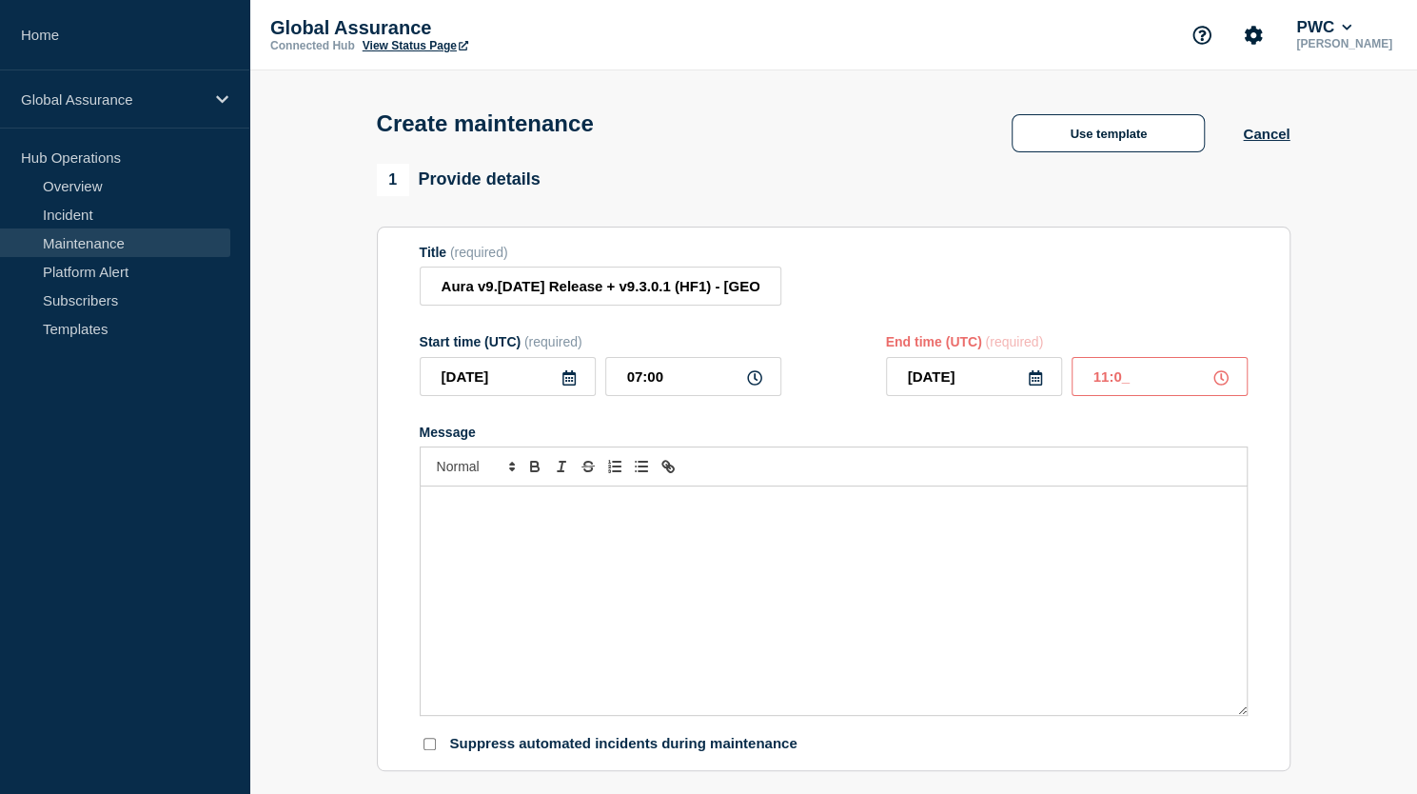
type input "11:00"
type button "ordered"
type button "bullet"
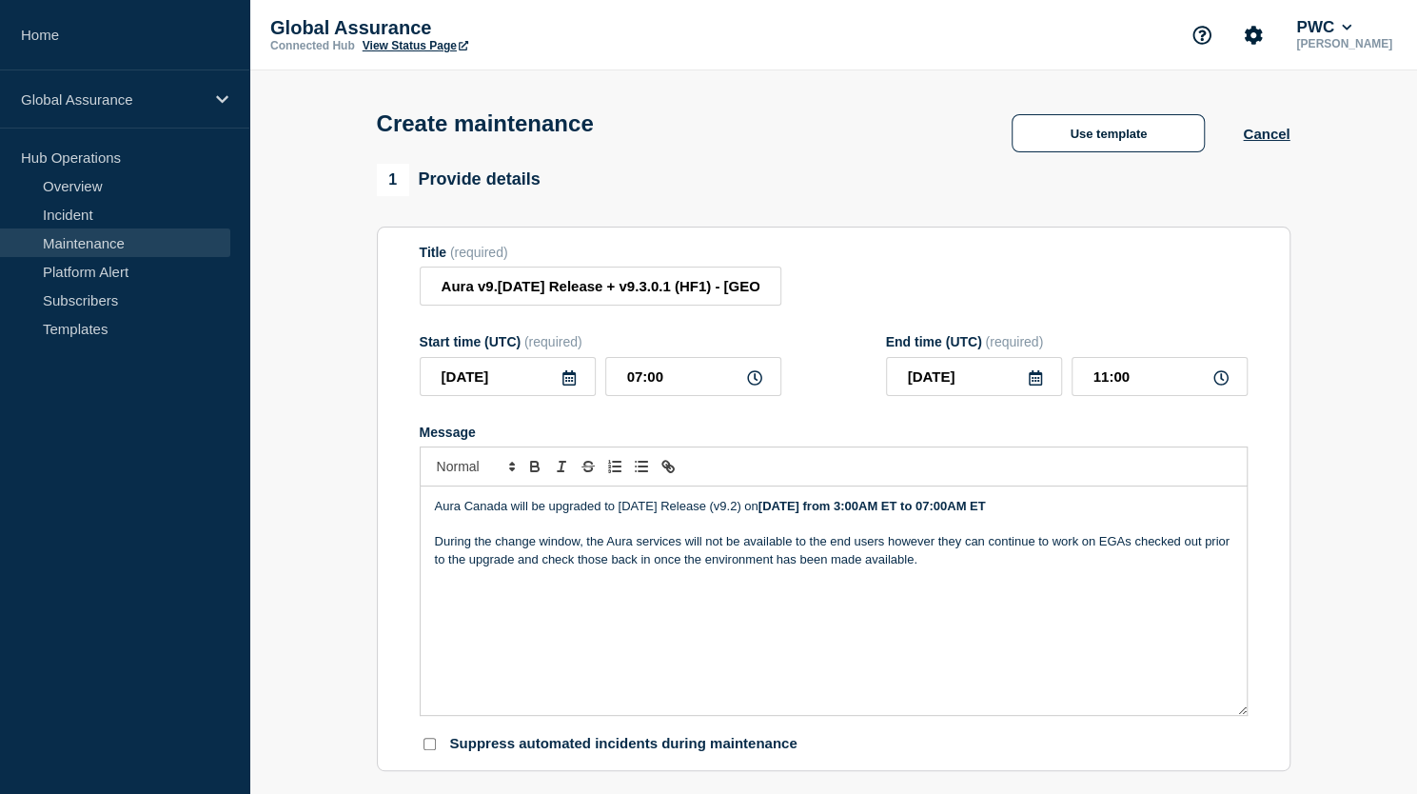
click at [628, 515] on p "Aura Canada will be upgraded to June 2025 Release (v9.2) on Wednesday, 16 July …" at bounding box center [834, 506] width 798 height 17
click at [781, 510] on p "Aura Canada will be upgraded to September 2025 Release (v9.2) on Wednesday, 16 …" at bounding box center [834, 506] width 798 height 17
click at [924, 564] on p "During the change window, the Aura services will not be available to the end us…" at bounding box center [834, 550] width 798 height 35
click at [471, 662] on div "Aura Canada will be upgraded to September 2025 Release (v9.3) + HF1 (v9.3.0.1) …" at bounding box center [834, 600] width 826 height 228
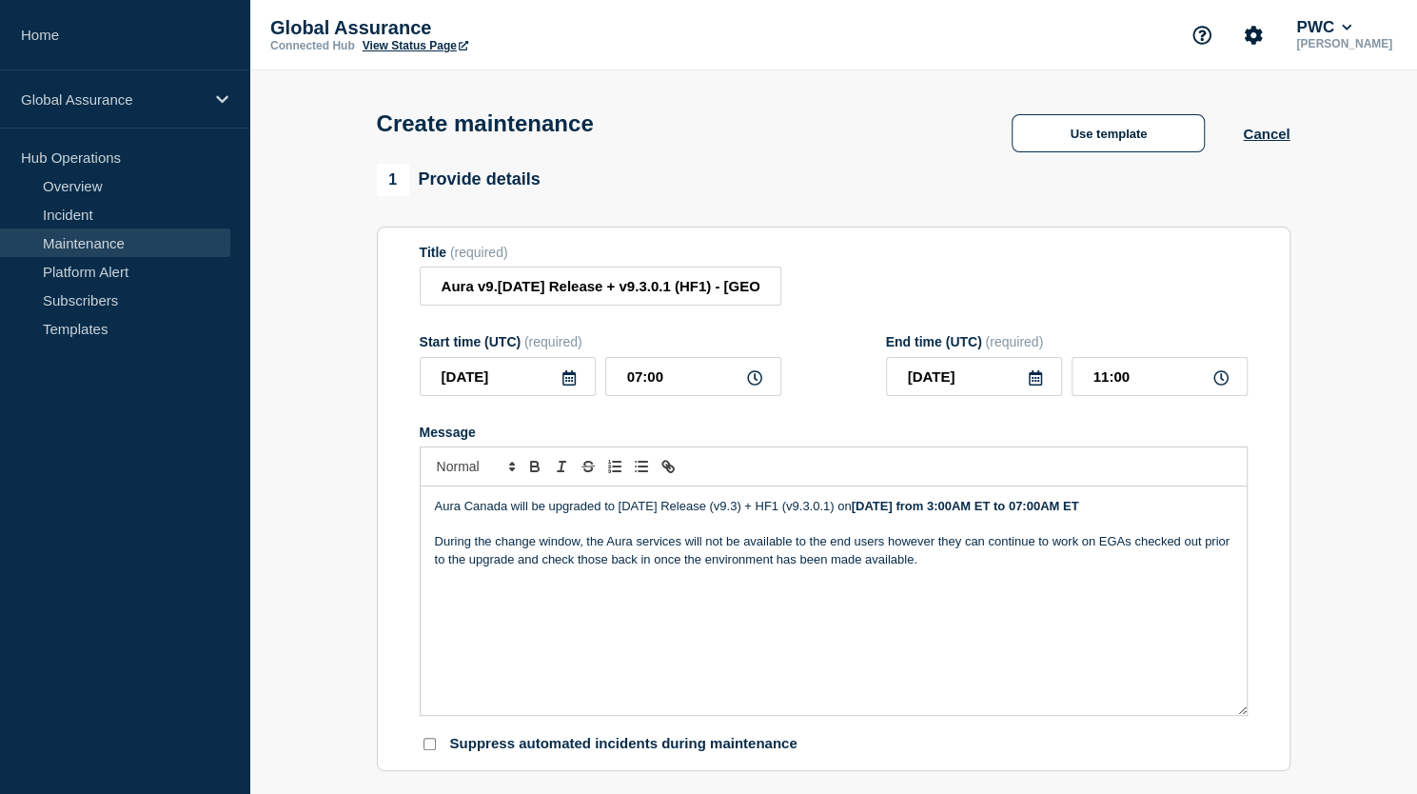
click at [471, 662] on div "Aura Canada will be upgraded to September 2025 Release (v9.3) + HF1 (v9.3.0.1) …" at bounding box center [834, 600] width 826 height 228
drag, startPoint x: 436, startPoint y: 595, endPoint x: 842, endPoint y: 599, distance: 406.5
click at [842, 599] on p "What’s New - Aura v9.3 (September 2025 release) - Highlights summary" at bounding box center [834, 593] width 798 height 17
click at [689, 691] on div "Aura Canada will be upgraded to September 2025 Release (v9.3) + HF1 (v9.3.0.1) …" at bounding box center [834, 600] width 826 height 228
drag, startPoint x: 432, startPoint y: 593, endPoint x: 838, endPoint y: 625, distance: 406.8
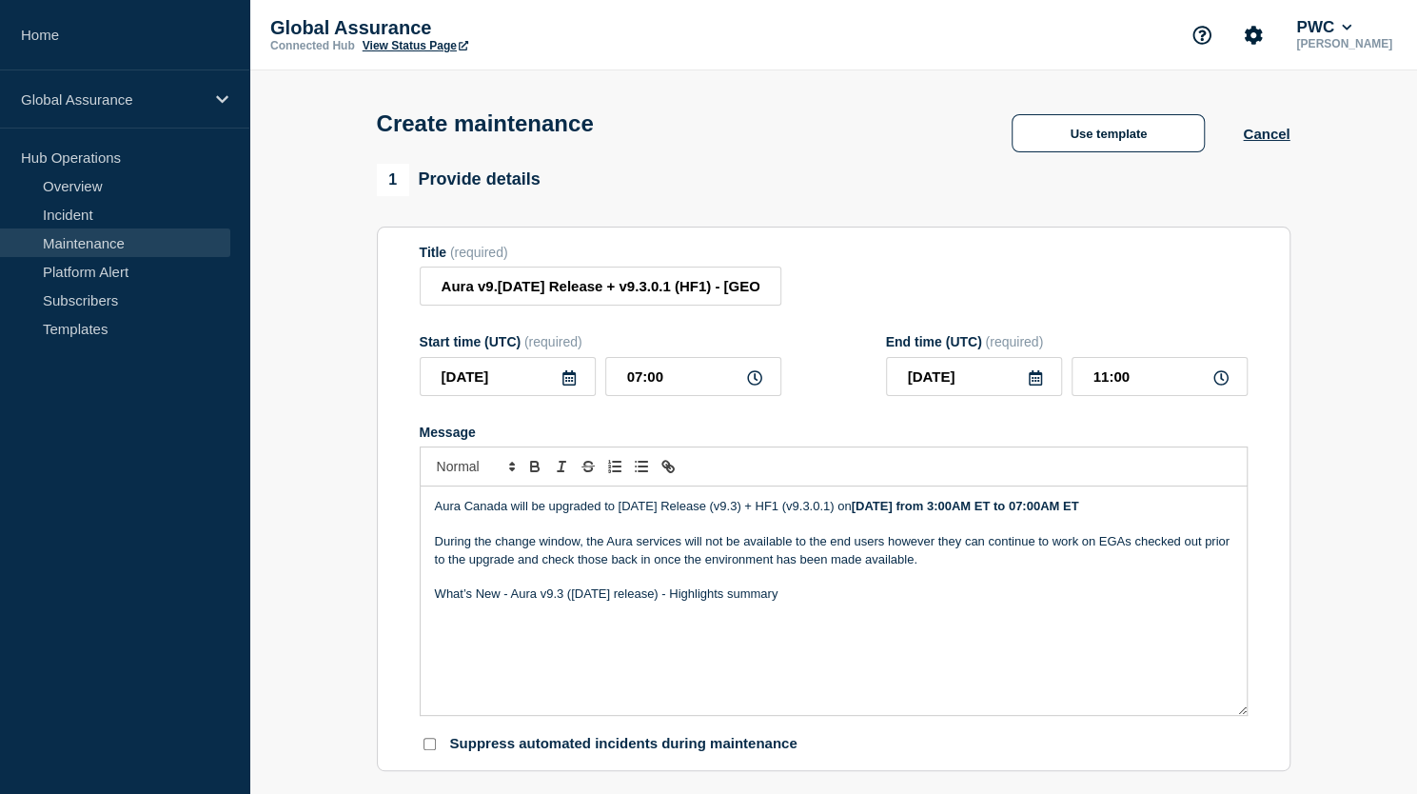
click at [838, 625] on div "Aura Canada will be upgraded to September 2025 Release (v9.3) + HF1 (v9.3.0.1) …" at bounding box center [834, 600] width 826 height 228
click at [670, 472] on icon "Toggle link" at bounding box center [668, 466] width 17 height 17
type input "What’s New - Aura v9.3 (September 2025 release) - Highlights summary"
paste input "https://supportcommunity.pwc.com/t/whats-new-aura-v9-3-september-2025-release-h…"
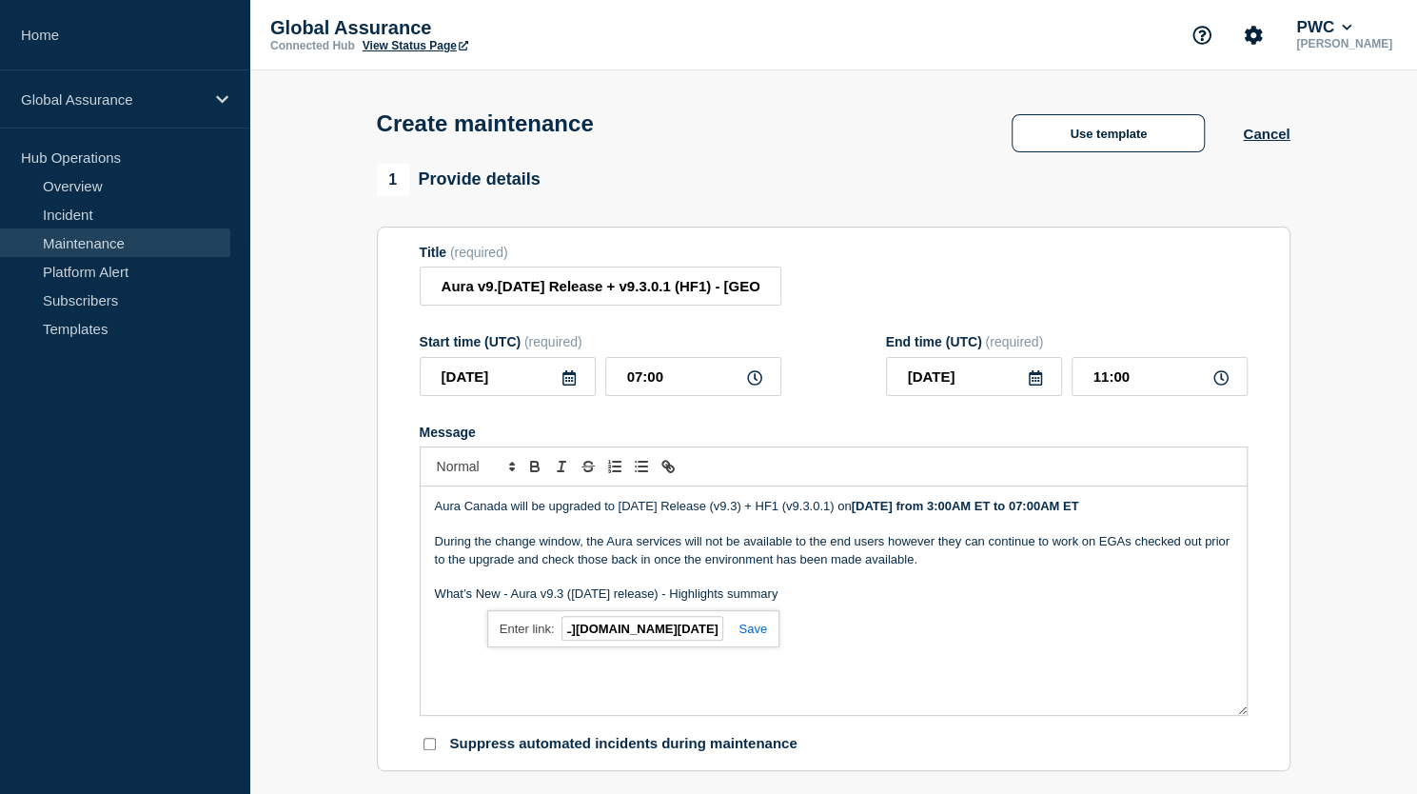
type input "https://supportcommunity.pwc.com/t/whats-new-aura-v9-3-september-2025-release-h…"
click at [749, 624] on link at bounding box center [745, 629] width 44 height 14
click at [744, 630] on div "Aura Canada will be upgraded to September 2025 Release (v9.3) + HF1 (v9.3.0.1) …" at bounding box center [834, 600] width 826 height 228
click at [859, 595] on p "What’s New - Aura v9.3 (September 2025 release) - Highlights summary" at bounding box center [834, 593] width 798 height 17
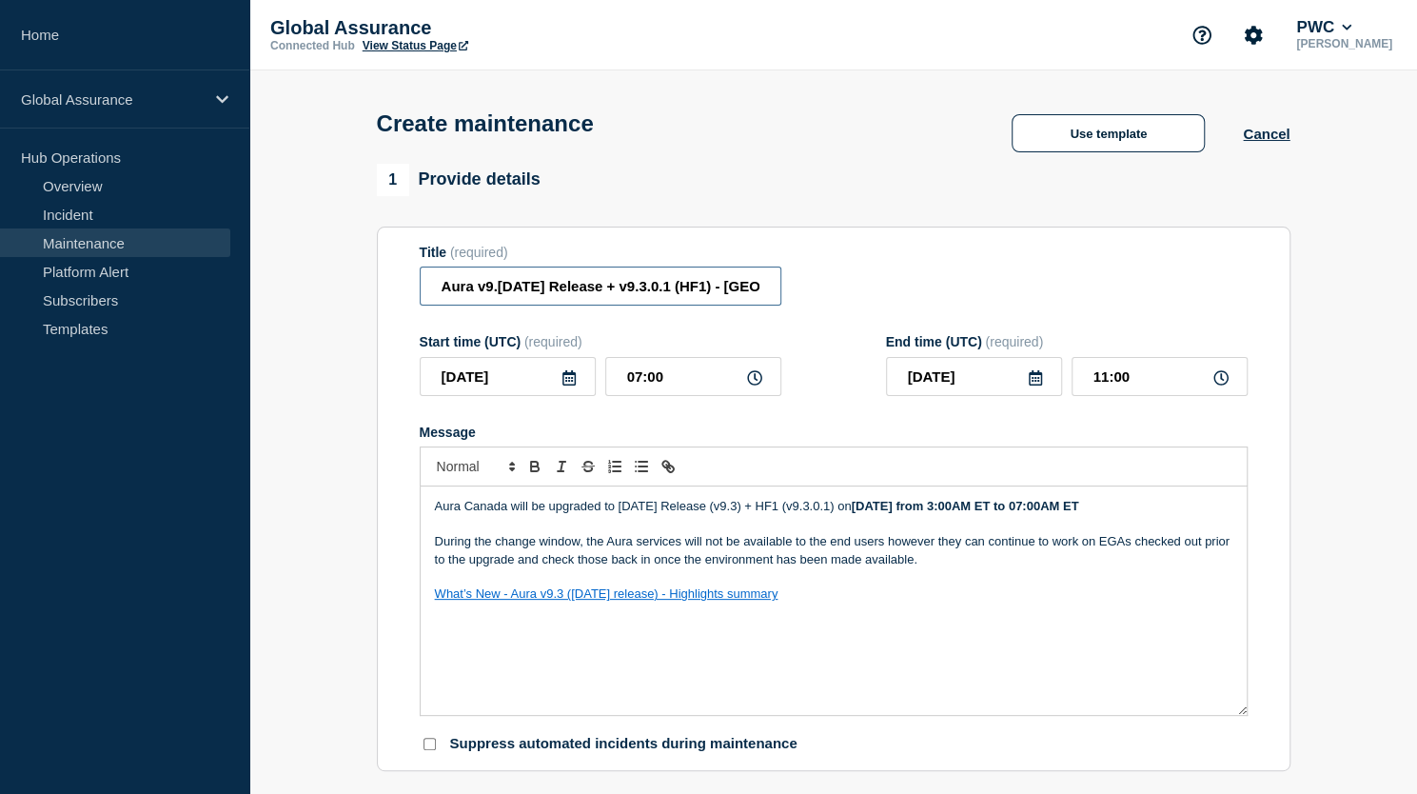
click at [645, 287] on input "Aura v9.3 September 2025 Release + v9.3.0.1 (HF1) - Canada" at bounding box center [601, 286] width 362 height 39
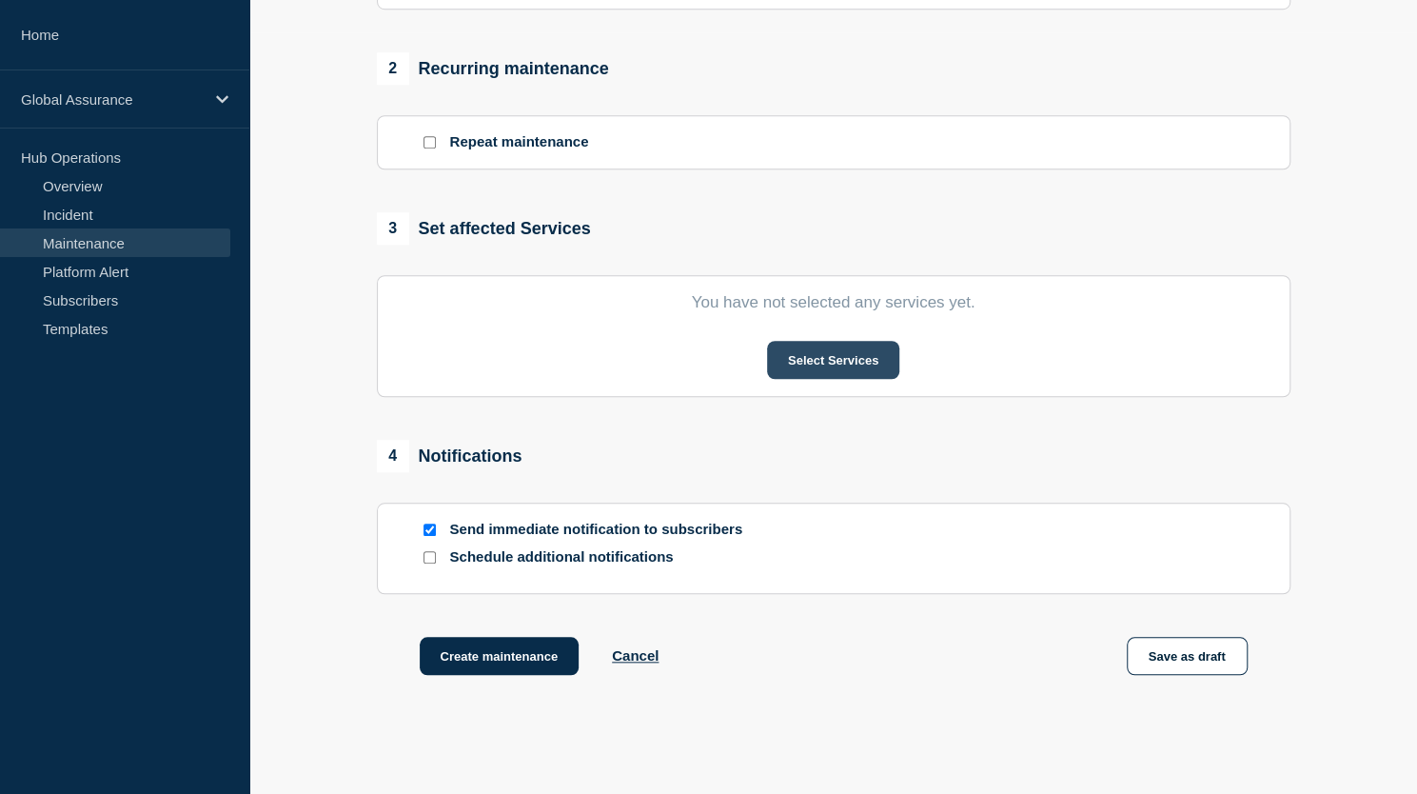
click at [862, 360] on button "Select Services" at bounding box center [833, 360] width 132 height 38
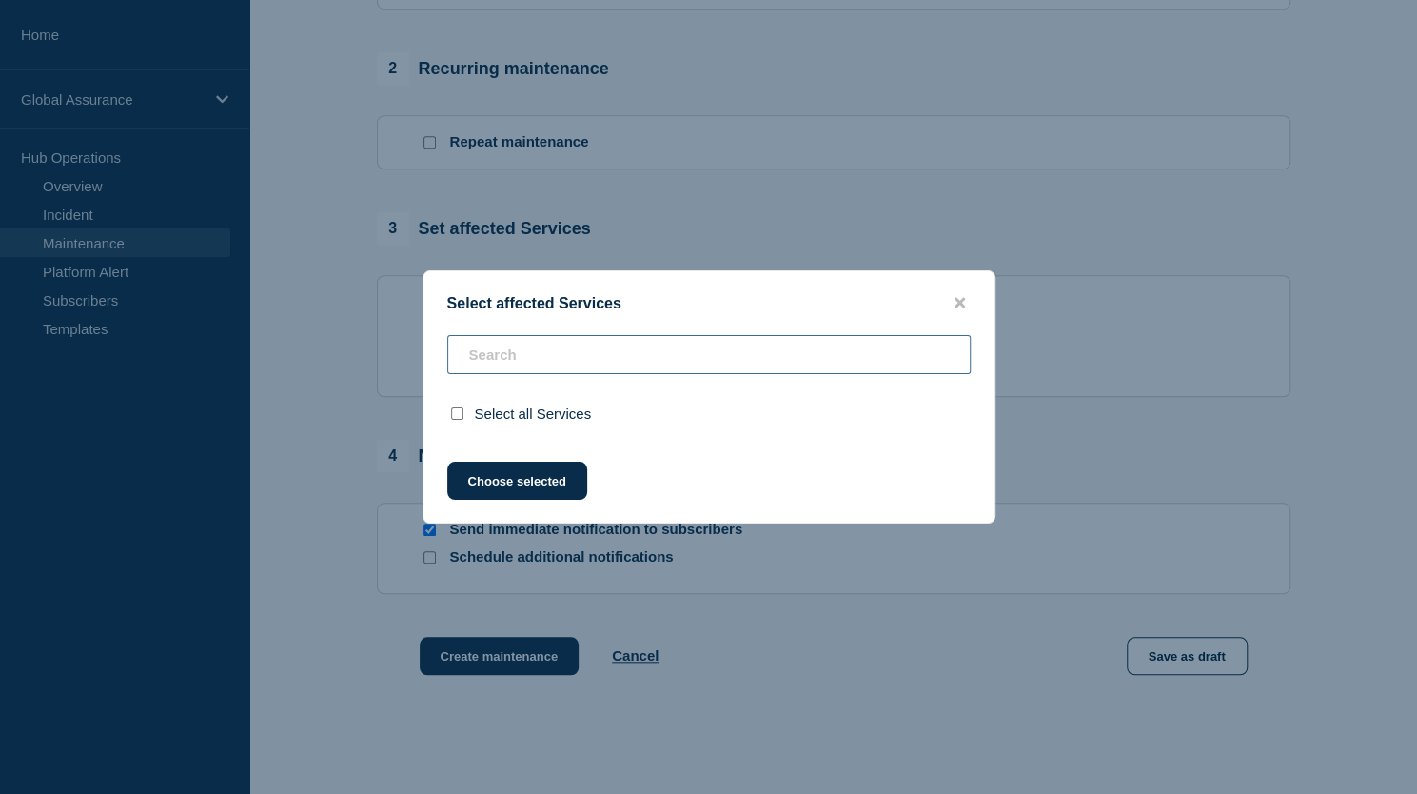
click at [862, 360] on div "Select all Services" at bounding box center [709, 386] width 571 height 103
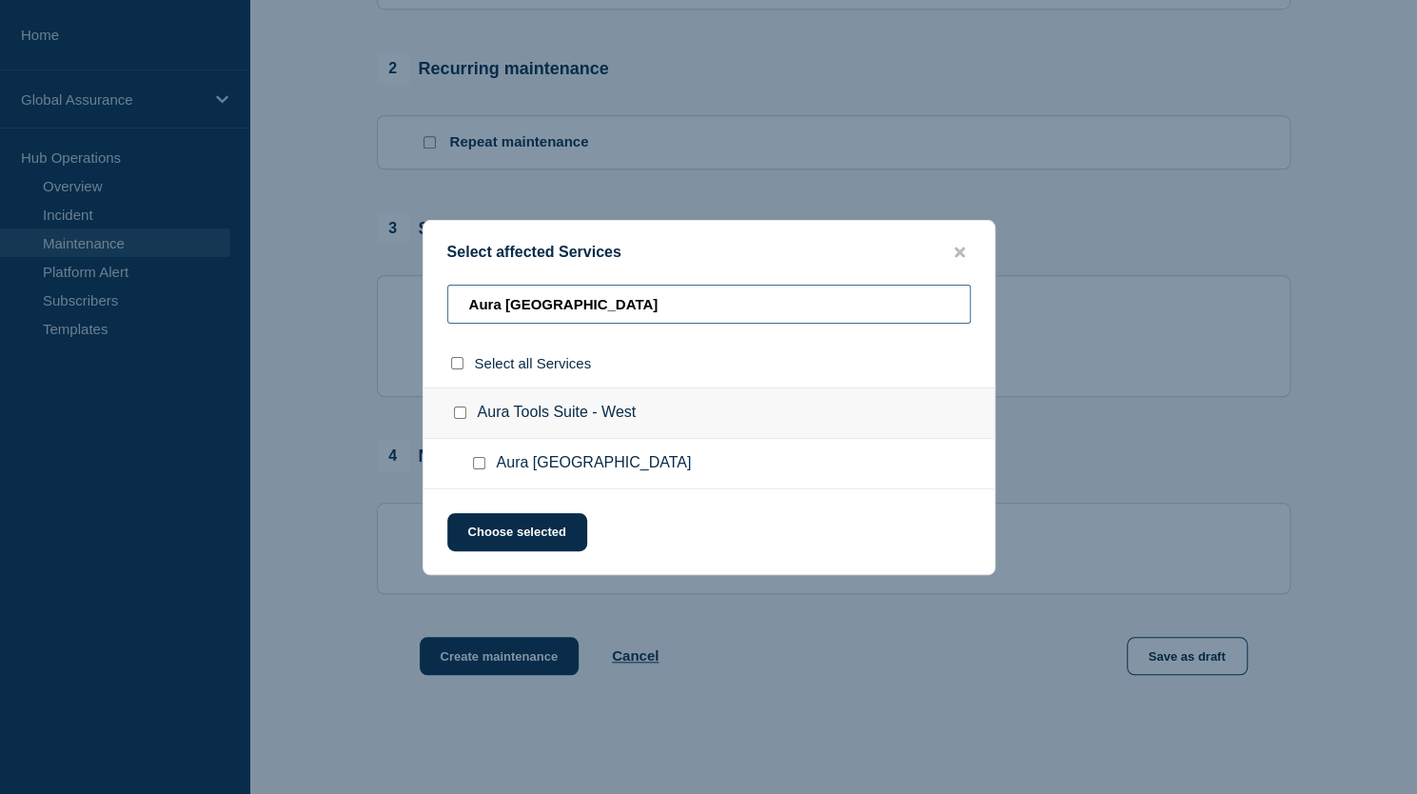
type input "Aura Canada"
click at [480, 462] on input "Aura Canada checkbox" at bounding box center [479, 463] width 12 height 12
checkbox input "true"
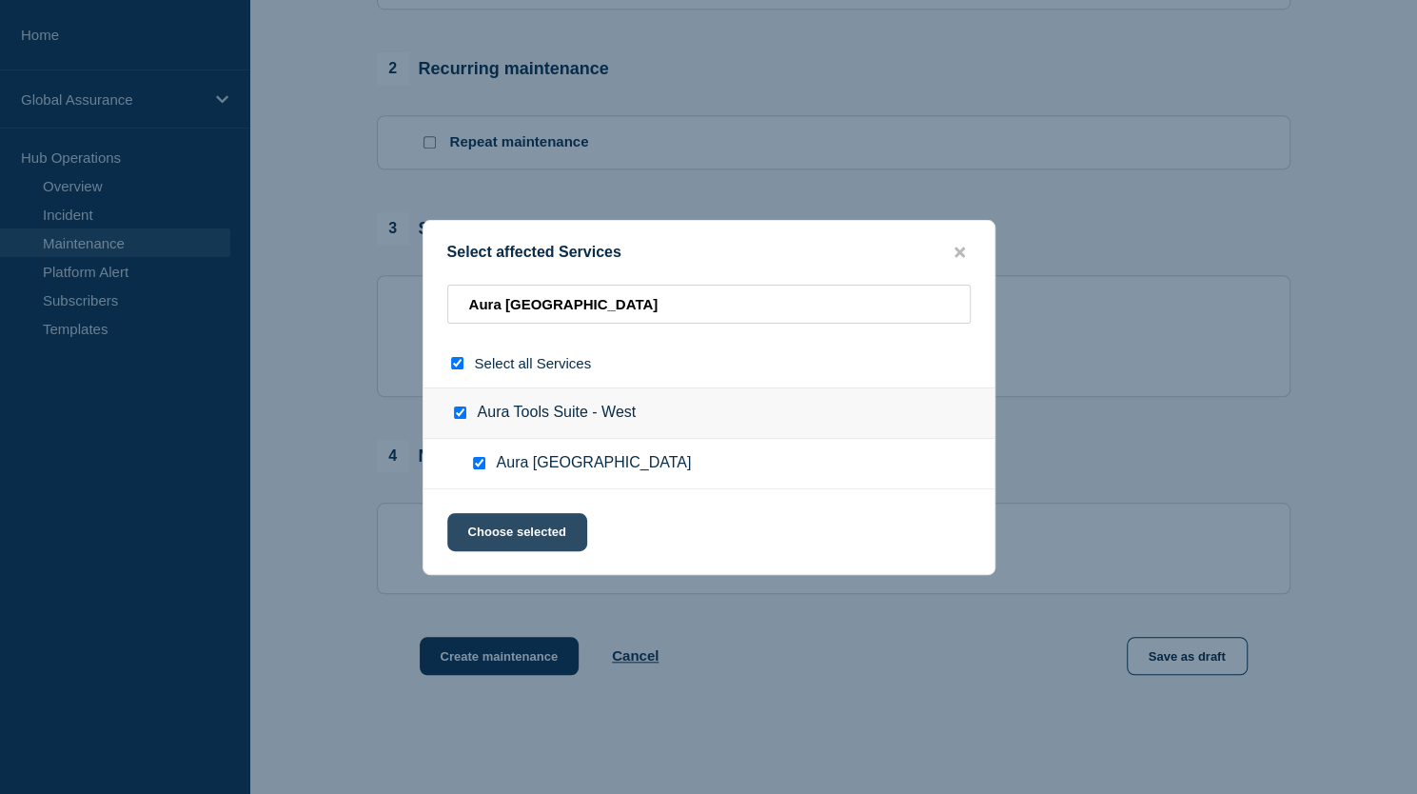
click at [506, 528] on button "Choose selected" at bounding box center [517, 532] width 140 height 38
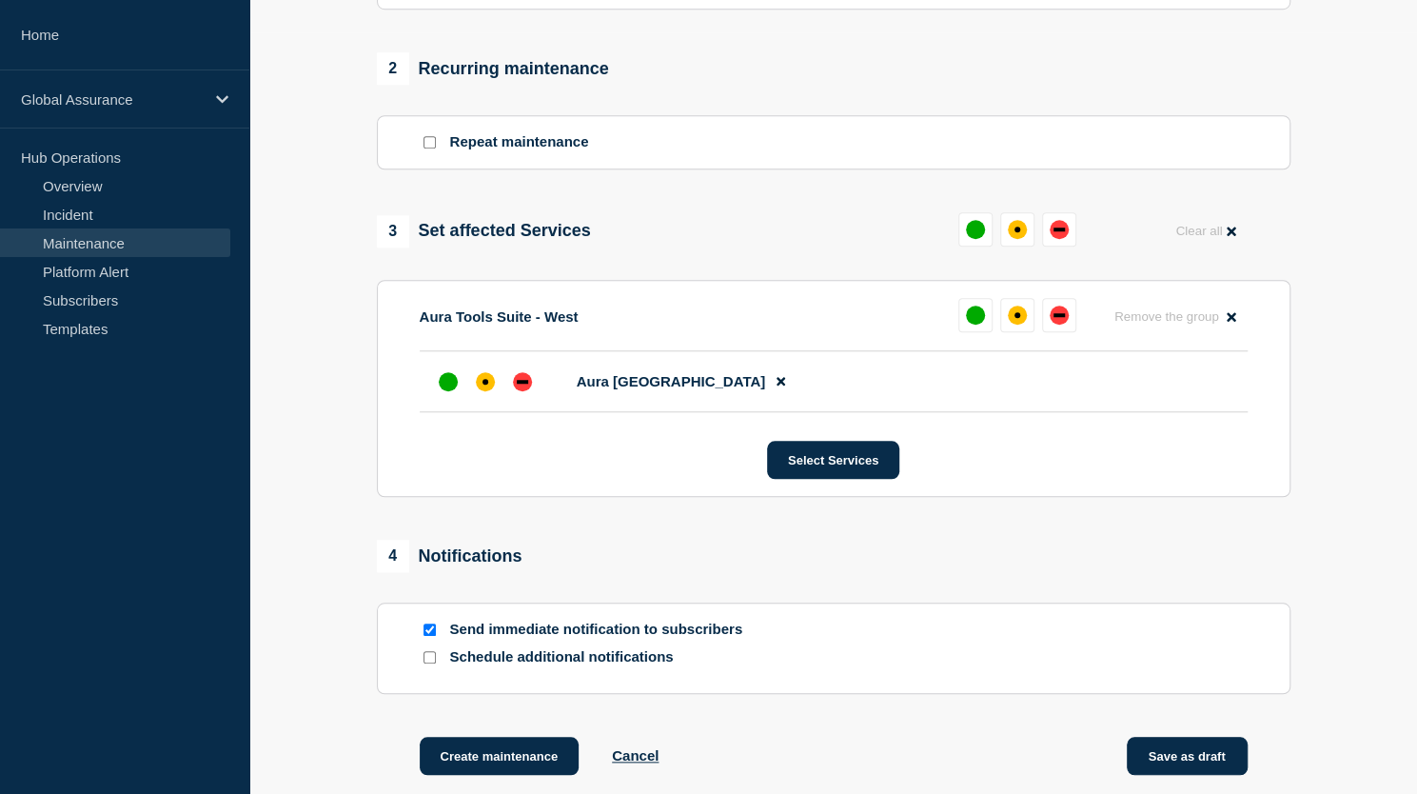
click at [1177, 756] on button "Save as draft" at bounding box center [1187, 756] width 121 height 38
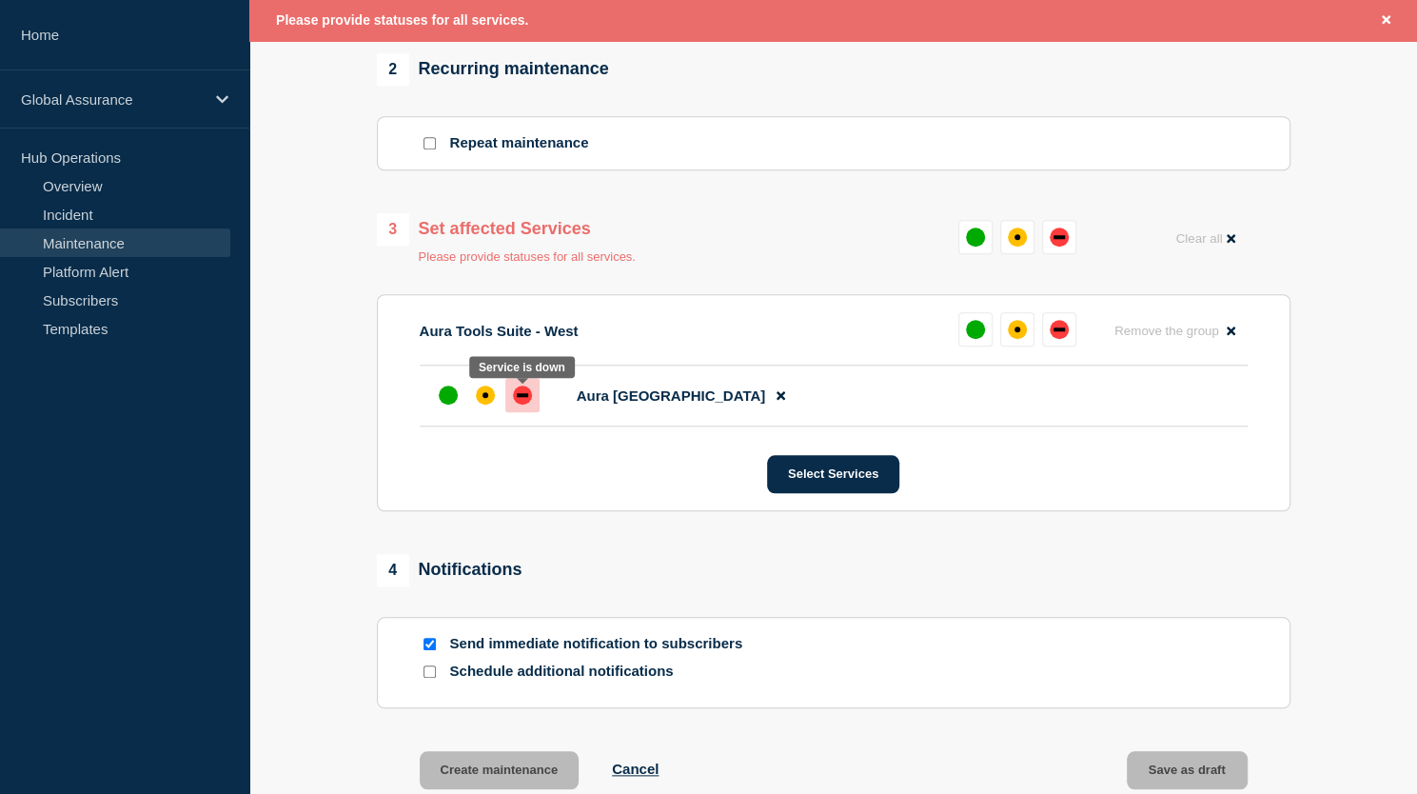
click at [525, 410] on div at bounding box center [522, 395] width 34 height 34
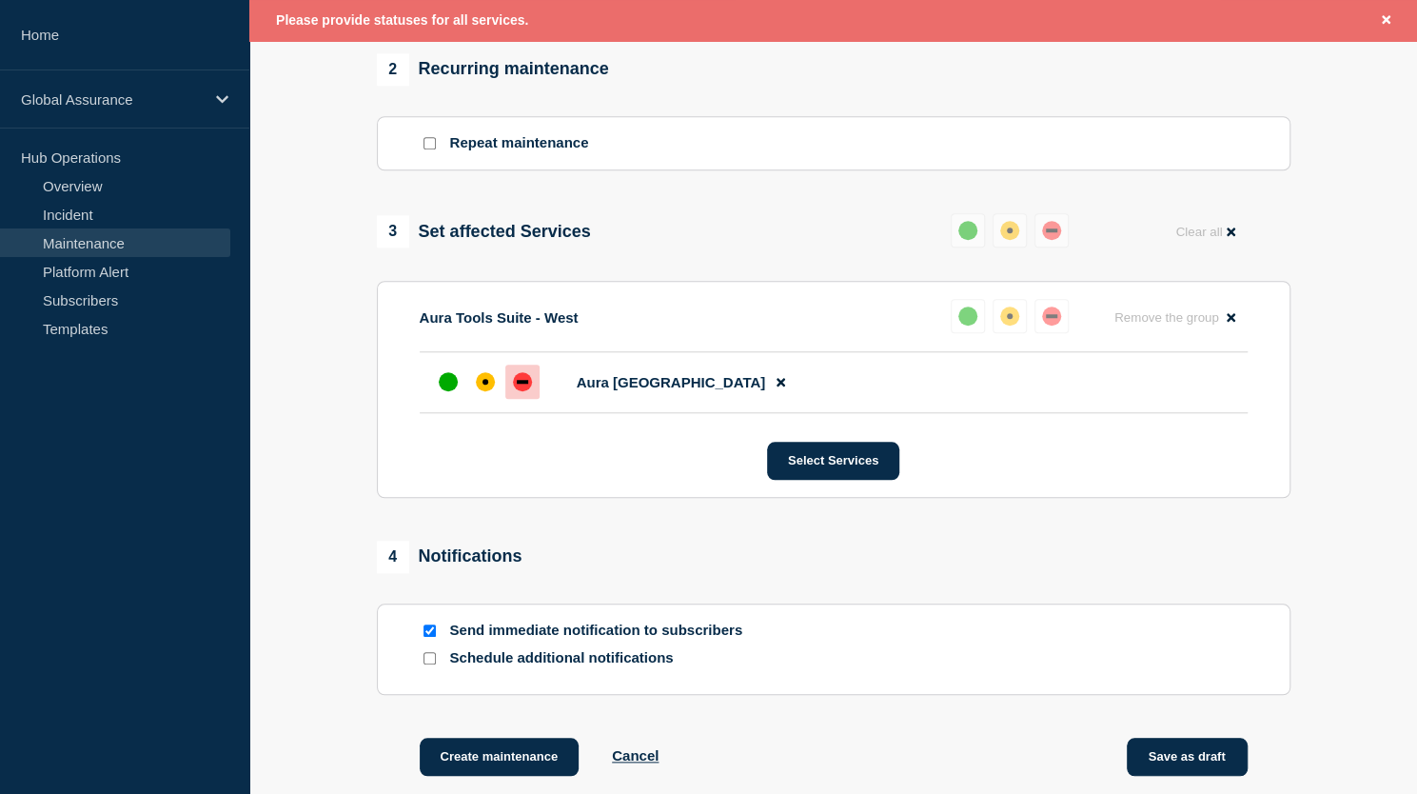
click at [1178, 759] on button "Save as draft" at bounding box center [1187, 757] width 121 height 38
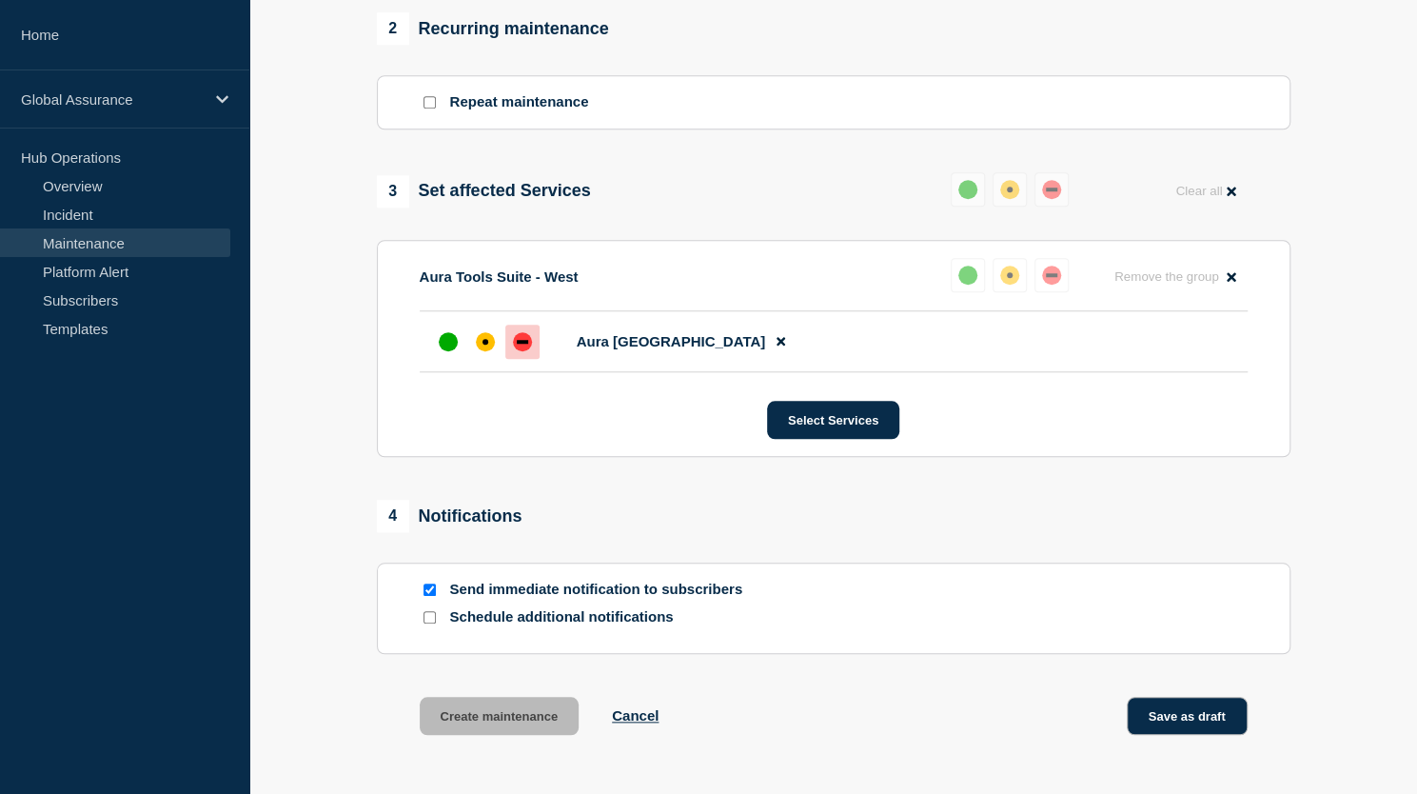
scroll to position [762, 0]
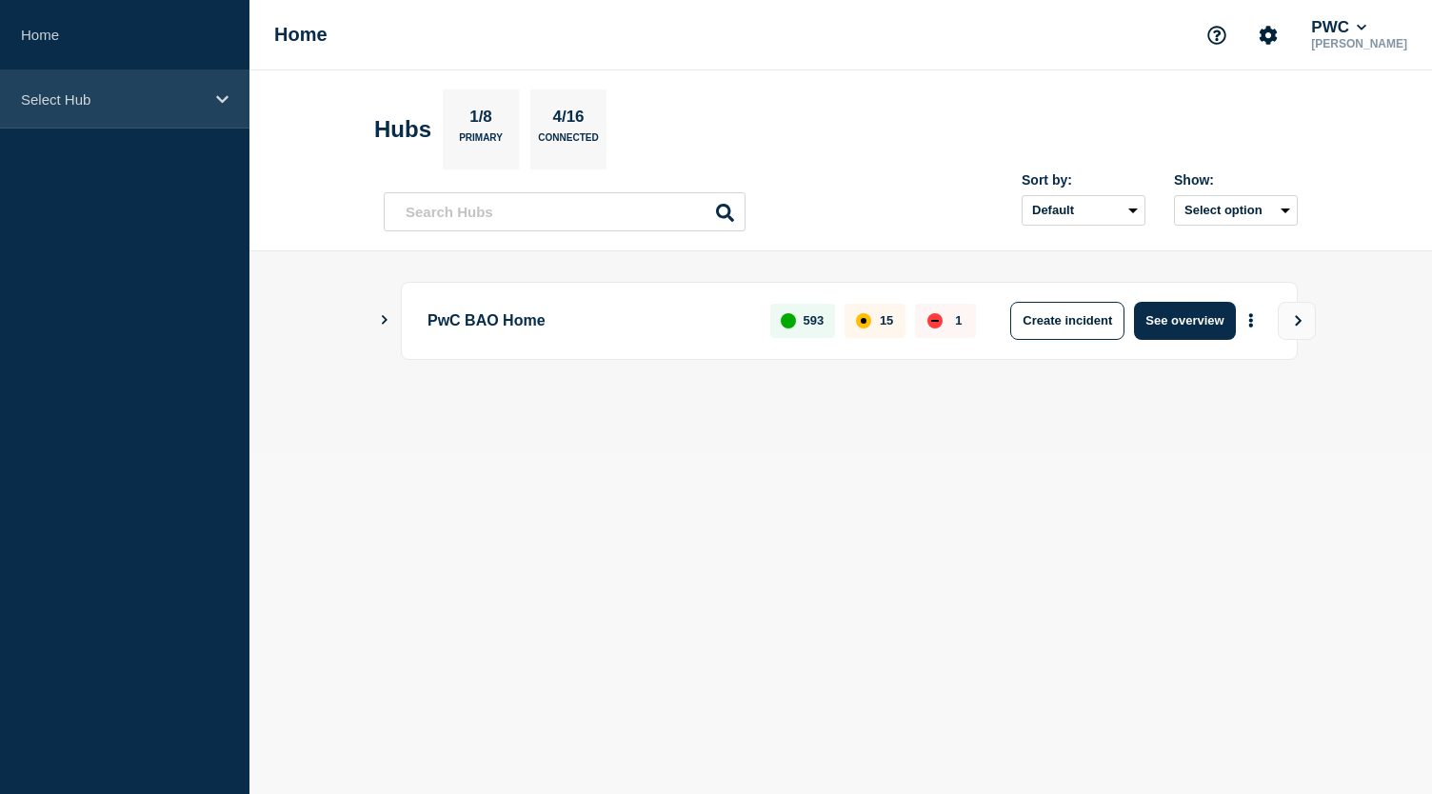
click at [220, 102] on icon at bounding box center [222, 99] width 12 height 14
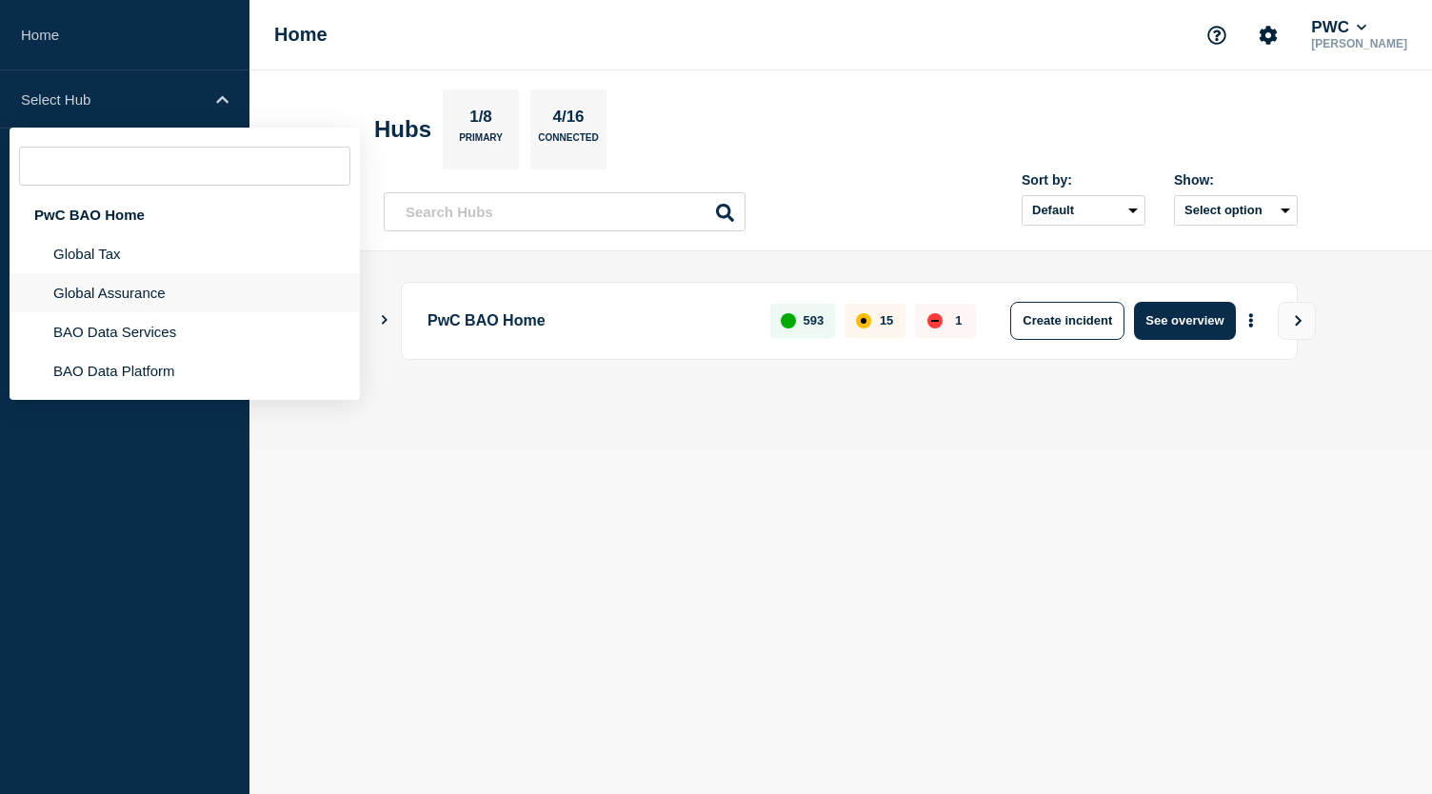
click at [156, 295] on li "Global Assurance" at bounding box center [185, 292] width 350 height 39
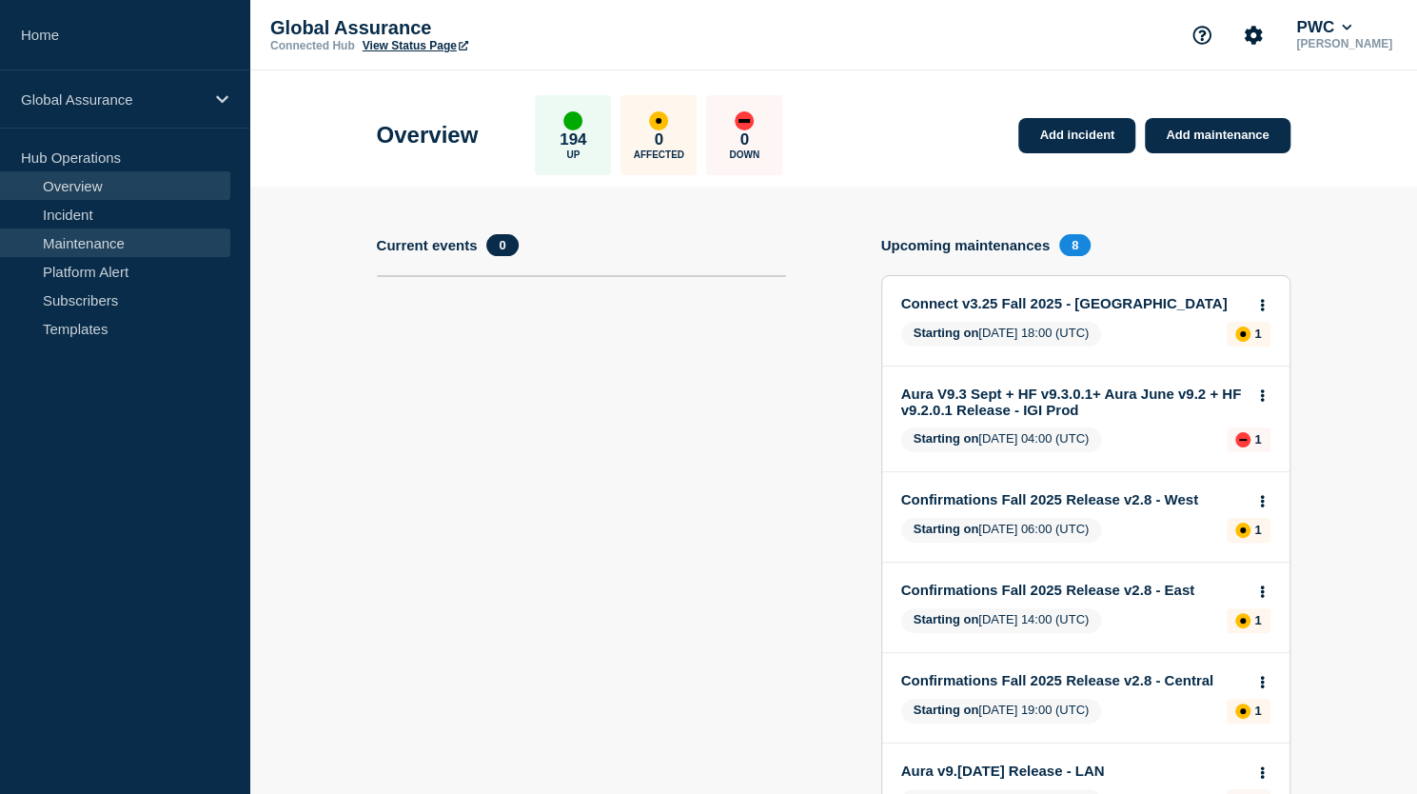
click at [115, 237] on link "Maintenance" at bounding box center [115, 242] width 230 height 29
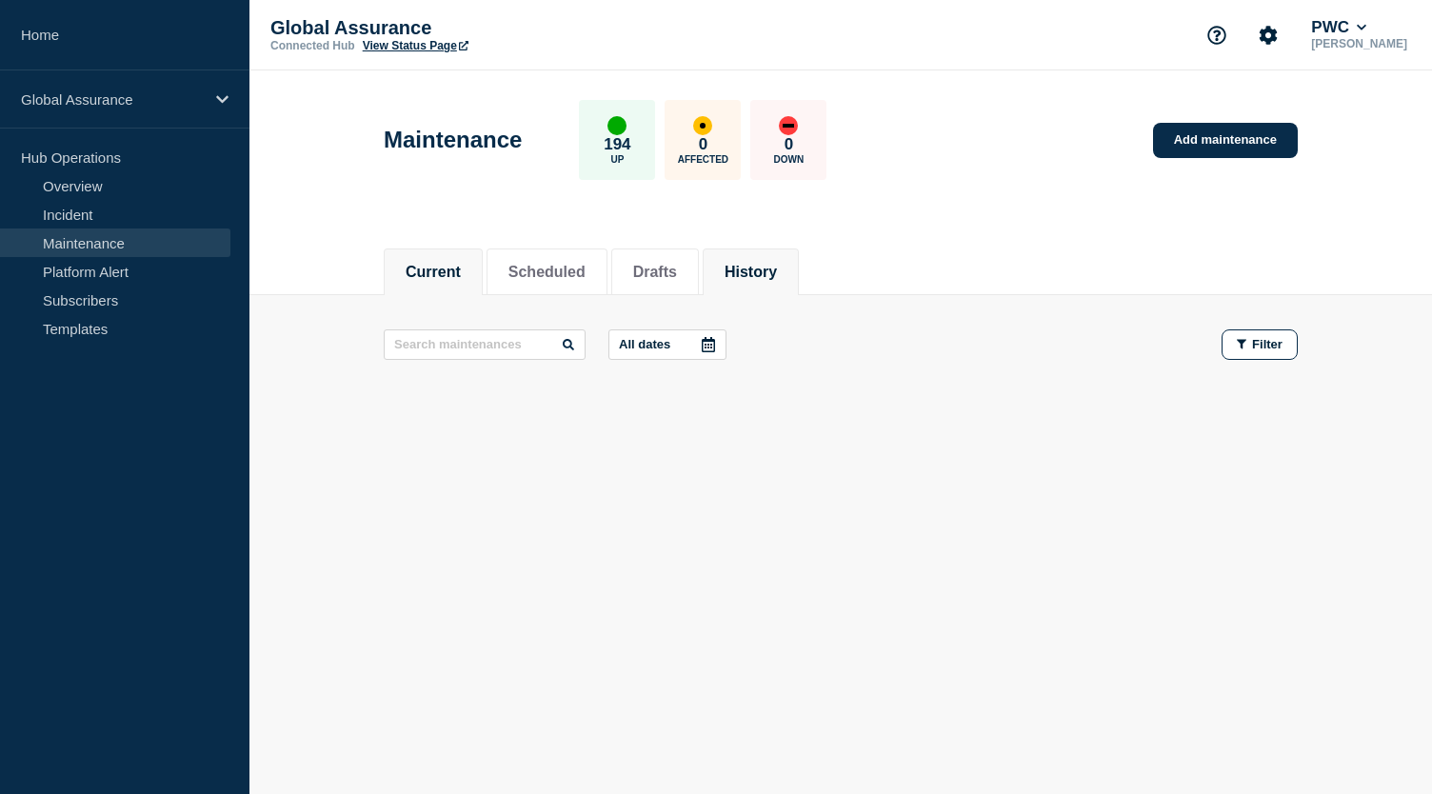
click at [775, 277] on button "History" at bounding box center [750, 272] width 52 height 17
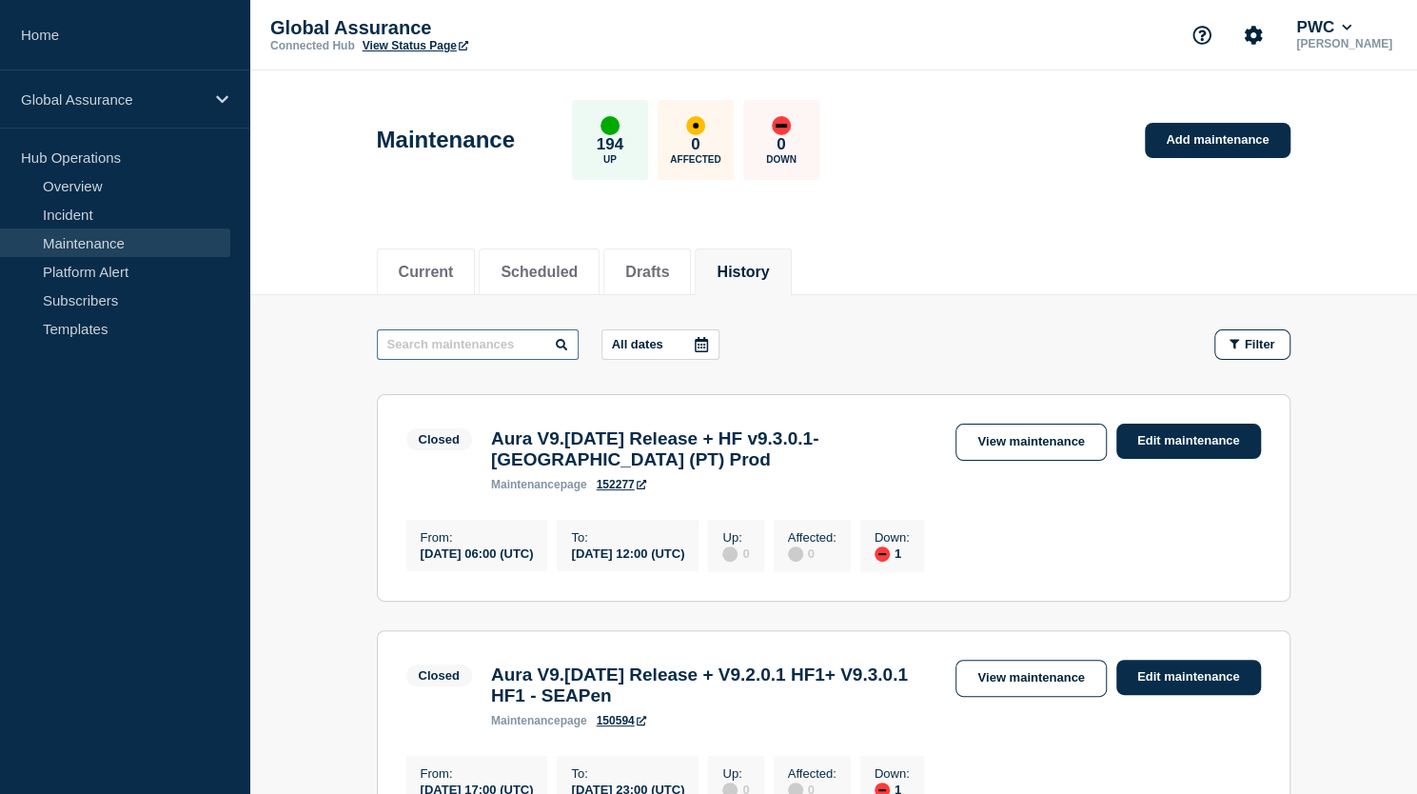
click at [503, 342] on input "text" at bounding box center [478, 344] width 202 height 30
type input "US Core"
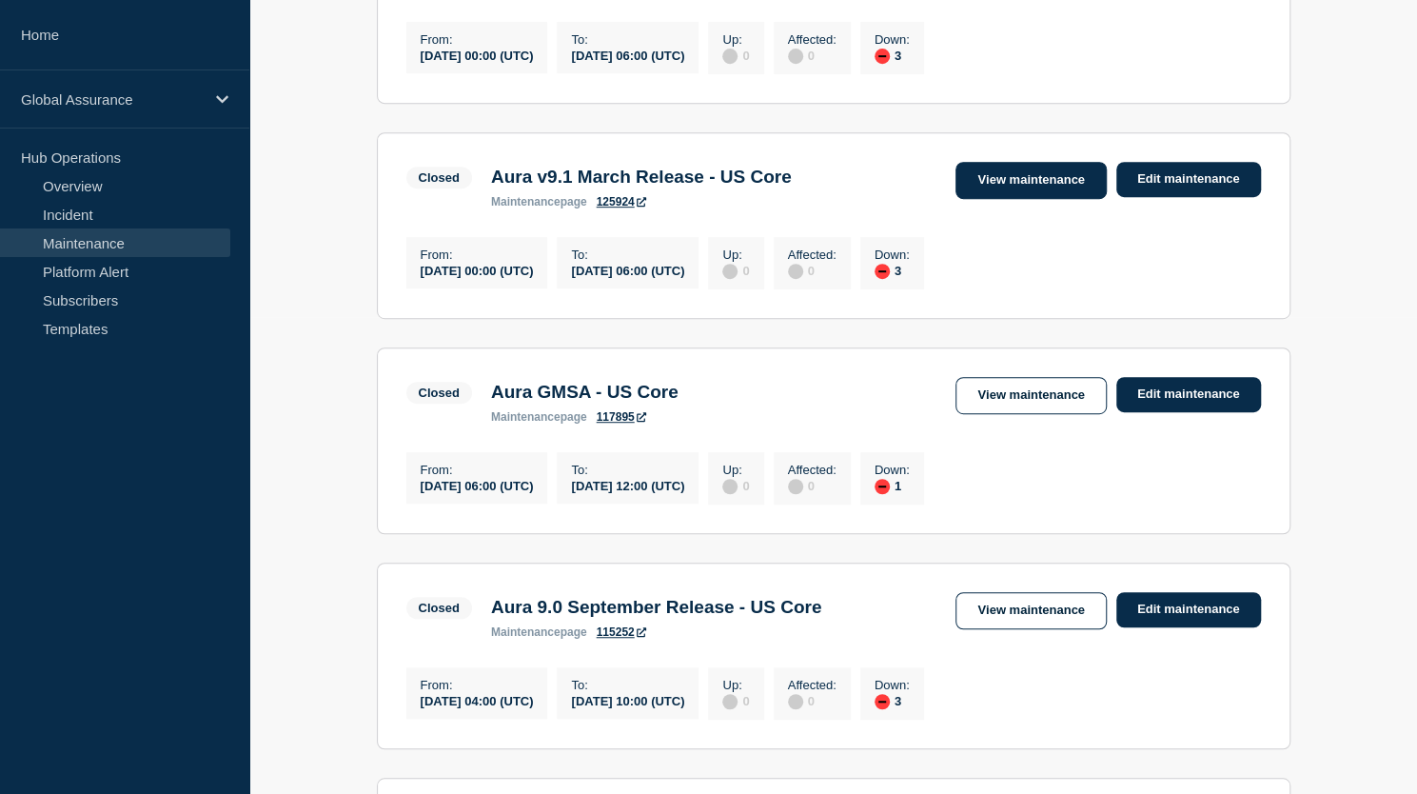
scroll to position [488, 0]
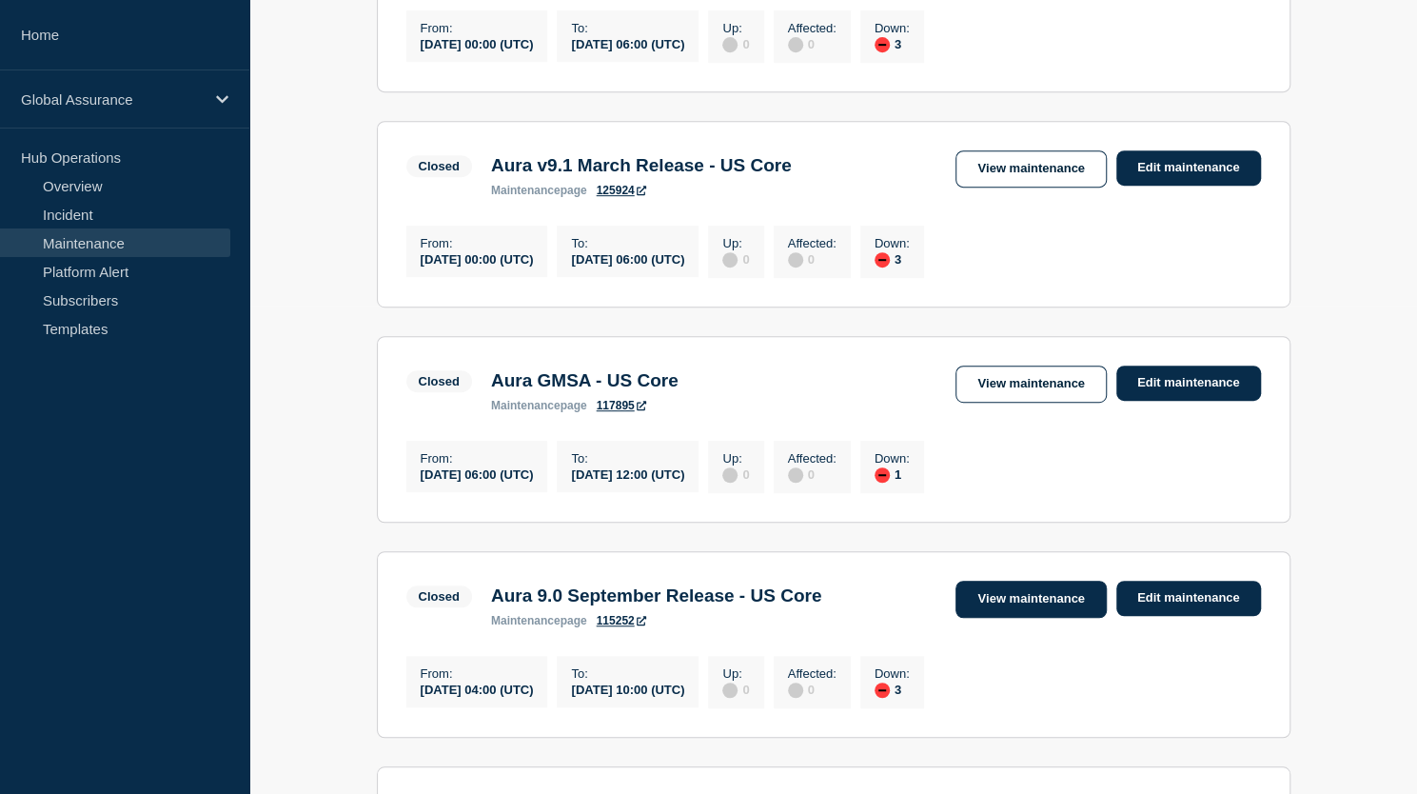
click at [1025, 618] on link "View maintenance" at bounding box center [1031, 599] width 150 height 37
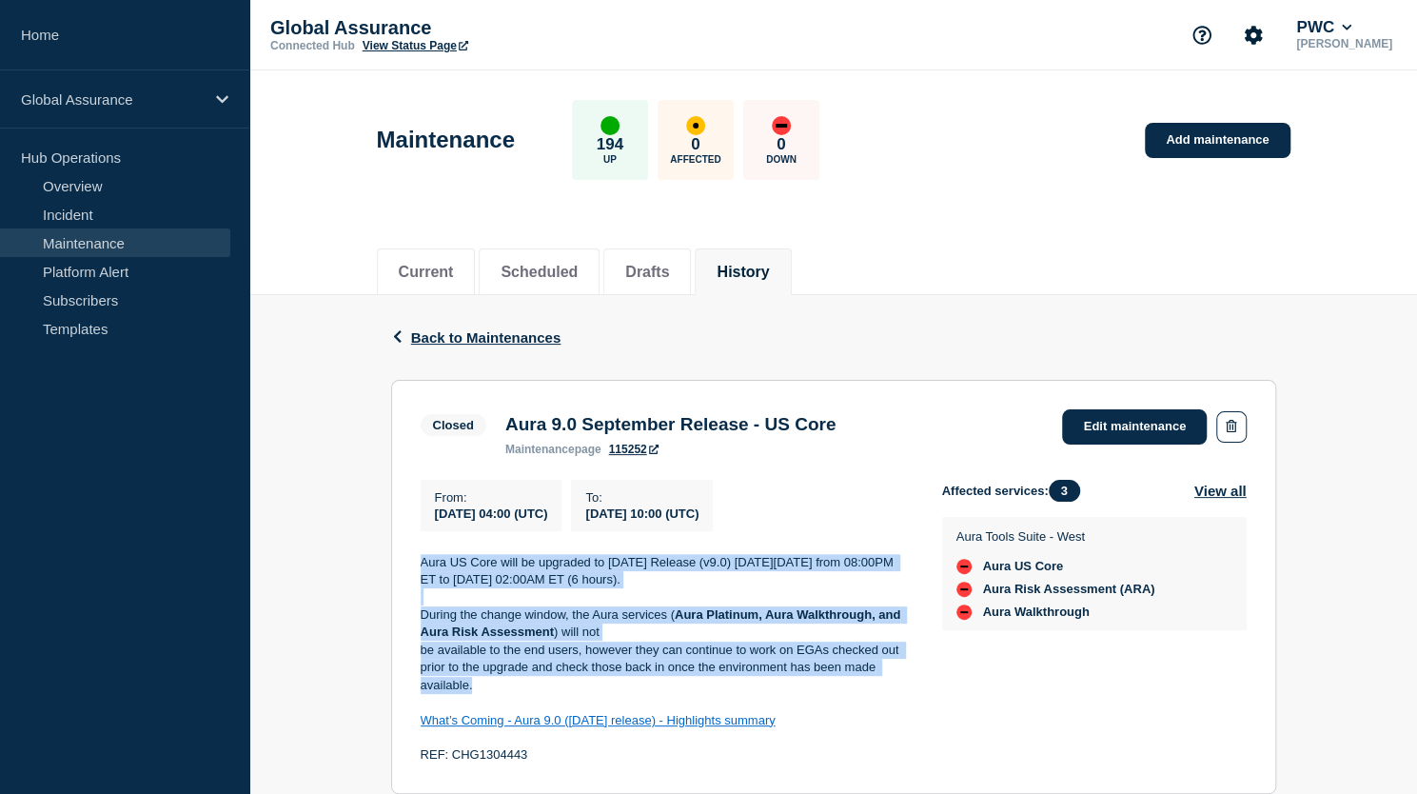
drag, startPoint x: 421, startPoint y: 570, endPoint x: 596, endPoint y: 695, distance: 215.0
click at [596, 695] on div "Aura US Core will be upgraded to [DATE] Release (v9.0) [DATE][DATE] from 08:00P…" at bounding box center [666, 659] width 491 height 210
copy div "Aura US Core will be upgraded to [DATE] Release (v9.0) [DATE][DATE] from 08:00P…"
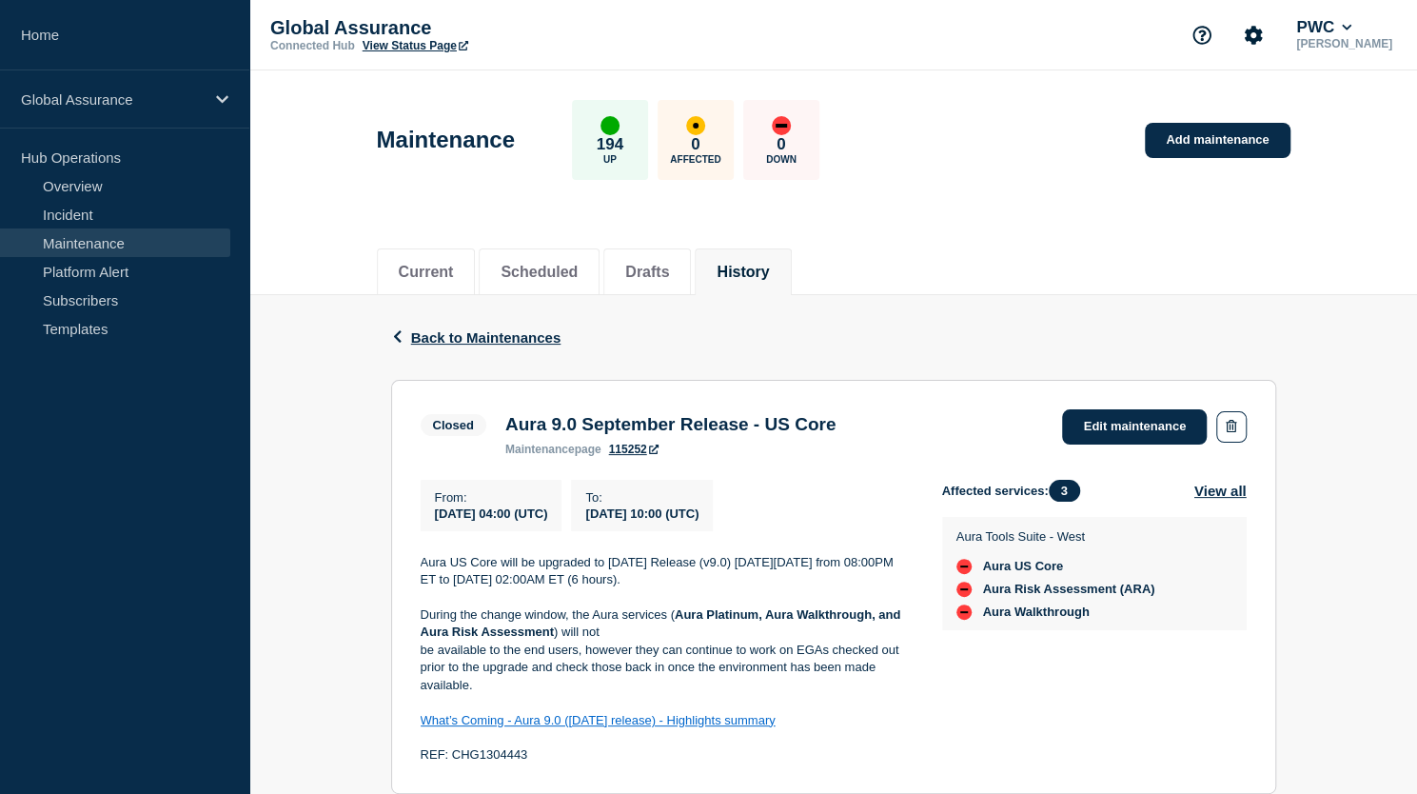
click at [1294, 223] on header "Maintenance 194 Up 0 Affected 0 Down Add maintenance" at bounding box center [833, 149] width 1168 height 159
